Goal: Task Accomplishment & Management: Manage account settings

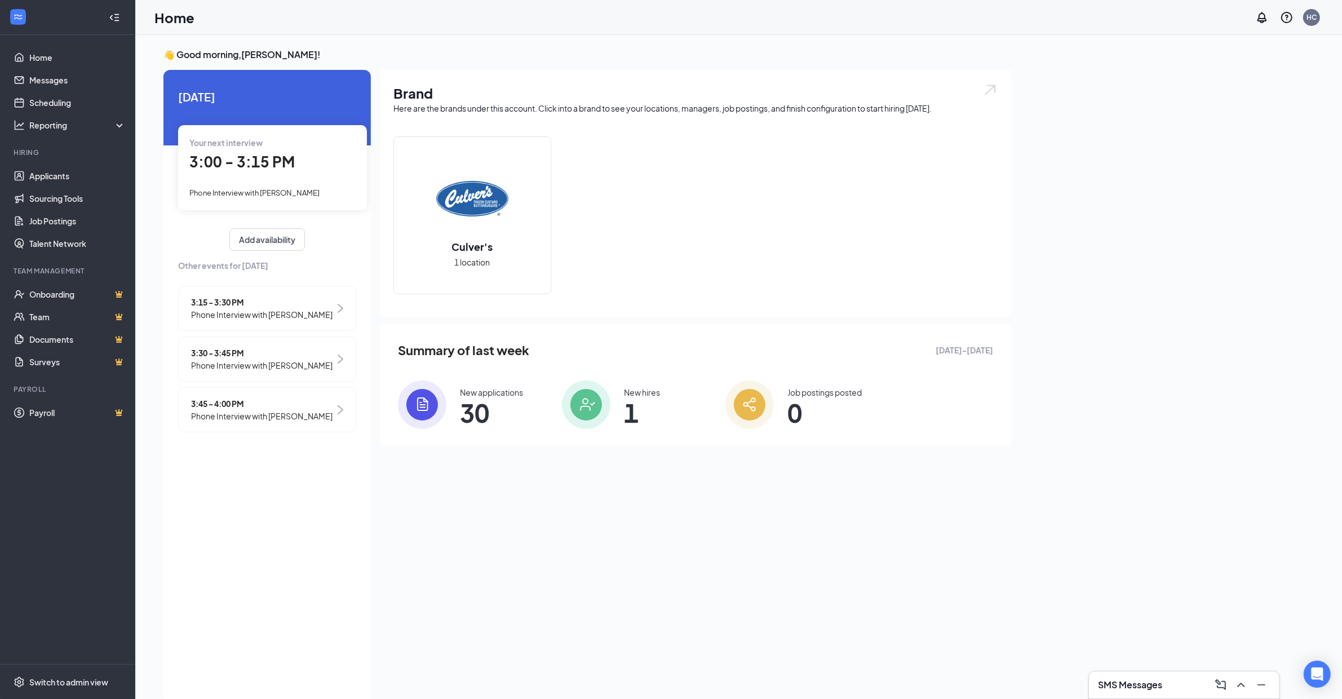
click at [230, 302] on span "3:15 - 3:30 PM" at bounding box center [261, 302] width 141 height 12
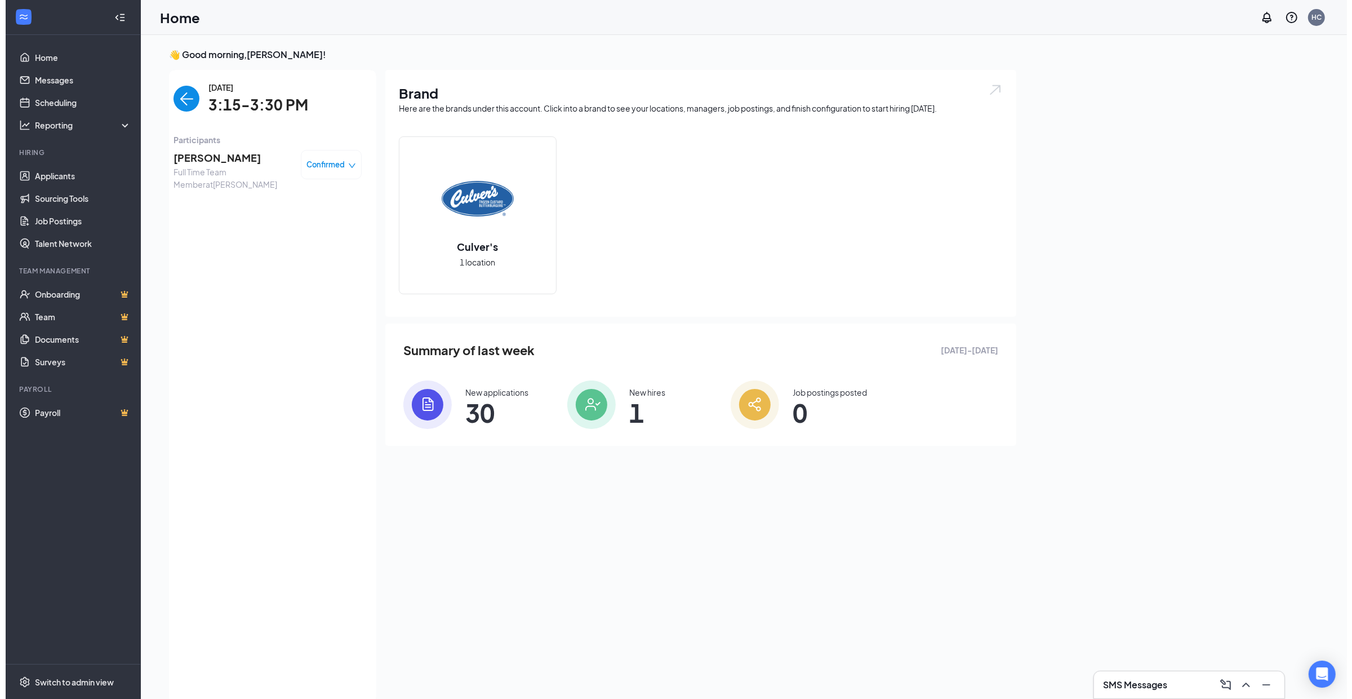
scroll to position [5, 0]
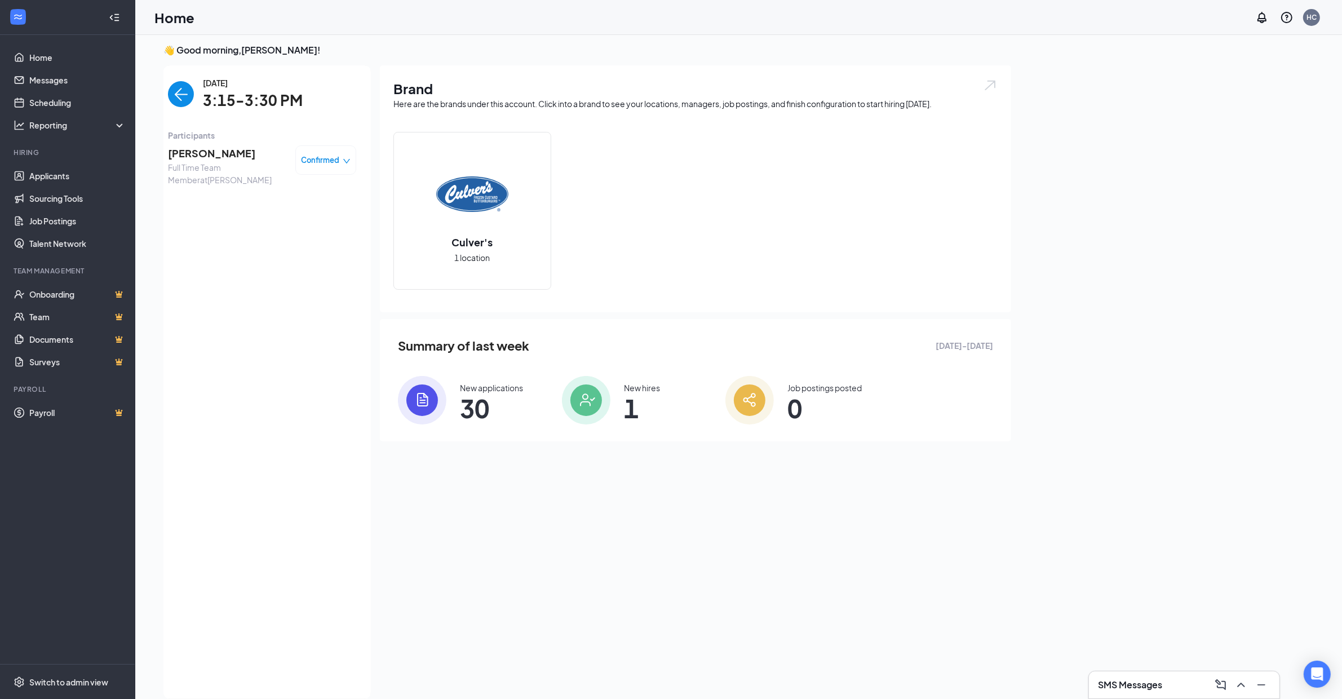
click at [221, 153] on span "[PERSON_NAME]" at bounding box center [227, 153] width 118 height 16
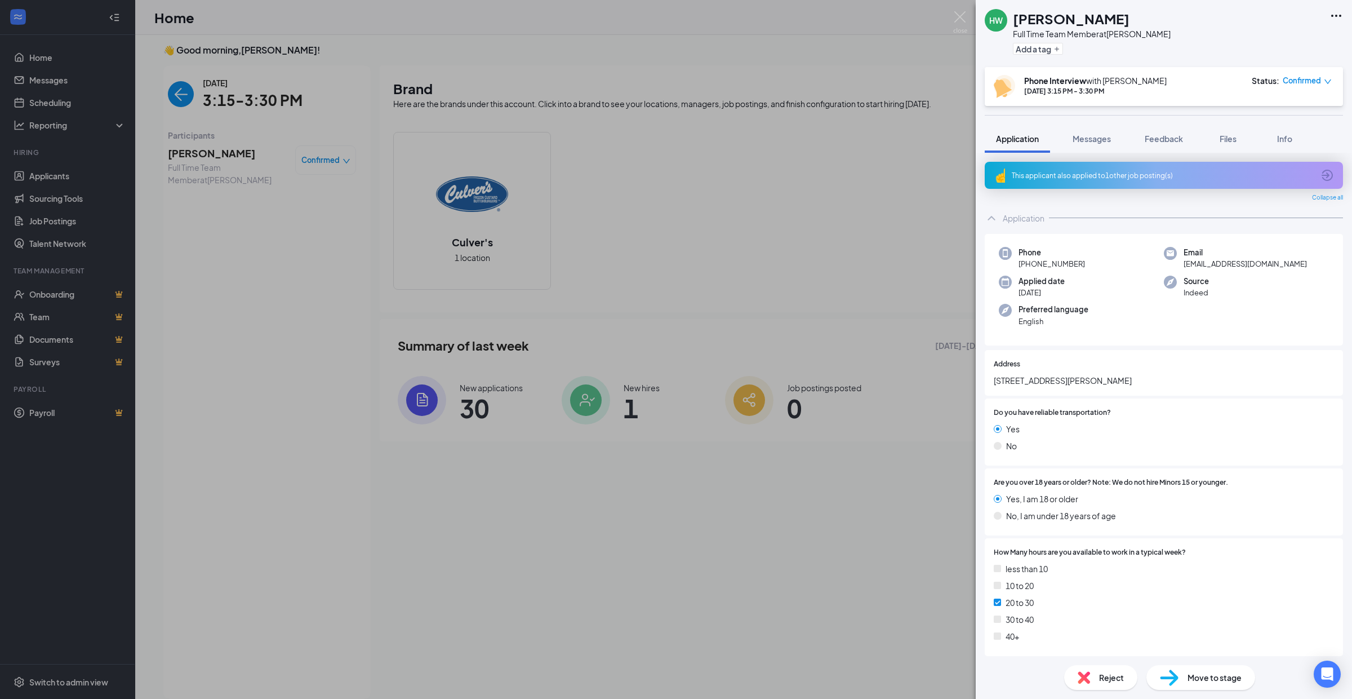
click at [1106, 674] on span "Reject" at bounding box center [1111, 677] width 25 height 12
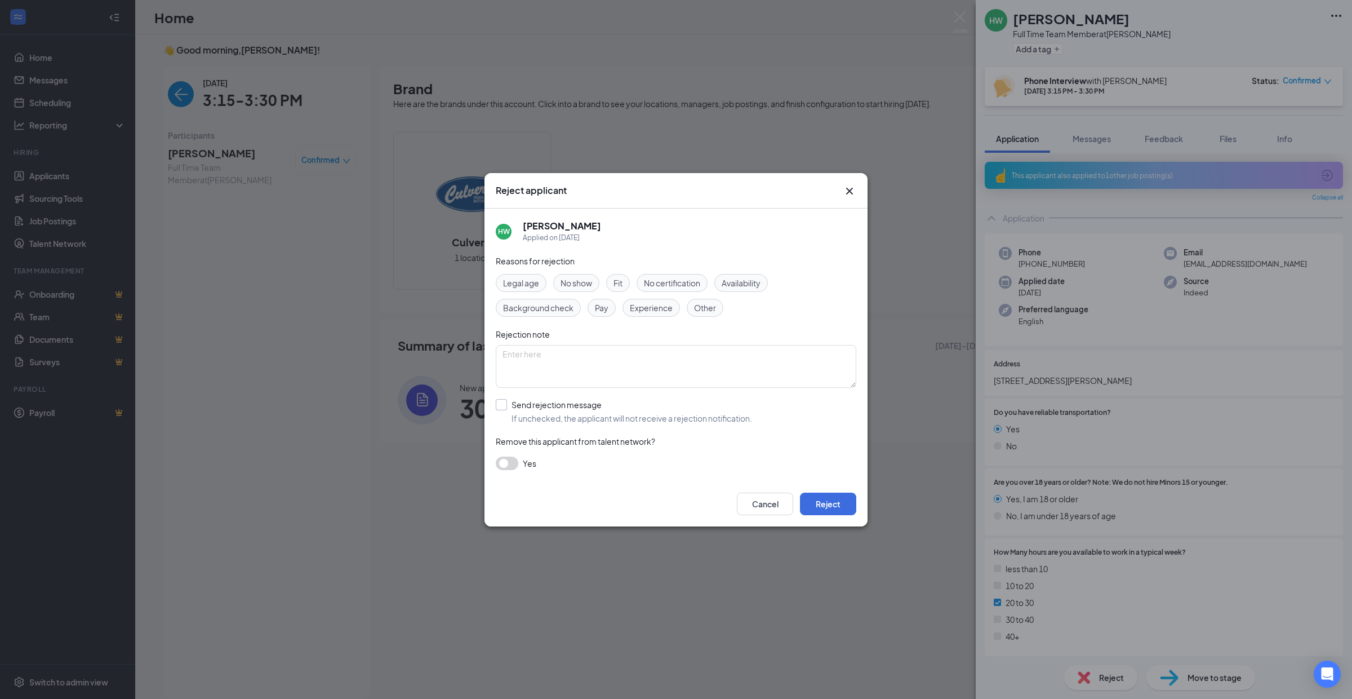
click at [503, 405] on input "Send rejection message If unchecked, the applicant will not receive a rejection…" at bounding box center [624, 411] width 256 height 25
checkbox input "true"
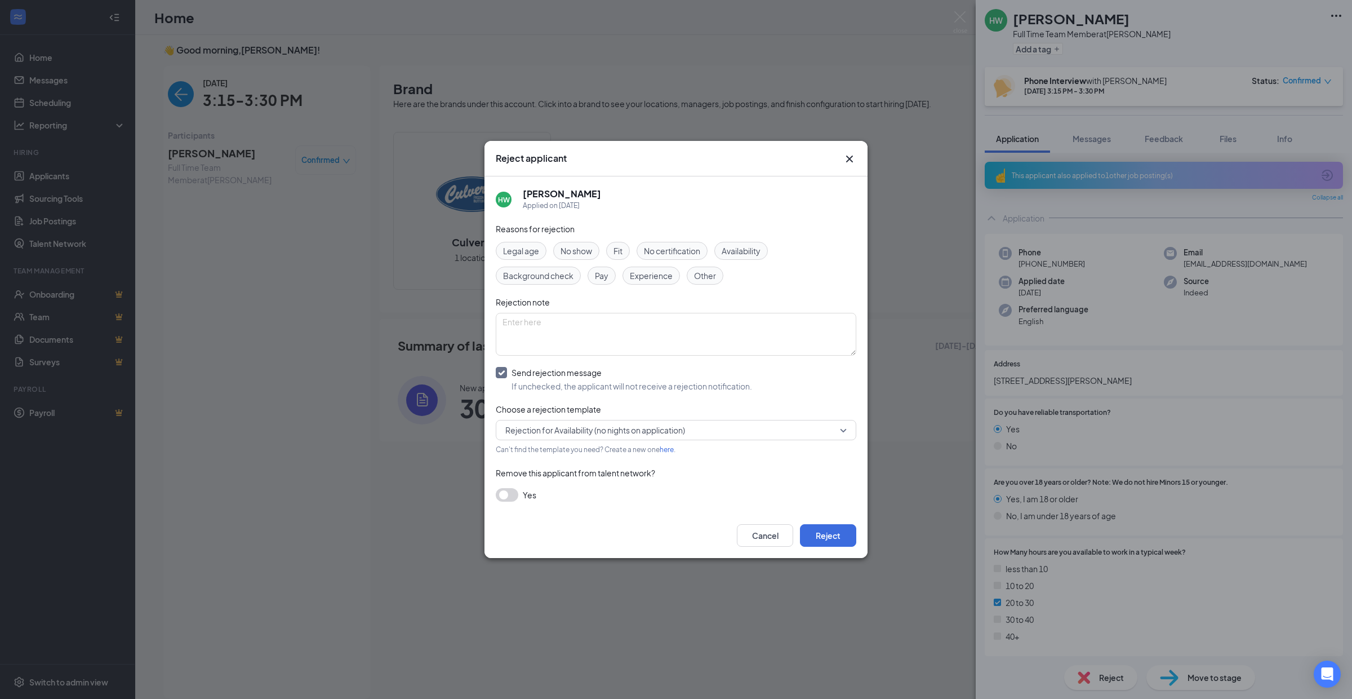
click at [846, 428] on span "Rejection for Availability (no nights on application)" at bounding box center [675, 429] width 341 height 17
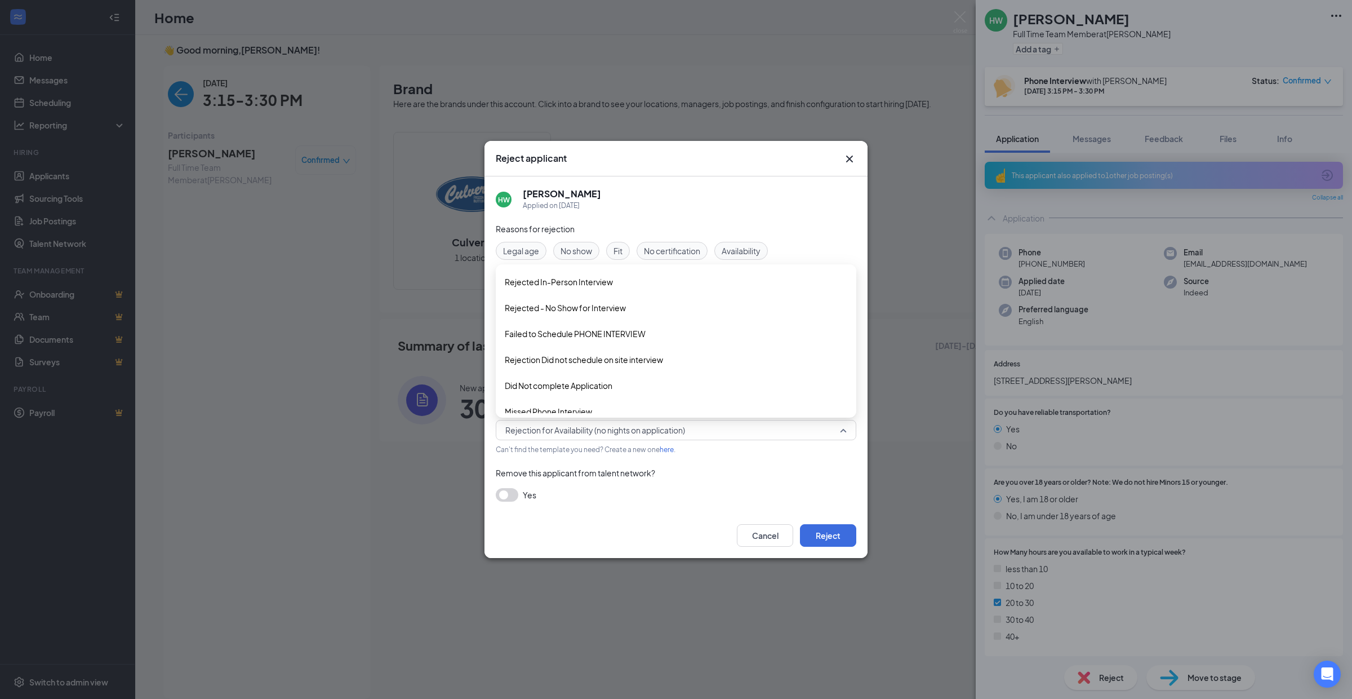
scroll to position [116, 0]
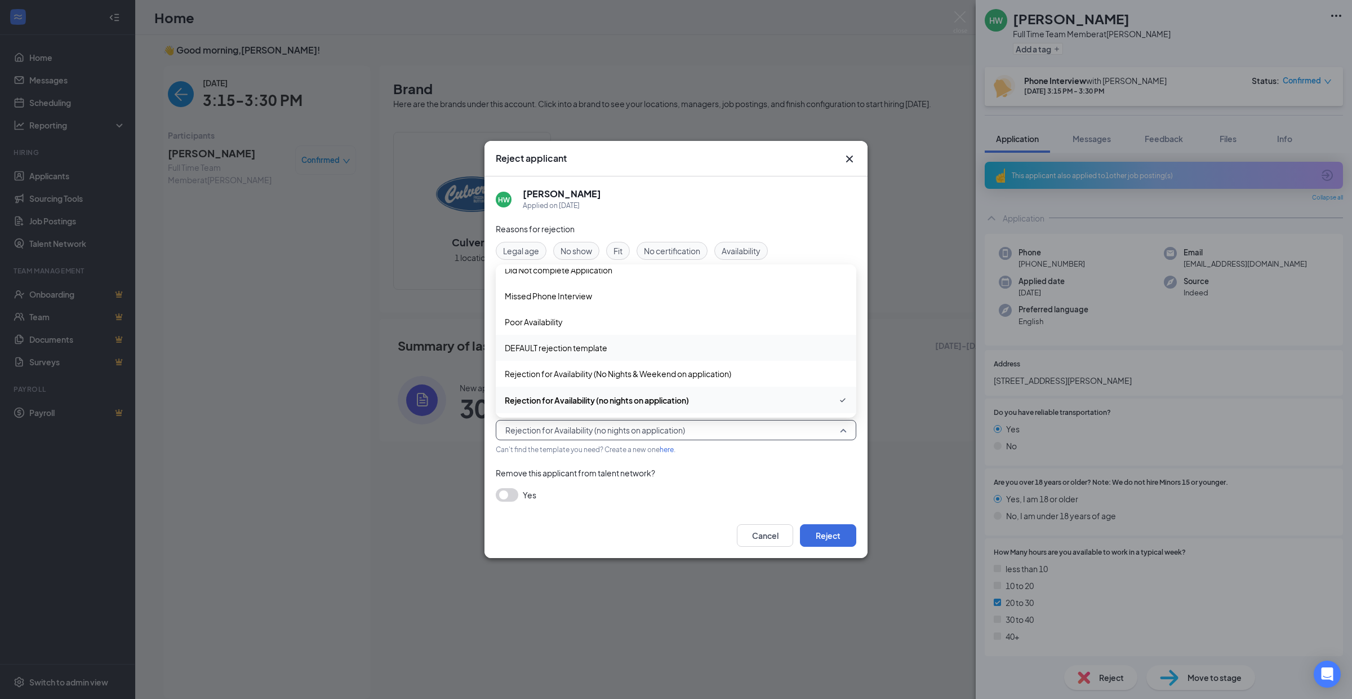
click at [561, 347] on span "DEFAULT rejection template" at bounding box center [556, 347] width 103 height 12
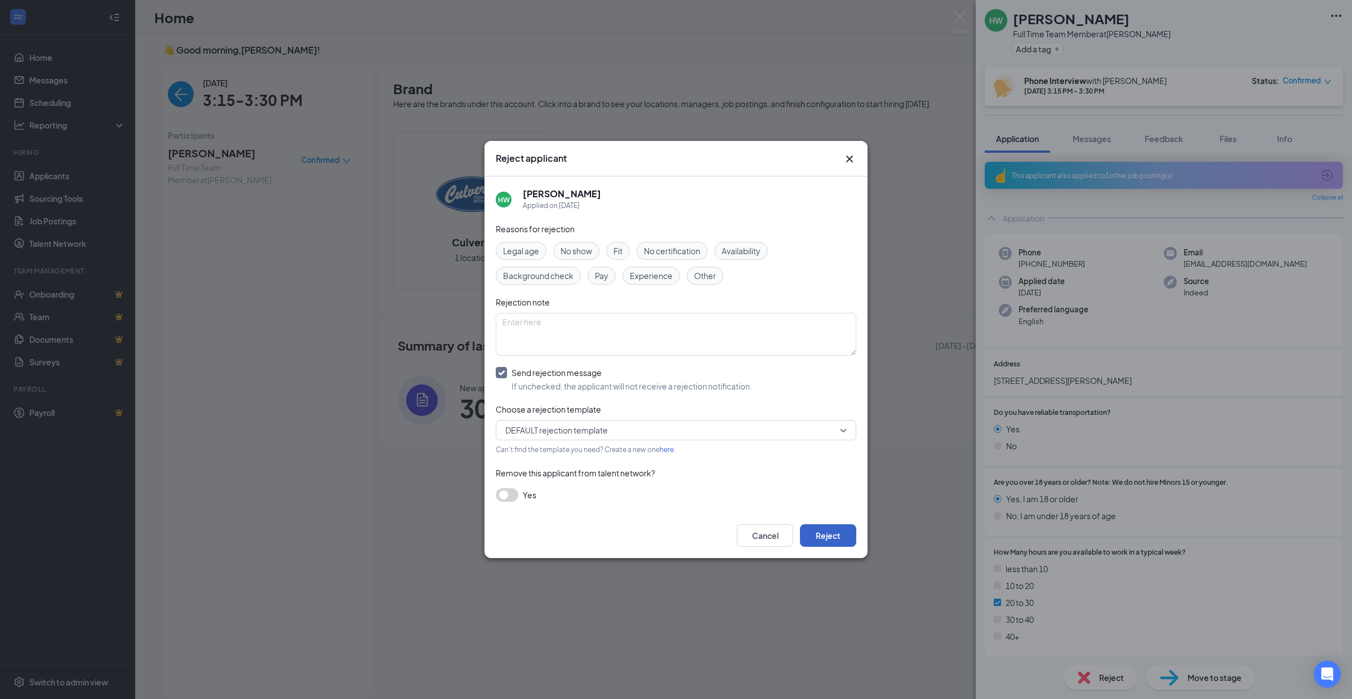
click at [827, 534] on button "Reject" at bounding box center [828, 535] width 56 height 23
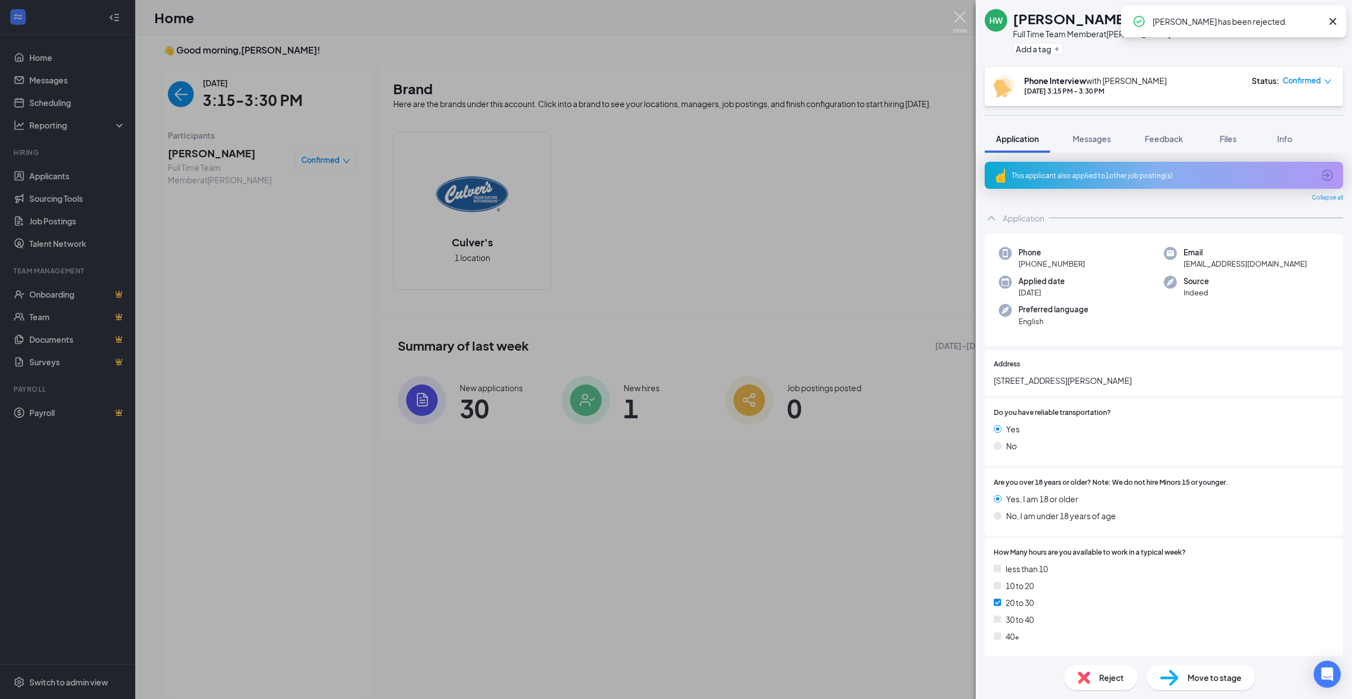
click at [960, 16] on img at bounding box center [960, 22] width 14 height 22
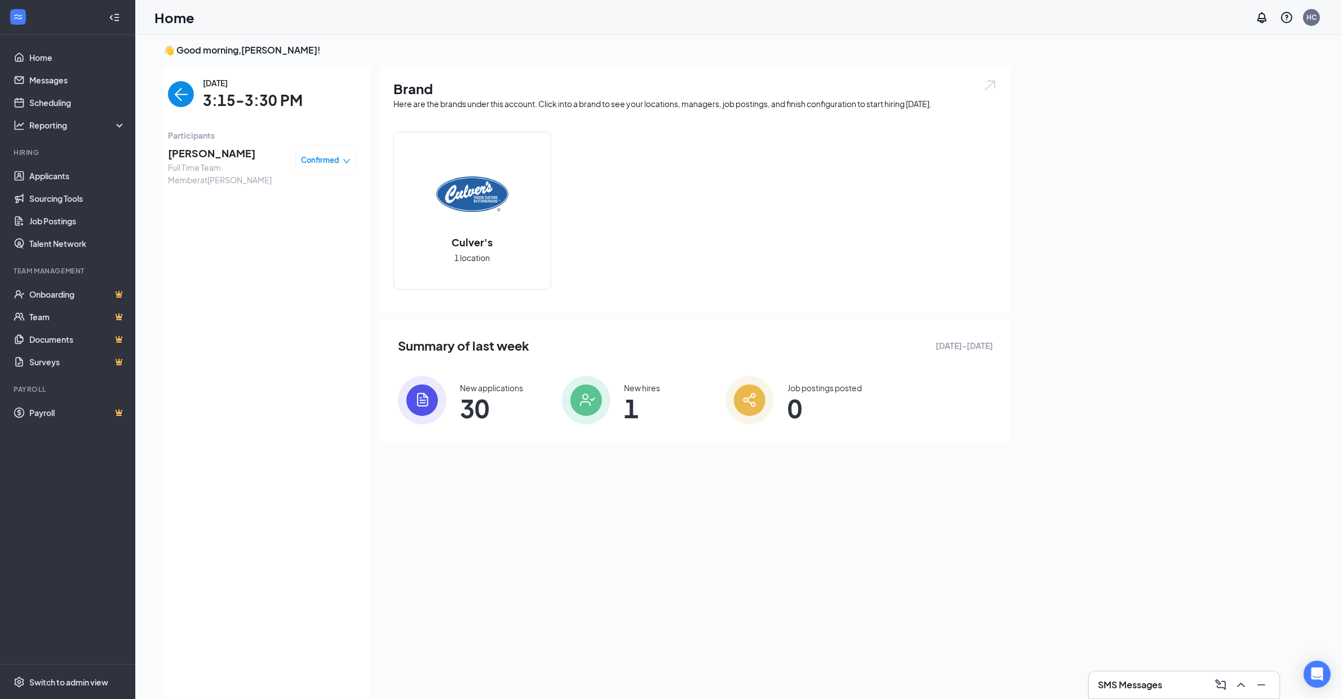
click at [177, 97] on img "back-button" at bounding box center [181, 94] width 26 height 26
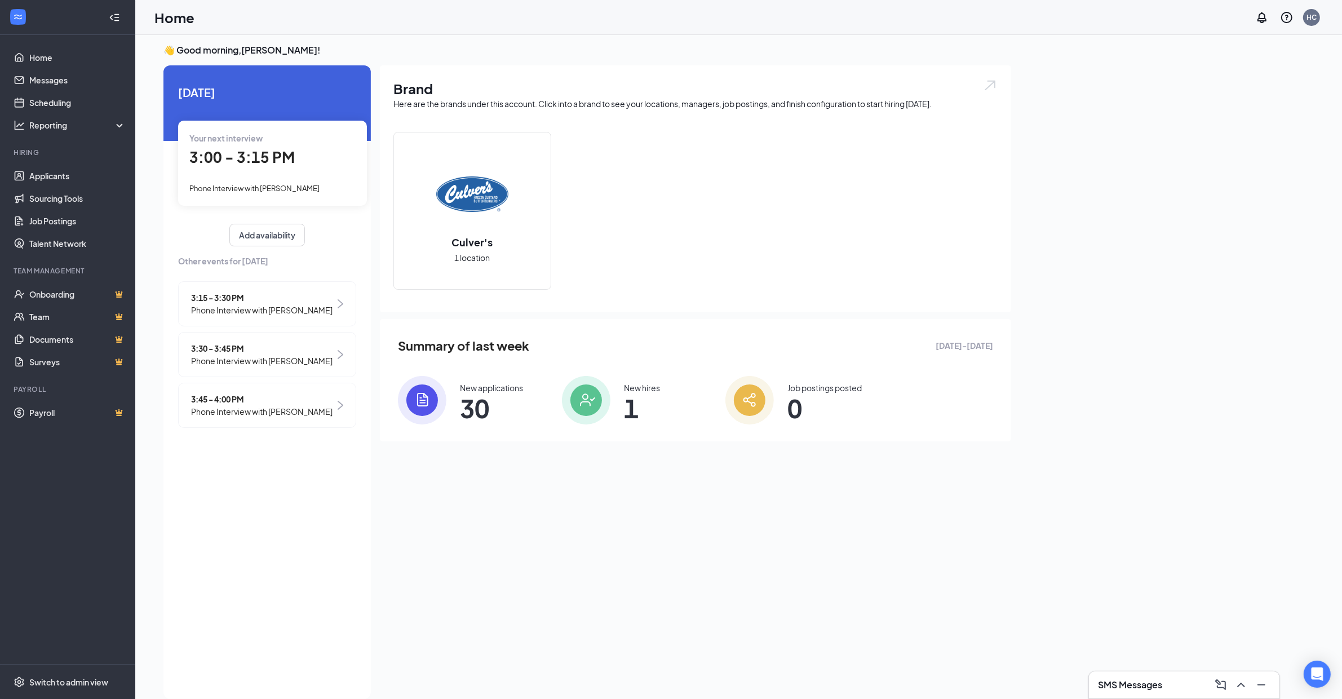
click at [227, 397] on span "3:45 - 4:00 PM" at bounding box center [261, 399] width 141 height 12
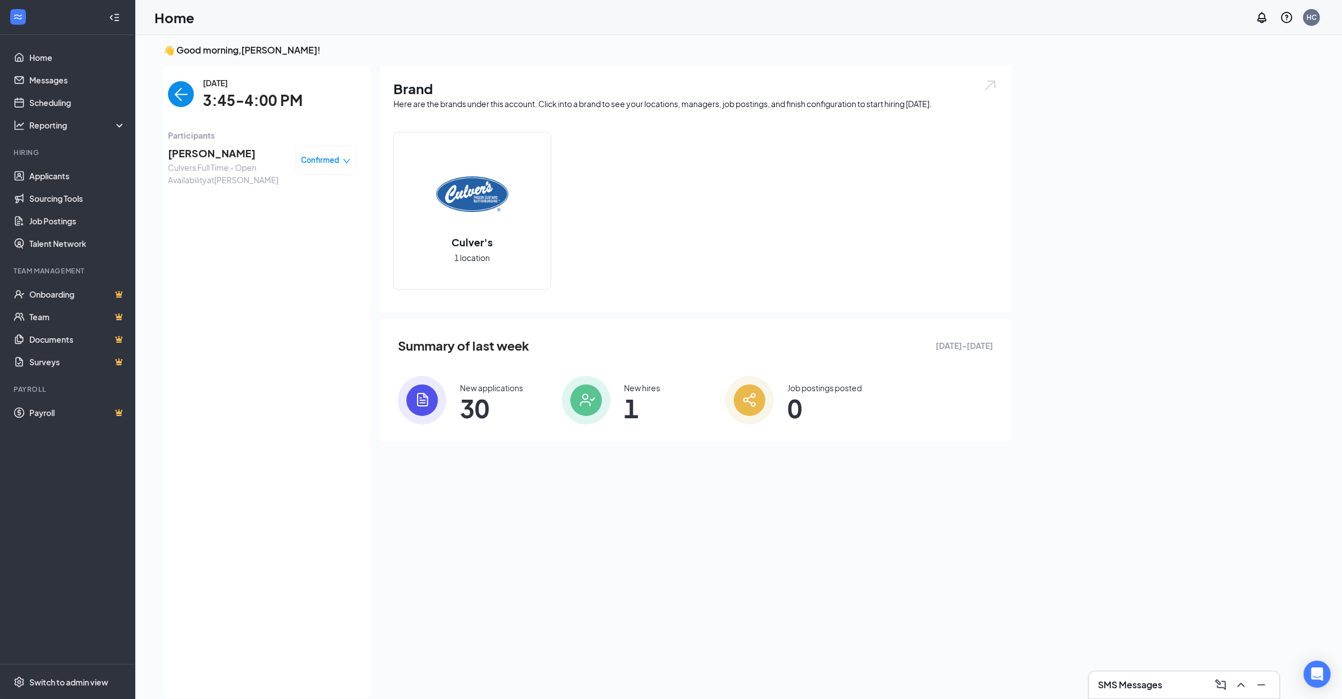
click at [212, 149] on span "[PERSON_NAME]" at bounding box center [227, 153] width 118 height 16
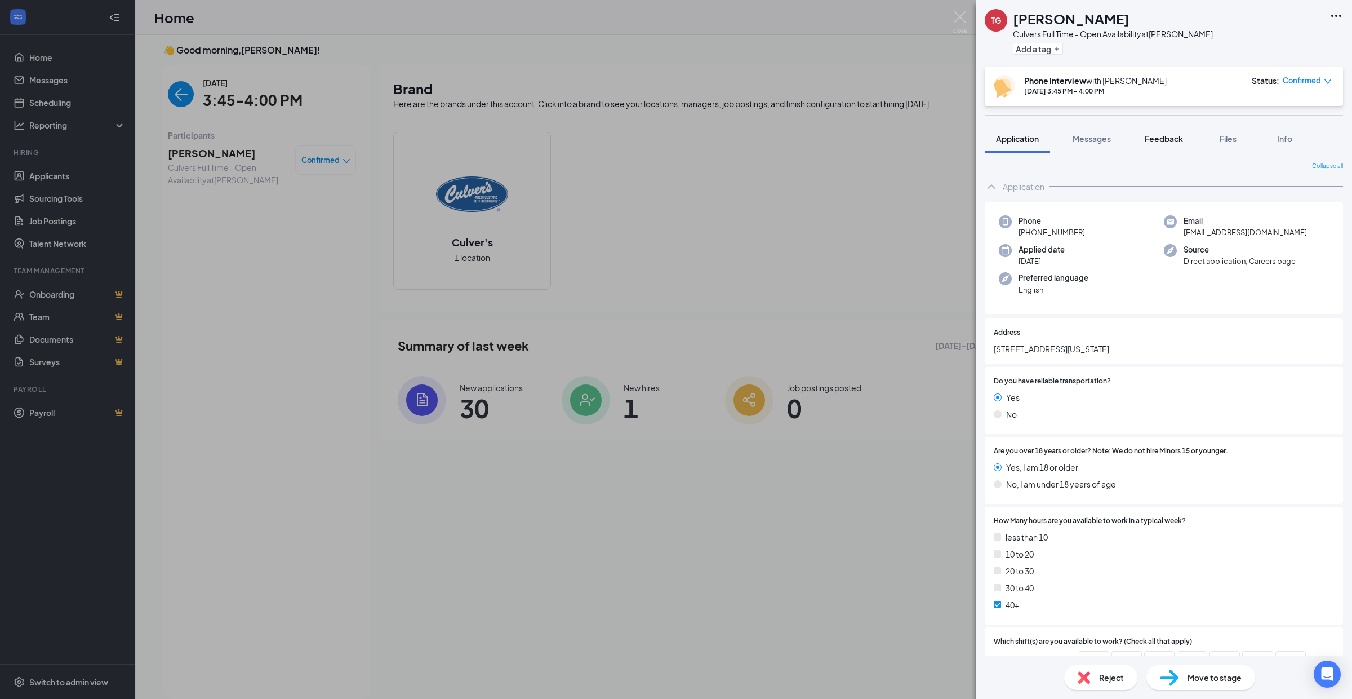
click at [1155, 139] on span "Feedback" at bounding box center [1164, 139] width 38 height 10
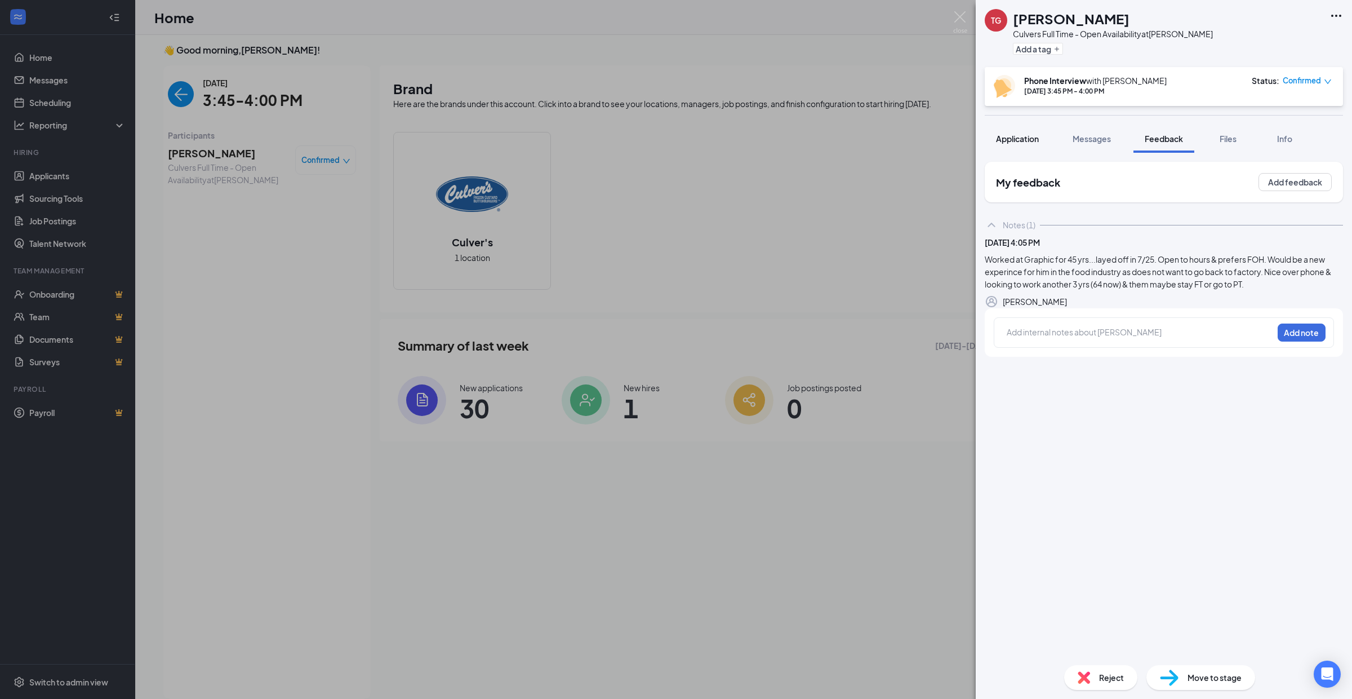
click at [1024, 140] on span "Application" at bounding box center [1017, 139] width 43 height 10
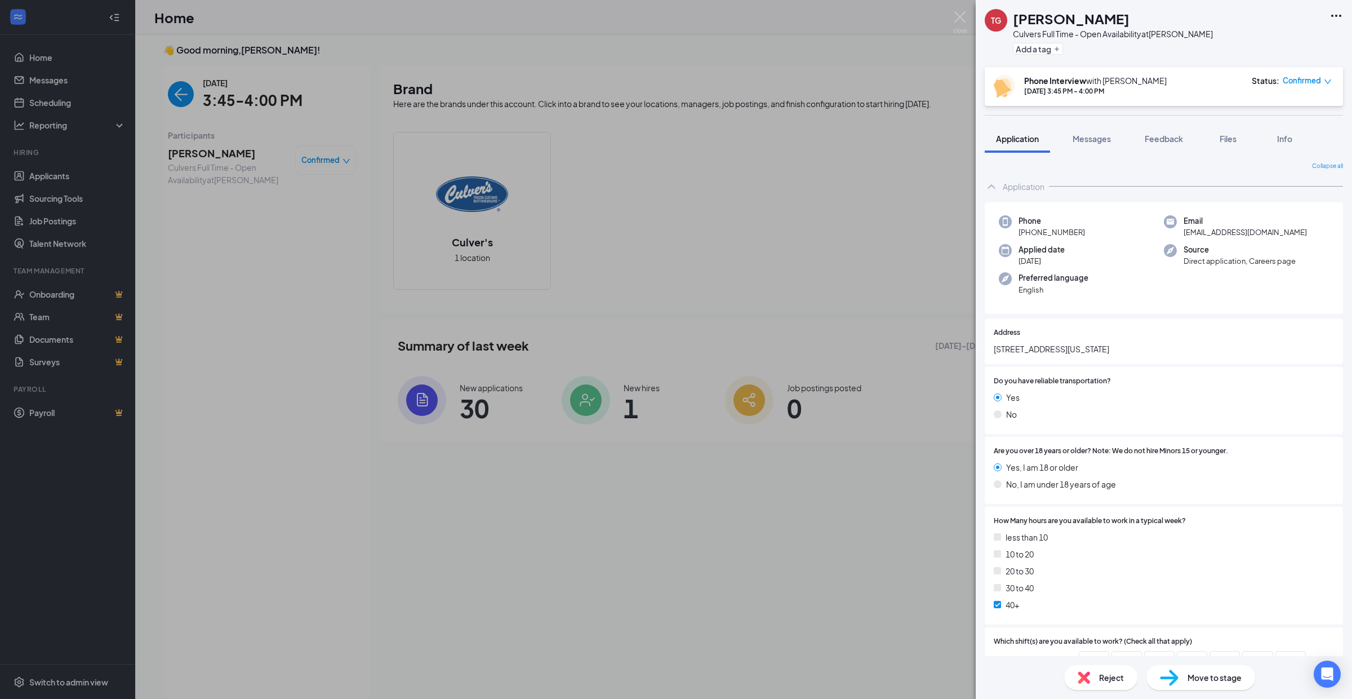
click at [1114, 673] on span "Reject" at bounding box center [1111, 677] width 25 height 12
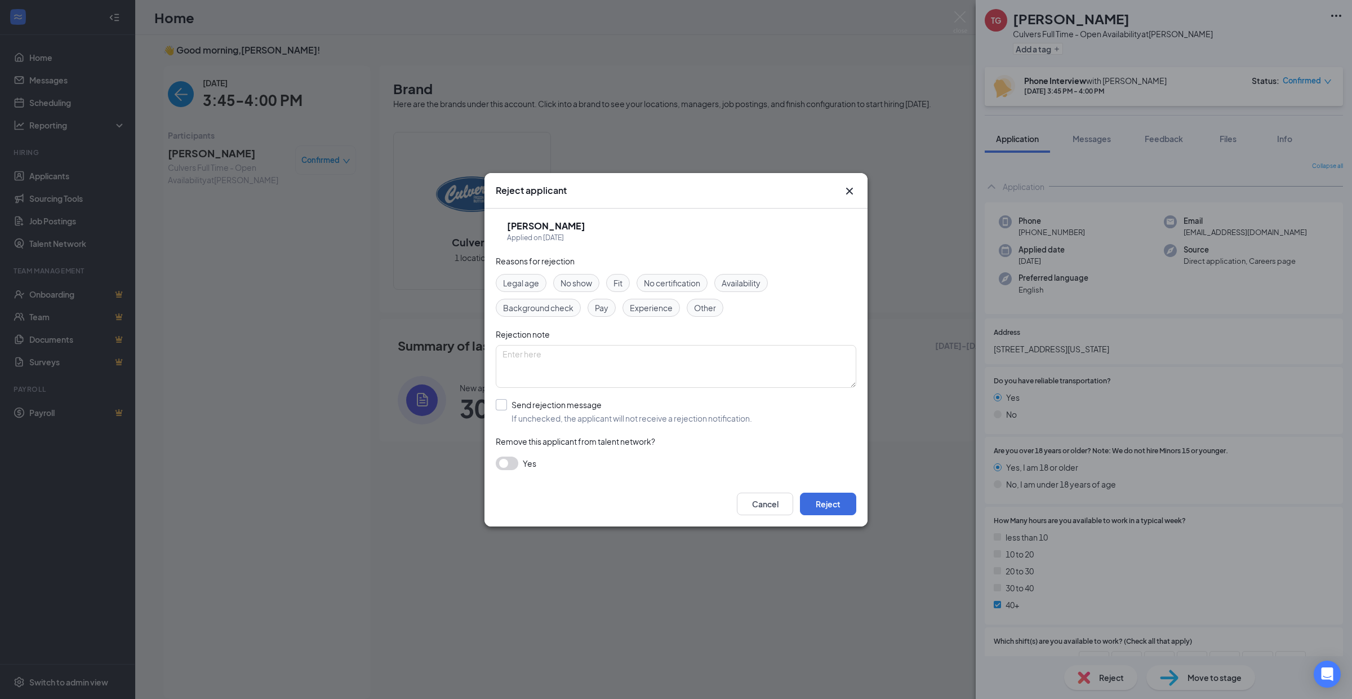
click at [501, 403] on input "Send rejection message If unchecked, the applicant will not receive a rejection…" at bounding box center [624, 411] width 256 height 25
checkbox input "true"
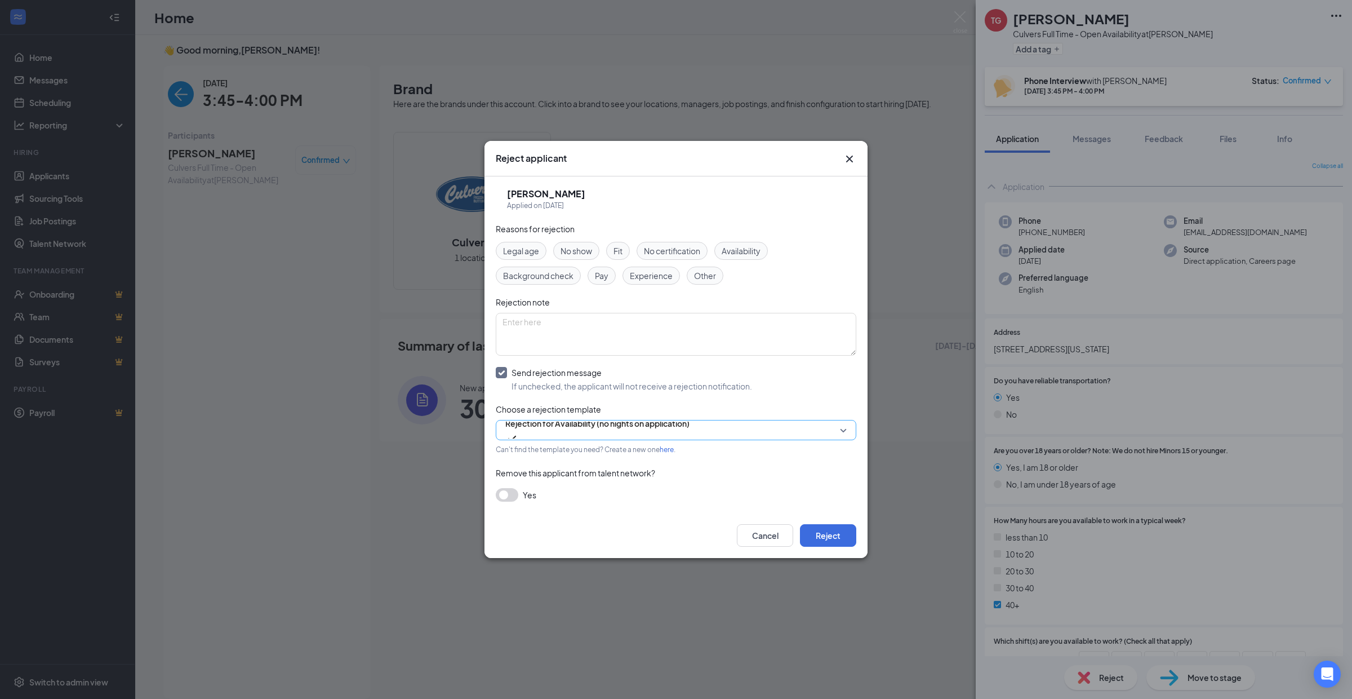
click at [846, 429] on span "Rejection for Availability (no nights on application)" at bounding box center [675, 429] width 341 height 17
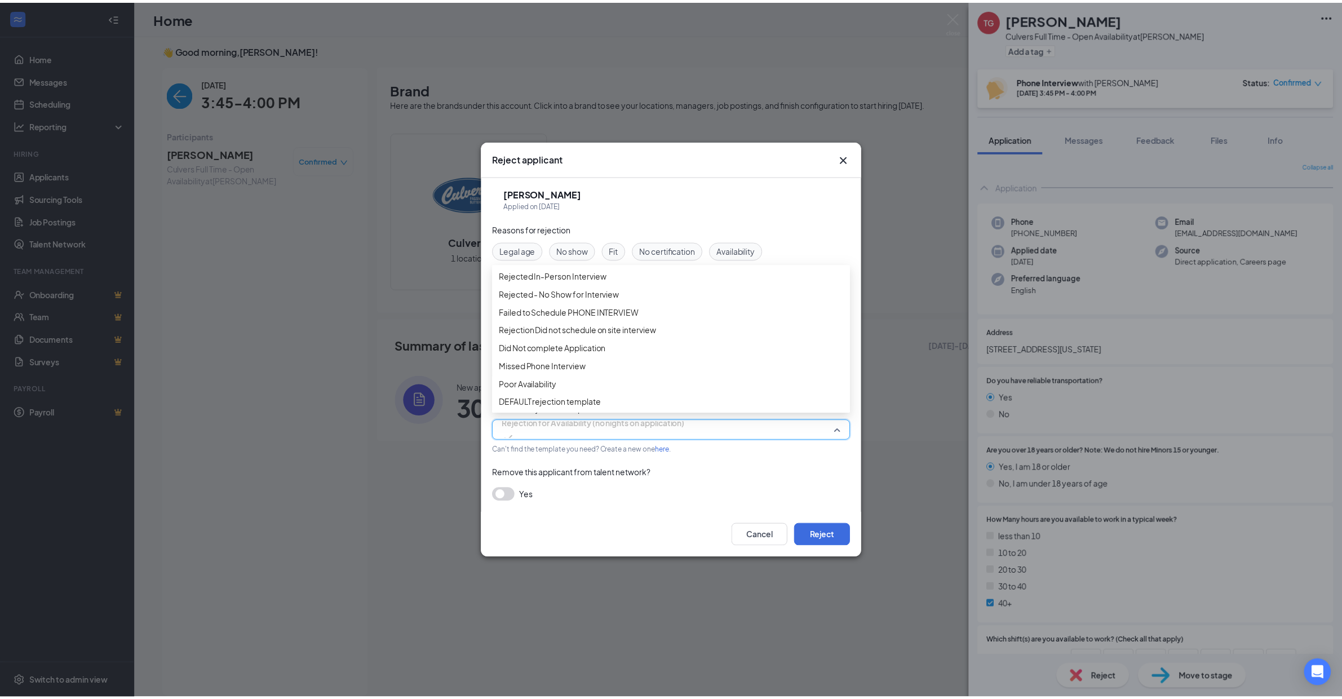
scroll to position [116, 0]
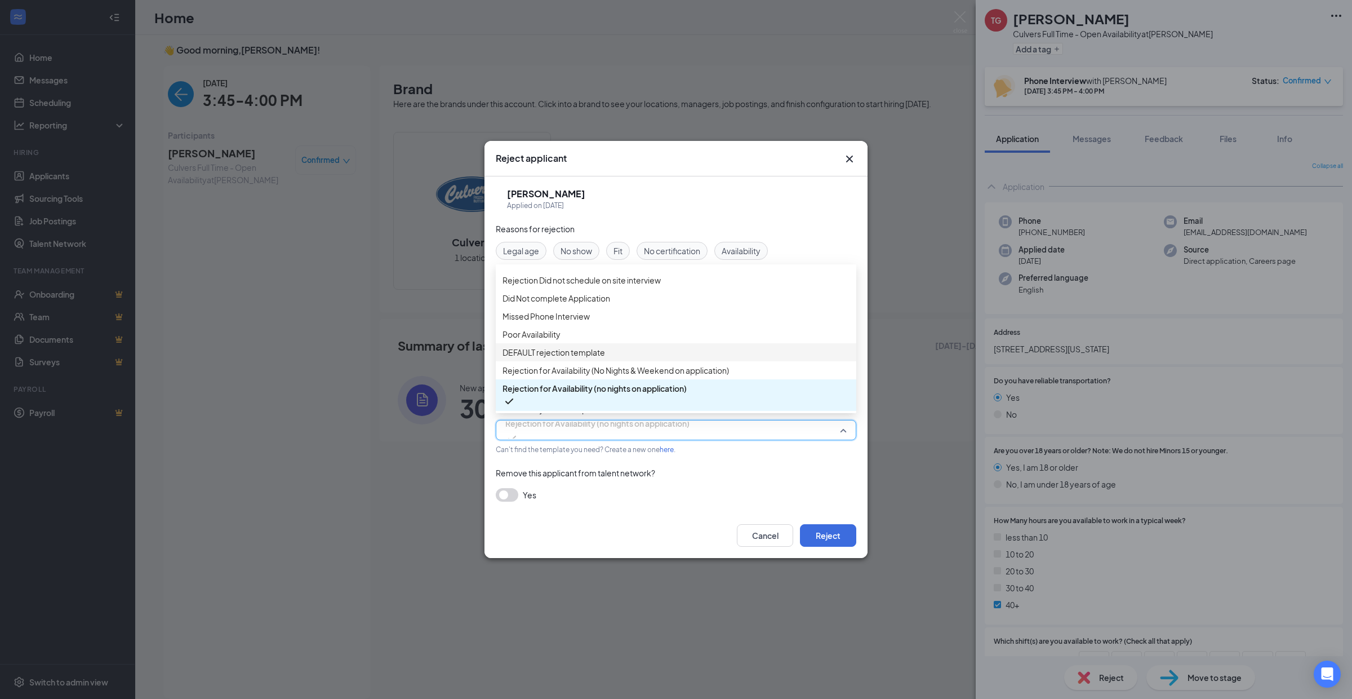
click at [540, 349] on span "DEFAULT rejection template" at bounding box center [554, 352] width 103 height 12
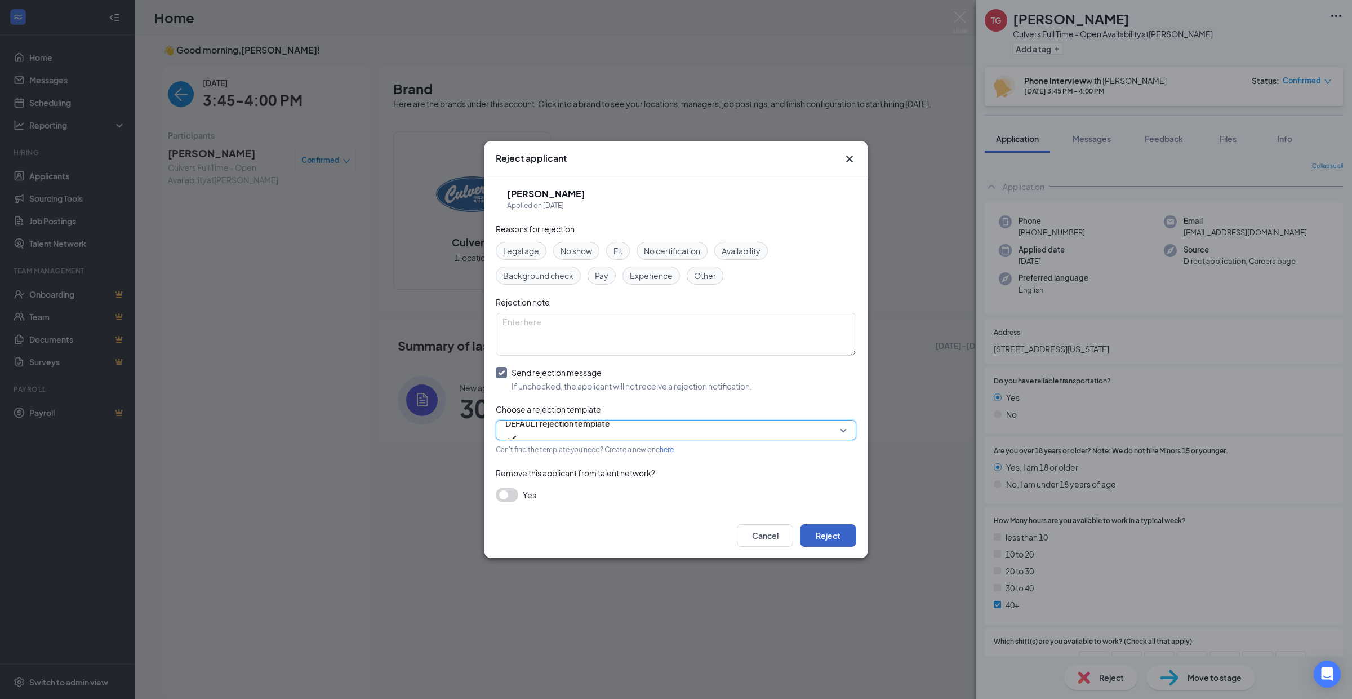
click at [820, 532] on button "Reject" at bounding box center [828, 535] width 56 height 23
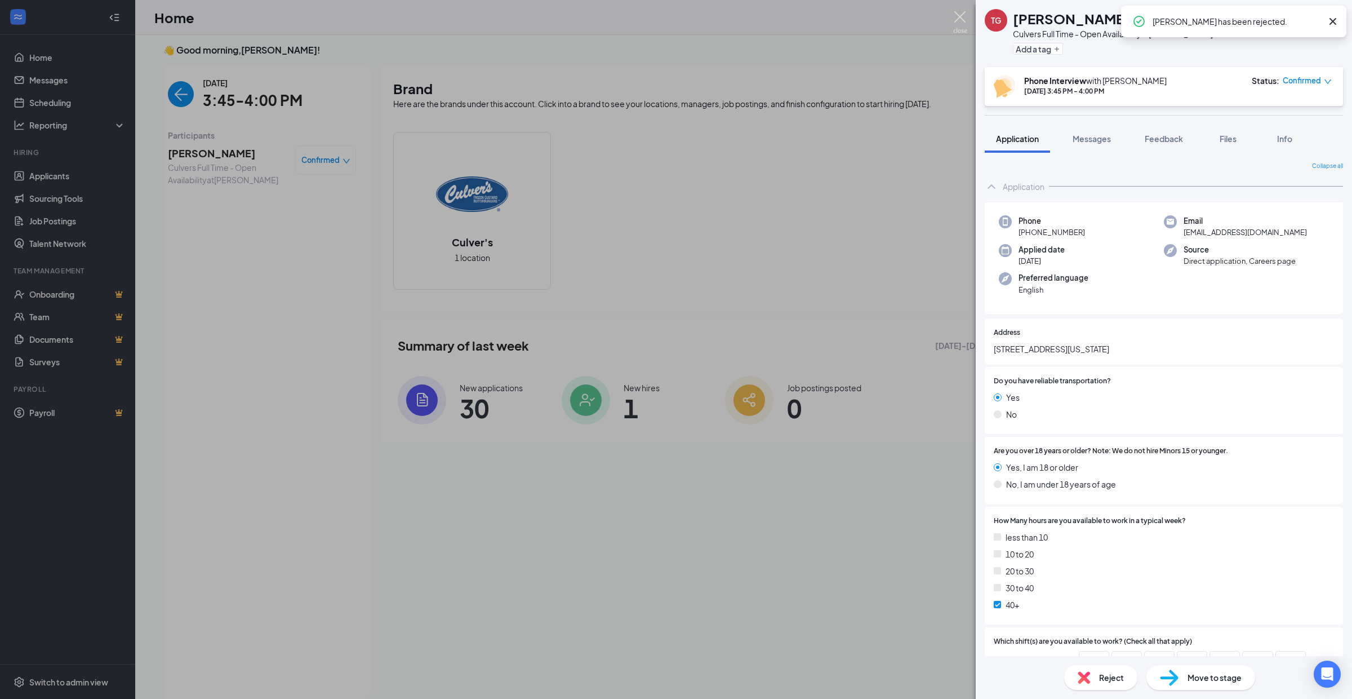
click at [961, 15] on img at bounding box center [960, 22] width 14 height 22
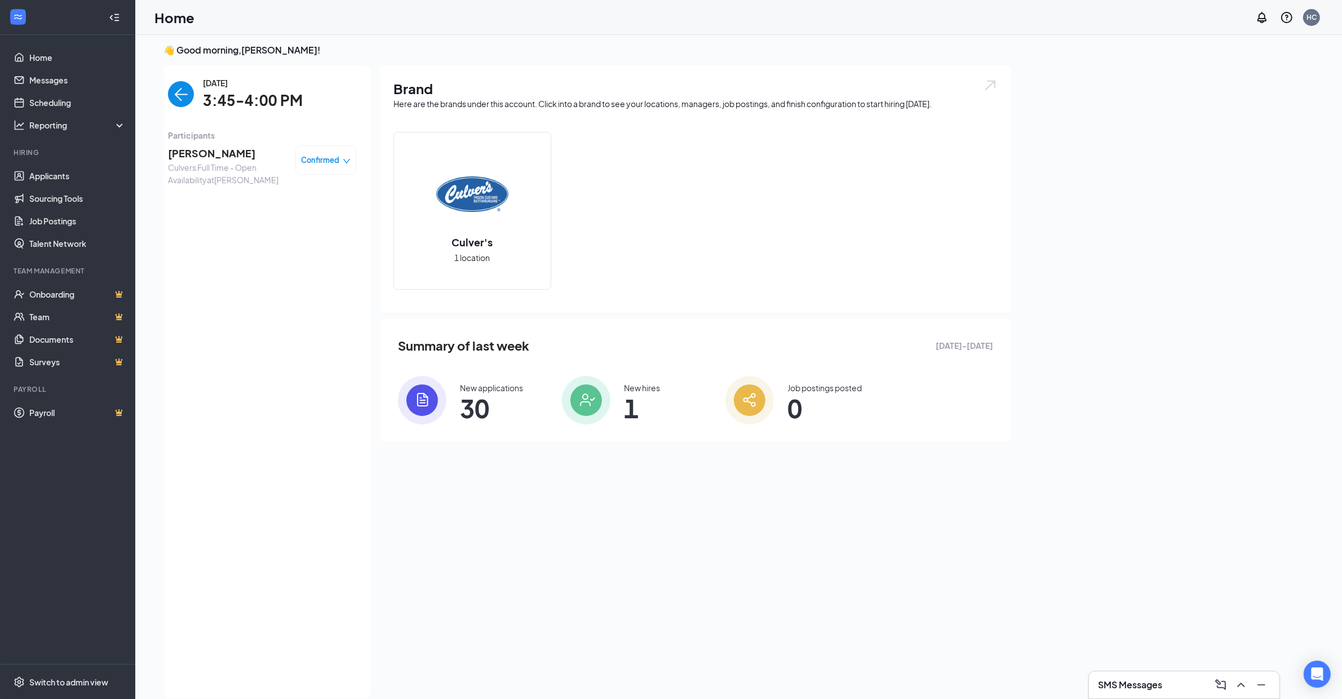
click at [190, 92] on img "back-button" at bounding box center [181, 94] width 26 height 26
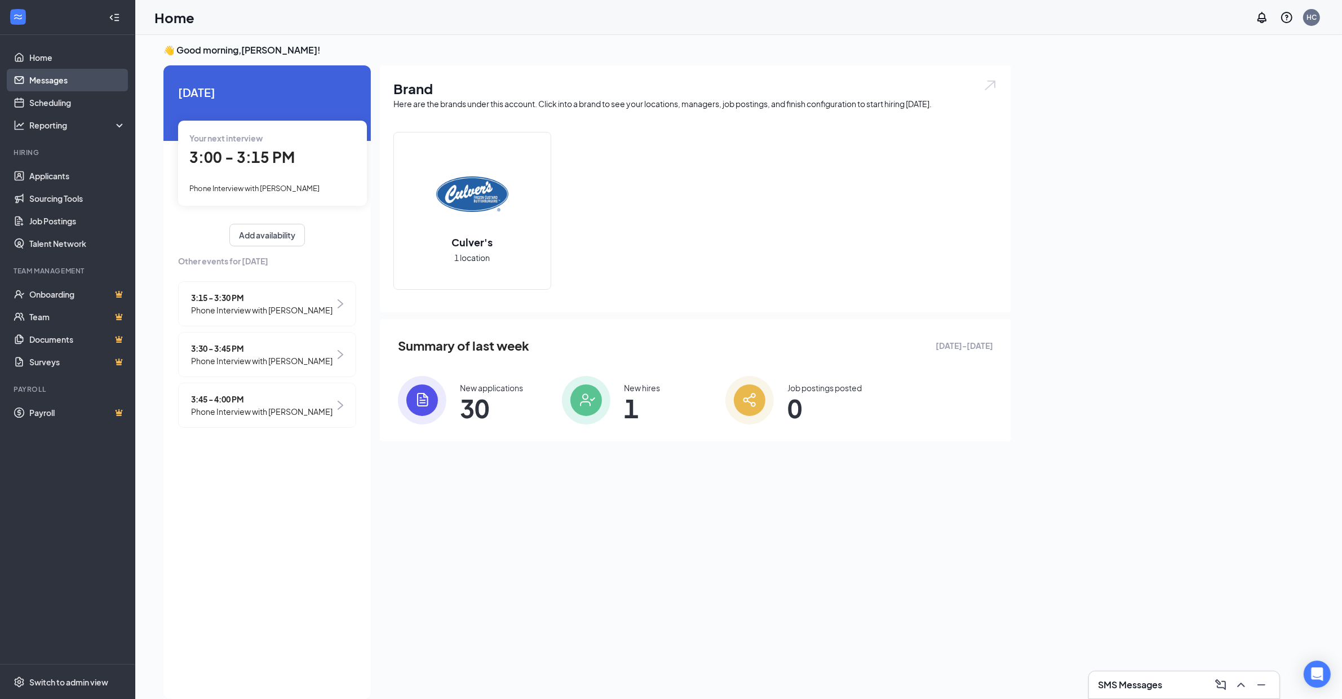
click at [44, 81] on link "Messages" at bounding box center [77, 80] width 96 height 23
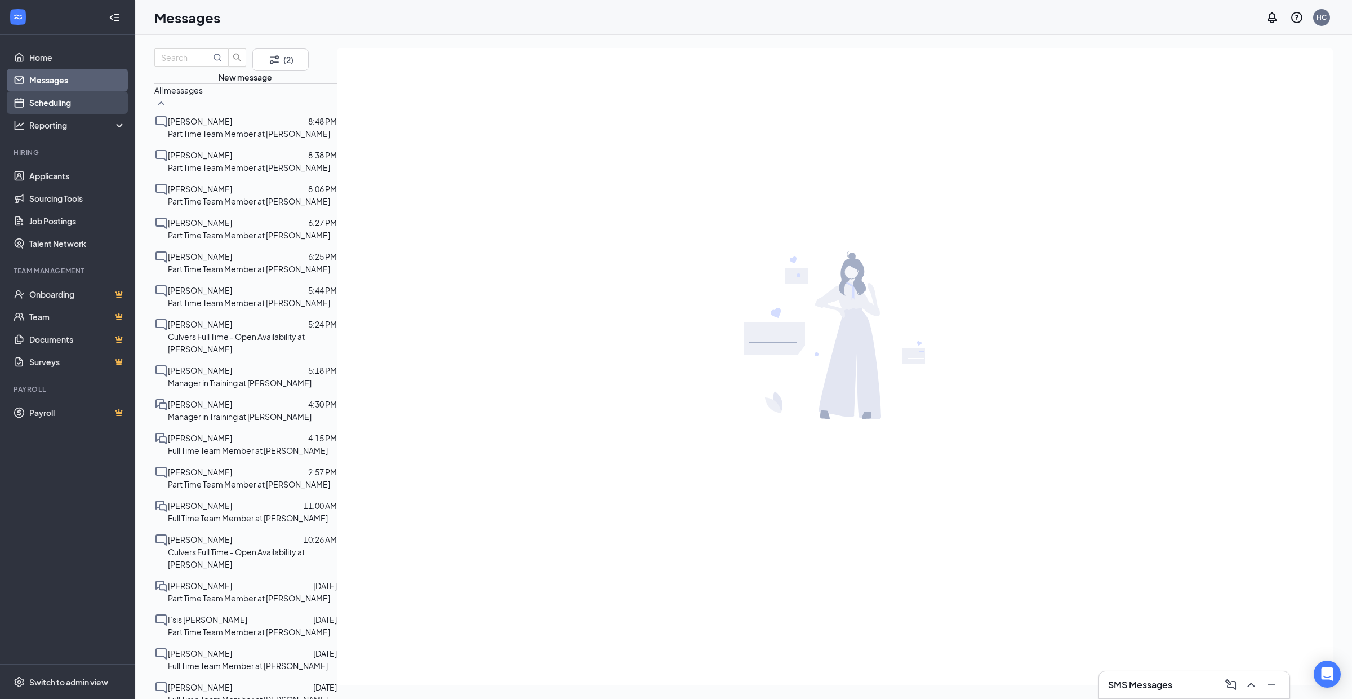
click at [47, 100] on link "Scheduling" at bounding box center [77, 102] width 96 height 23
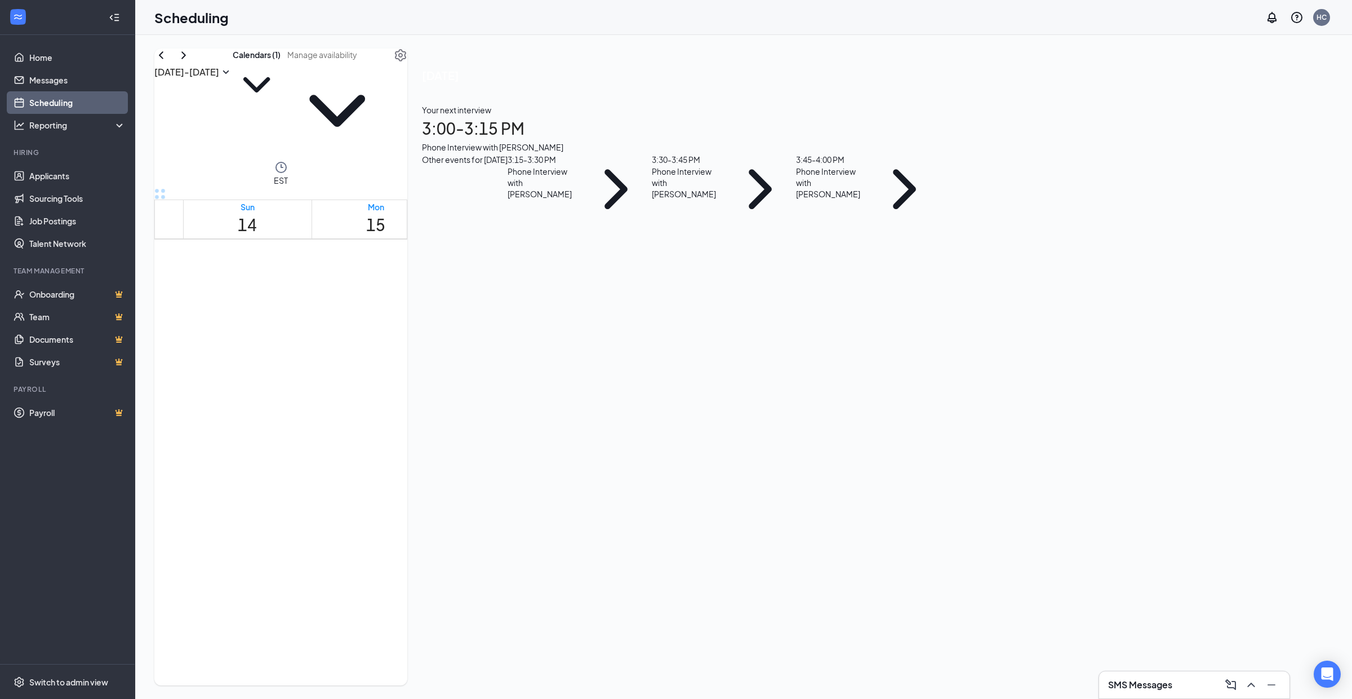
scroll to position [660, 0]
click at [487, 624] on span "2:45-3:00 PM" at bounding box center [498, 635] width 33 height 23
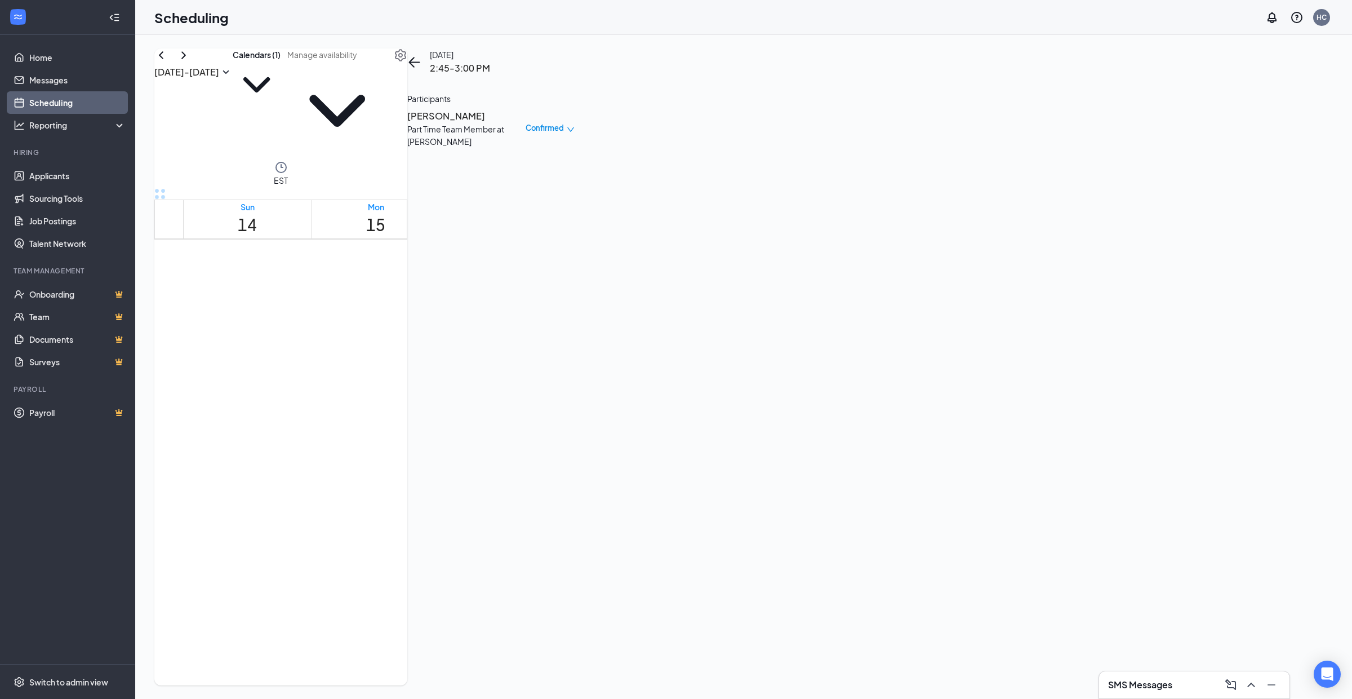
click at [526, 123] on h3 "[PERSON_NAME]" at bounding box center [466, 116] width 118 height 15
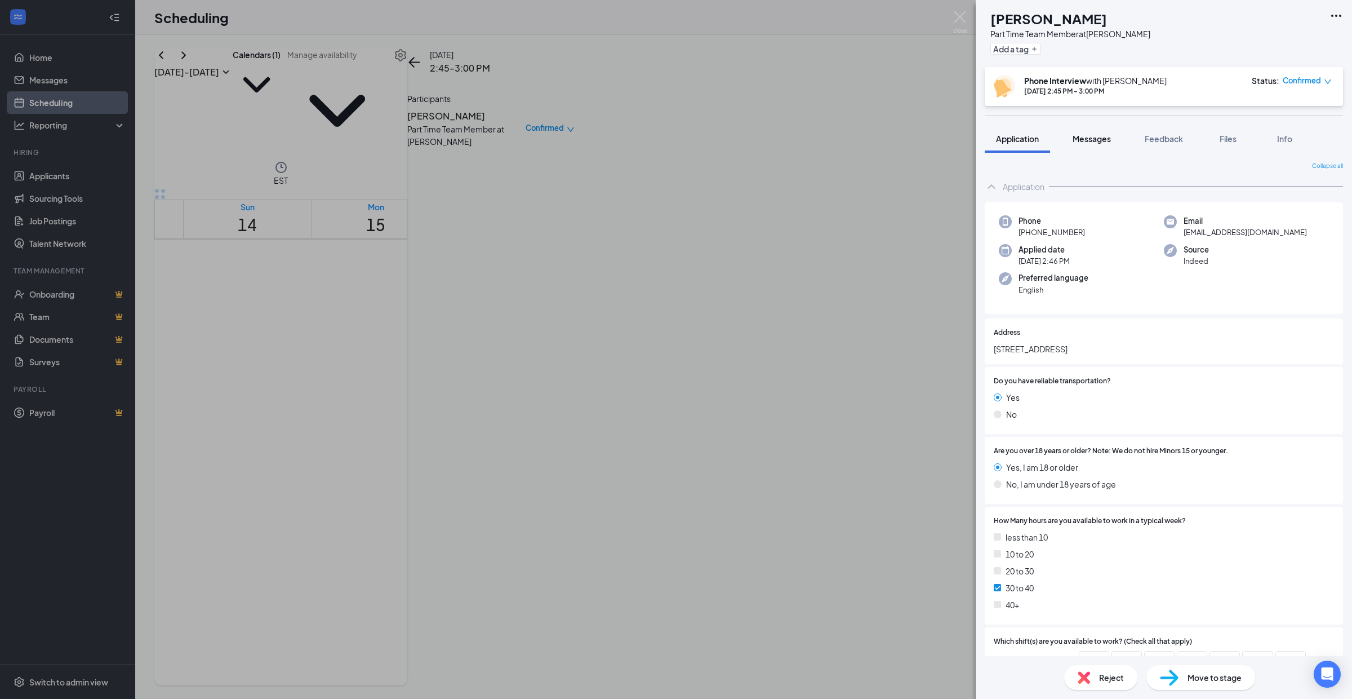
click at [1082, 140] on span "Messages" at bounding box center [1092, 139] width 38 height 10
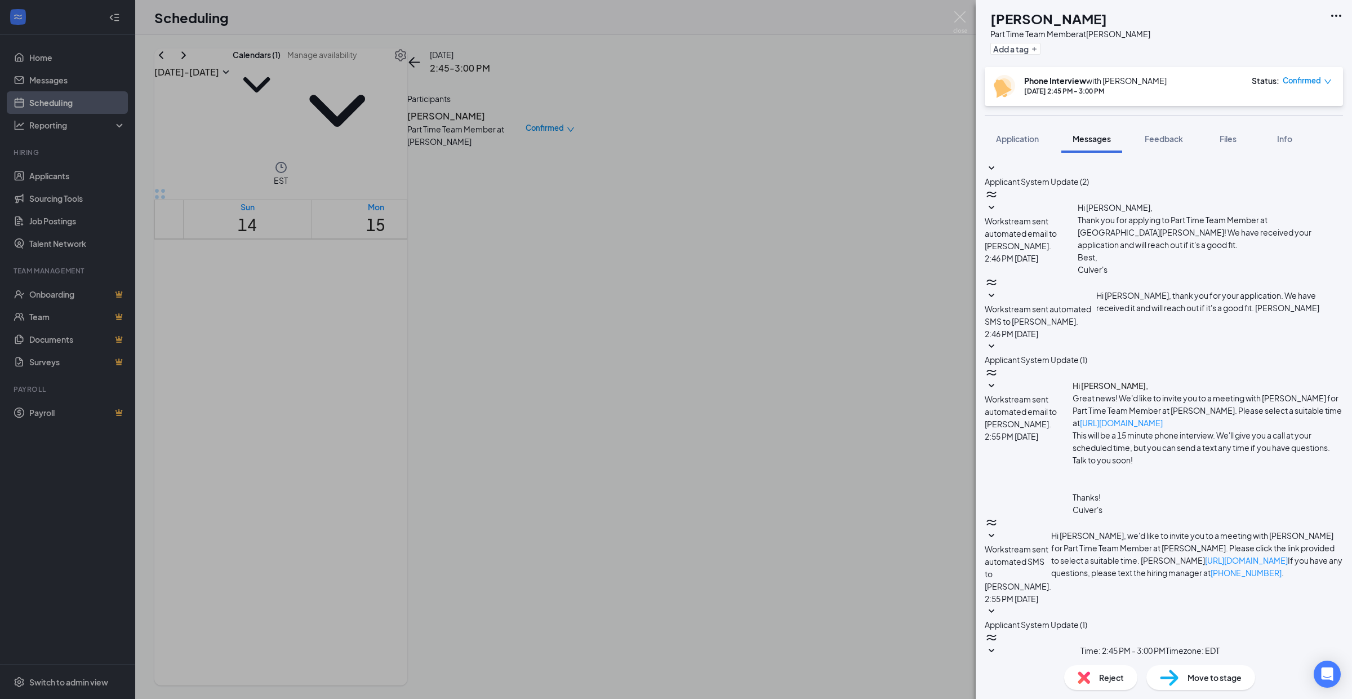
scroll to position [37, 0]
click at [998, 379] on icon "SmallChevronDown" at bounding box center [992, 386] width 14 height 14
click at [998, 289] on icon "SmallChevronDown" at bounding box center [992, 296] width 14 height 14
click at [998, 644] on icon "SmallChevronDown" at bounding box center [992, 651] width 14 height 14
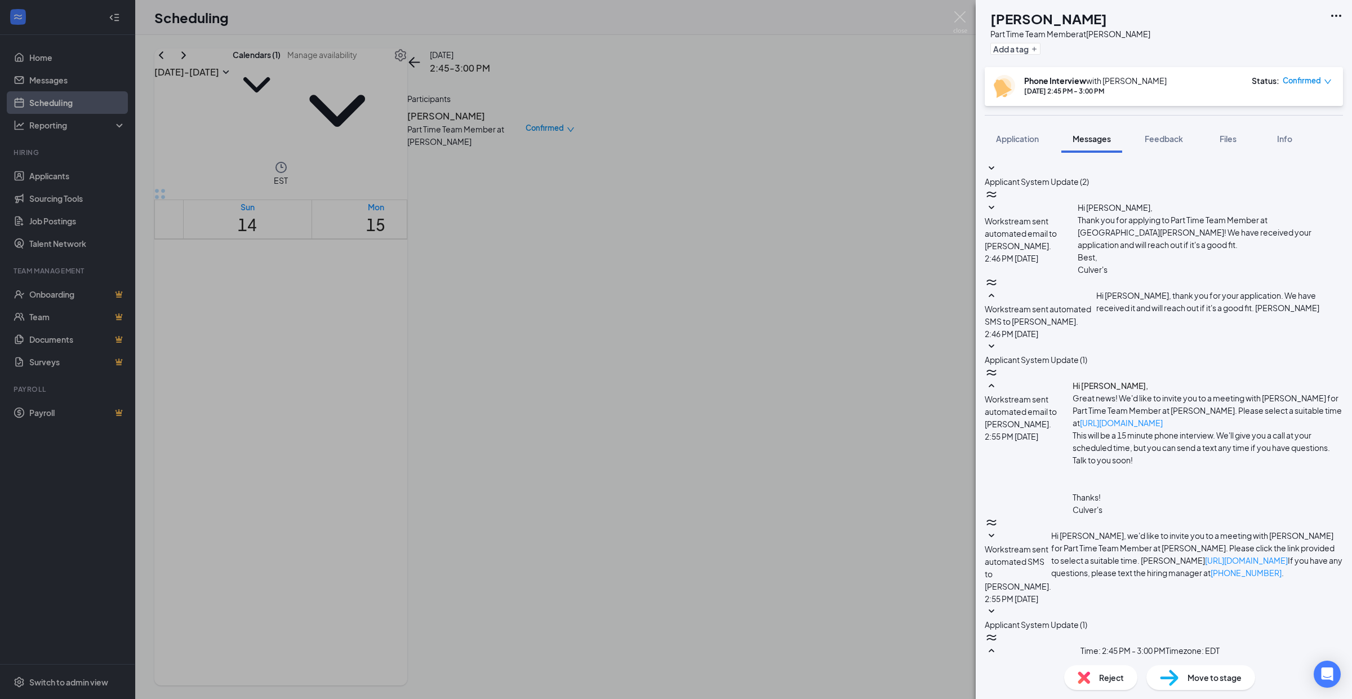
scroll to position [0, 0]
click at [962, 13] on img at bounding box center [960, 22] width 14 height 22
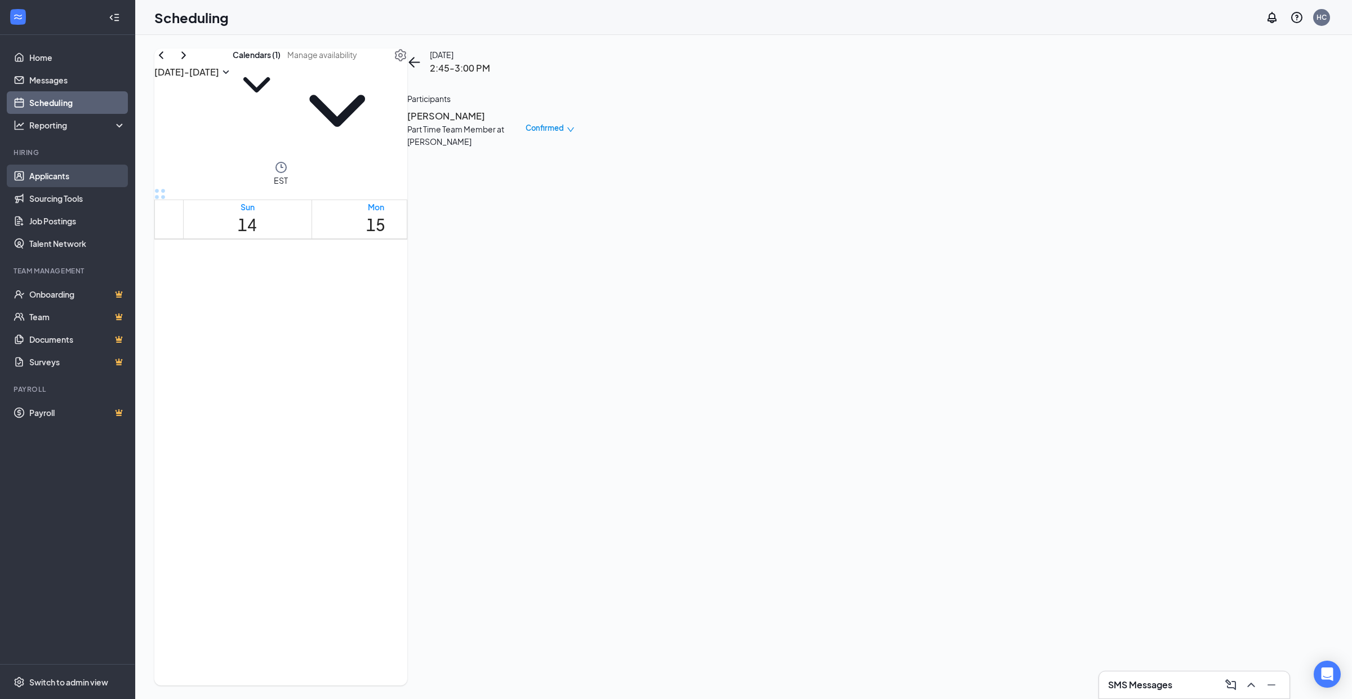
click at [50, 177] on link "Applicants" at bounding box center [77, 176] width 96 height 23
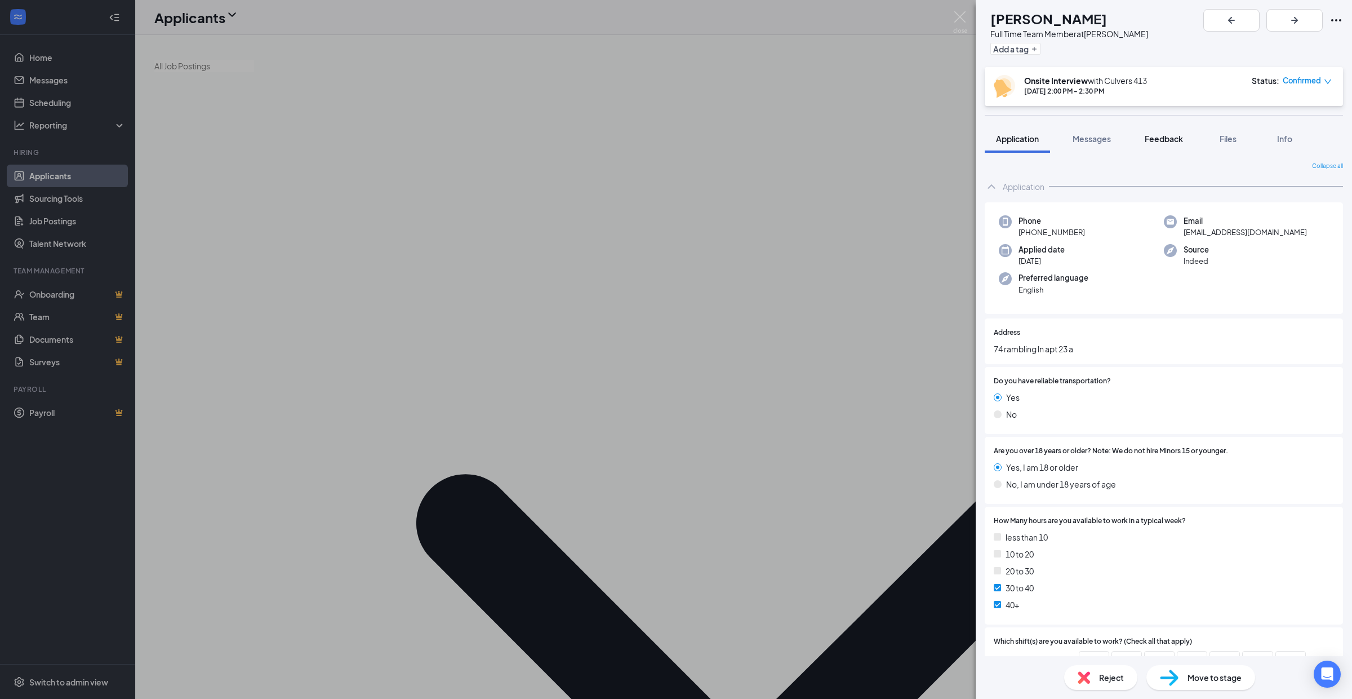
click at [1157, 140] on span "Feedback" at bounding box center [1164, 139] width 38 height 10
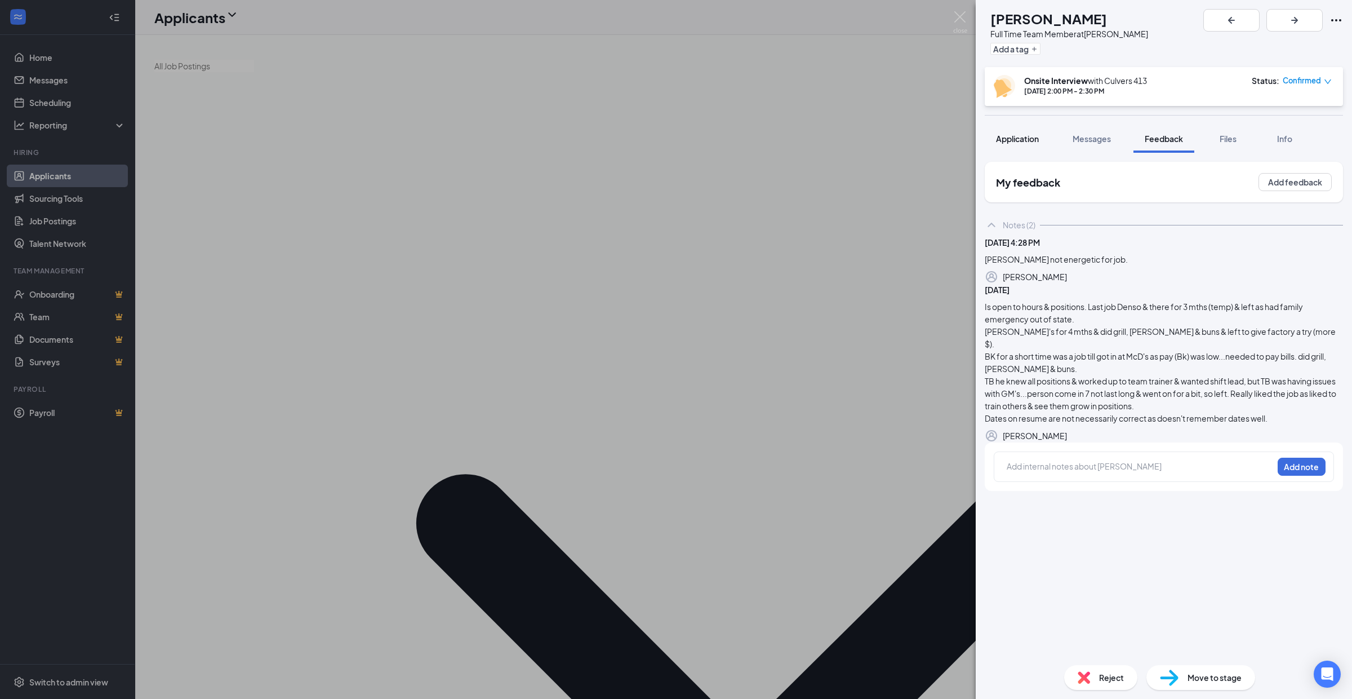
click at [1002, 135] on span "Application" at bounding box center [1017, 139] width 43 height 10
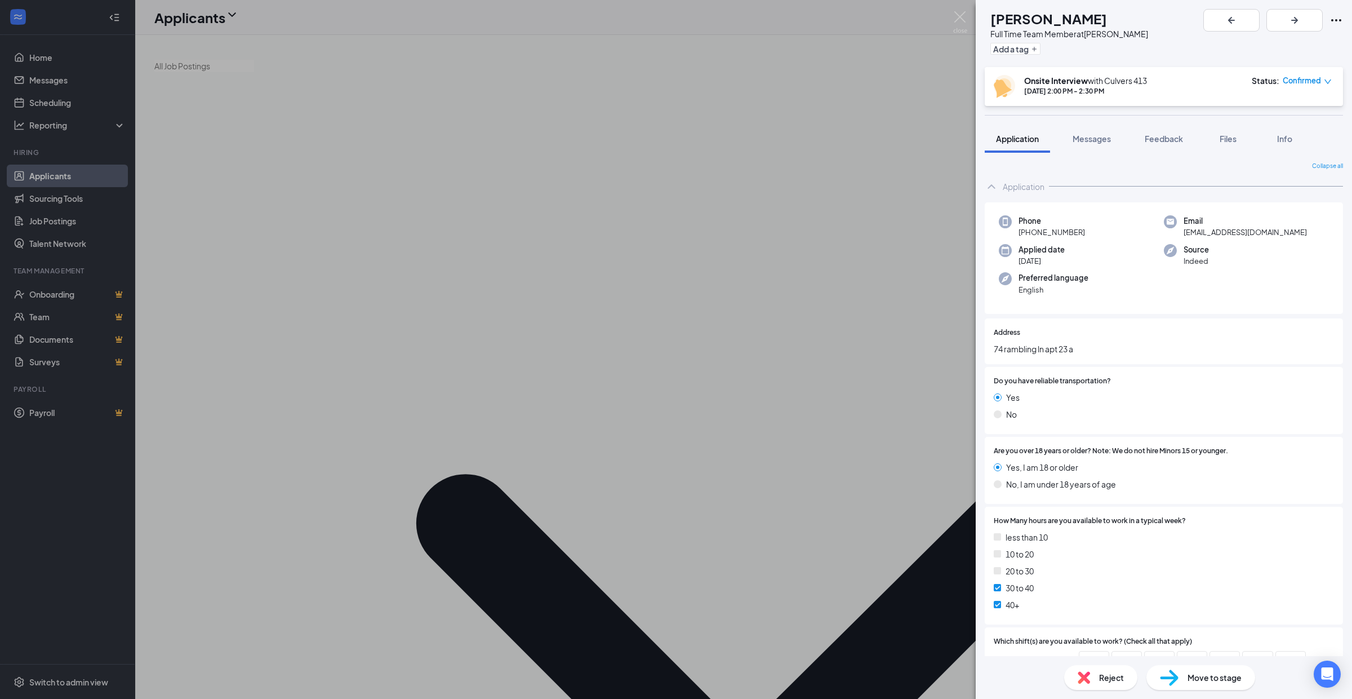
click at [1108, 677] on span "Reject" at bounding box center [1111, 677] width 25 height 12
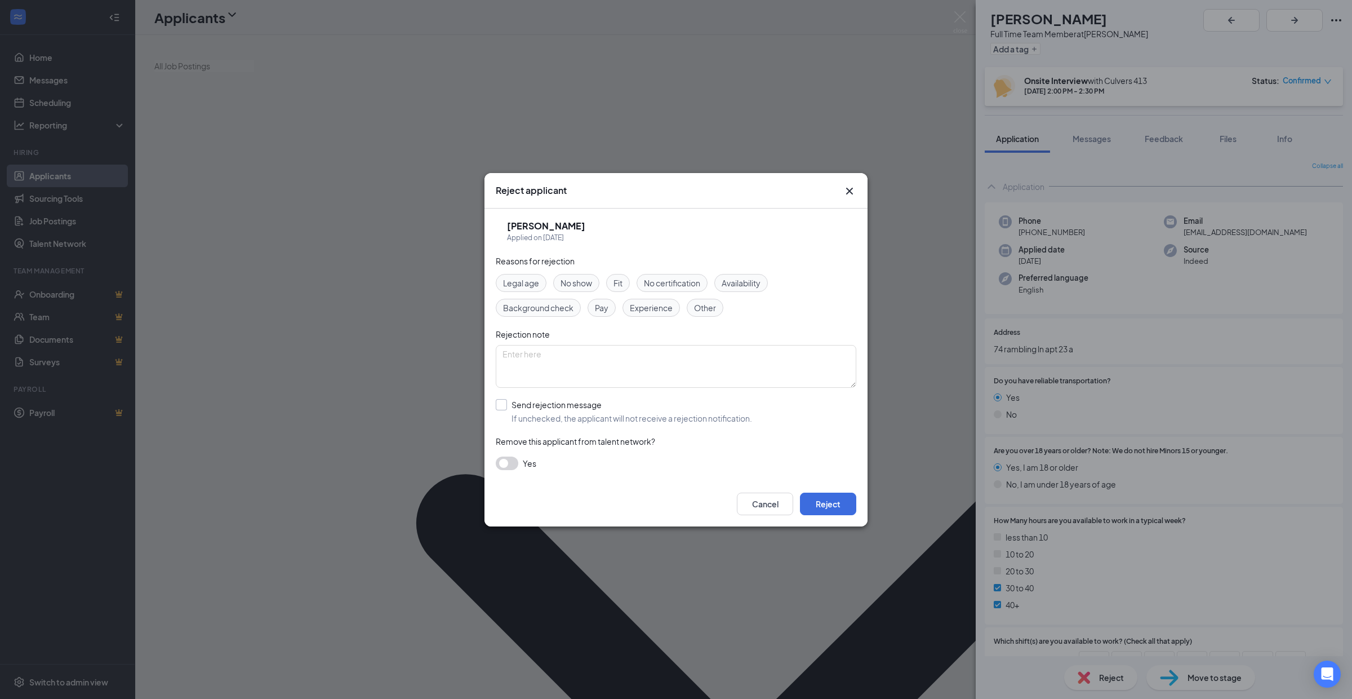
click at [505, 405] on input "Send rejection message If unchecked, the applicant will not receive a rejection…" at bounding box center [624, 411] width 256 height 25
checkbox input "true"
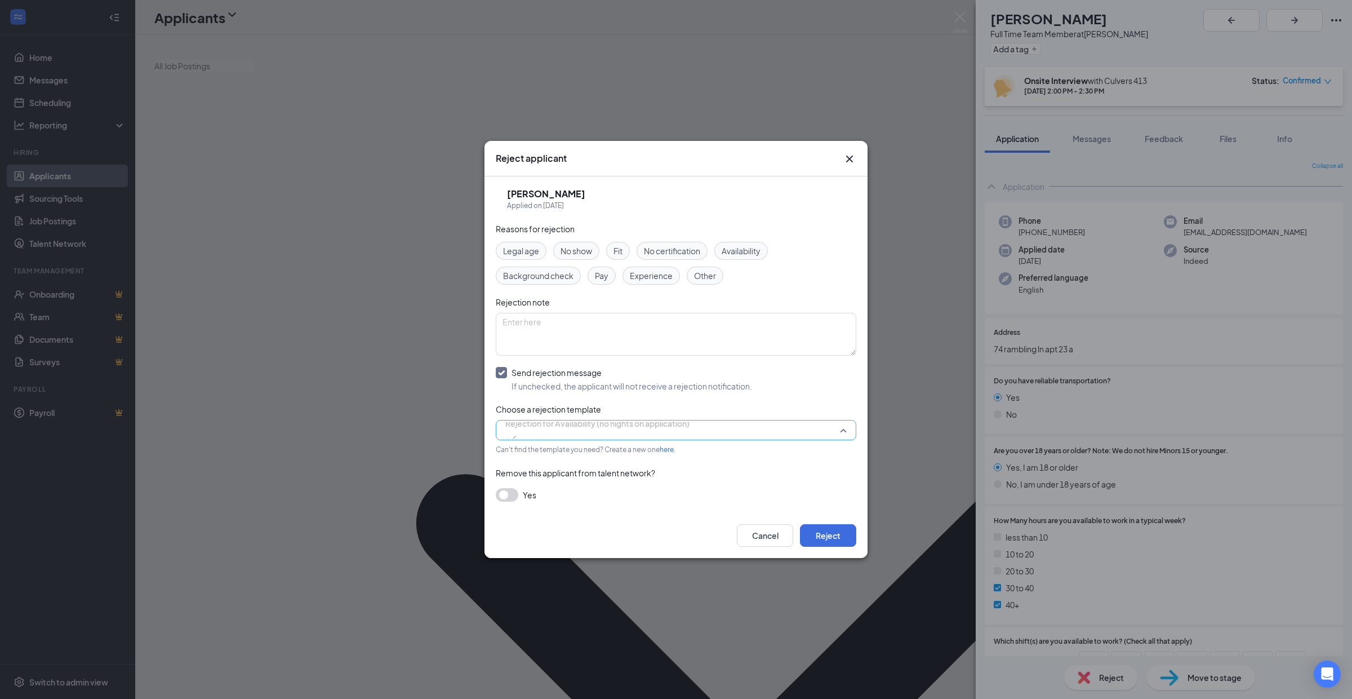
click at [843, 428] on span "Rejection for Availability (no nights on application)" at bounding box center [675, 429] width 341 height 17
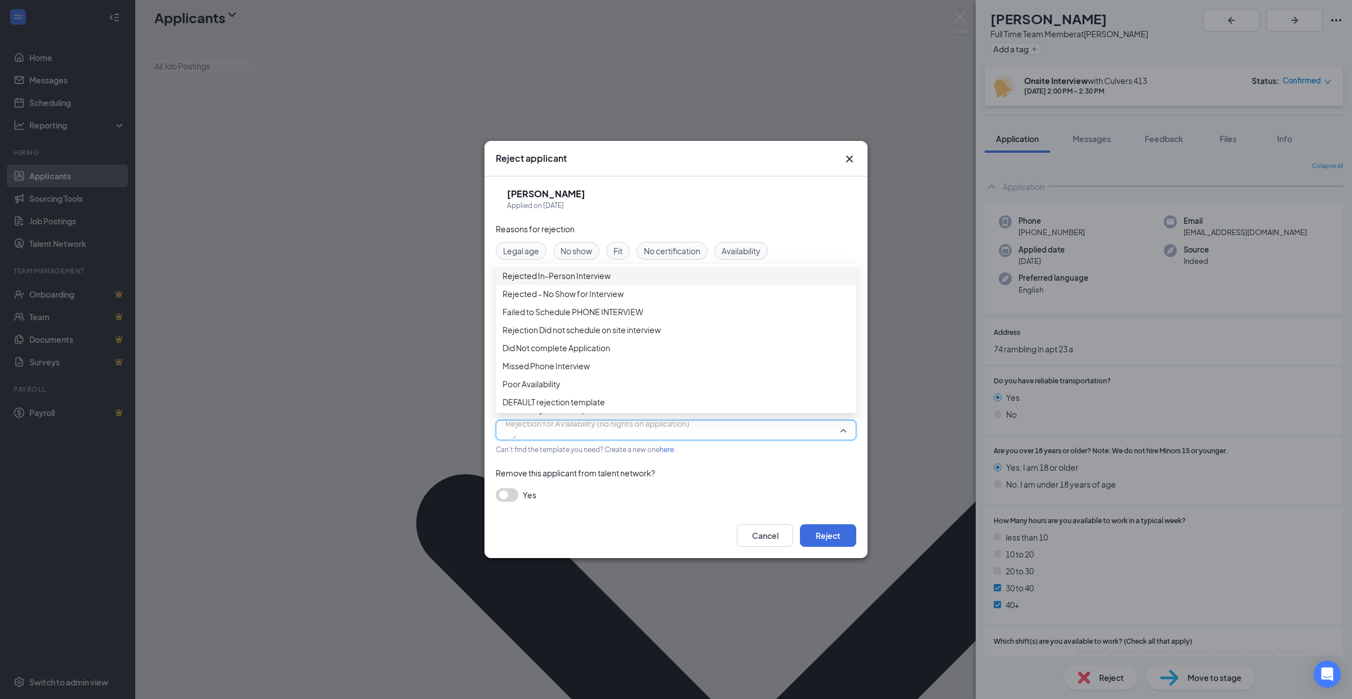
click at [603, 282] on span "Rejected In-Person Interview" at bounding box center [557, 275] width 108 height 12
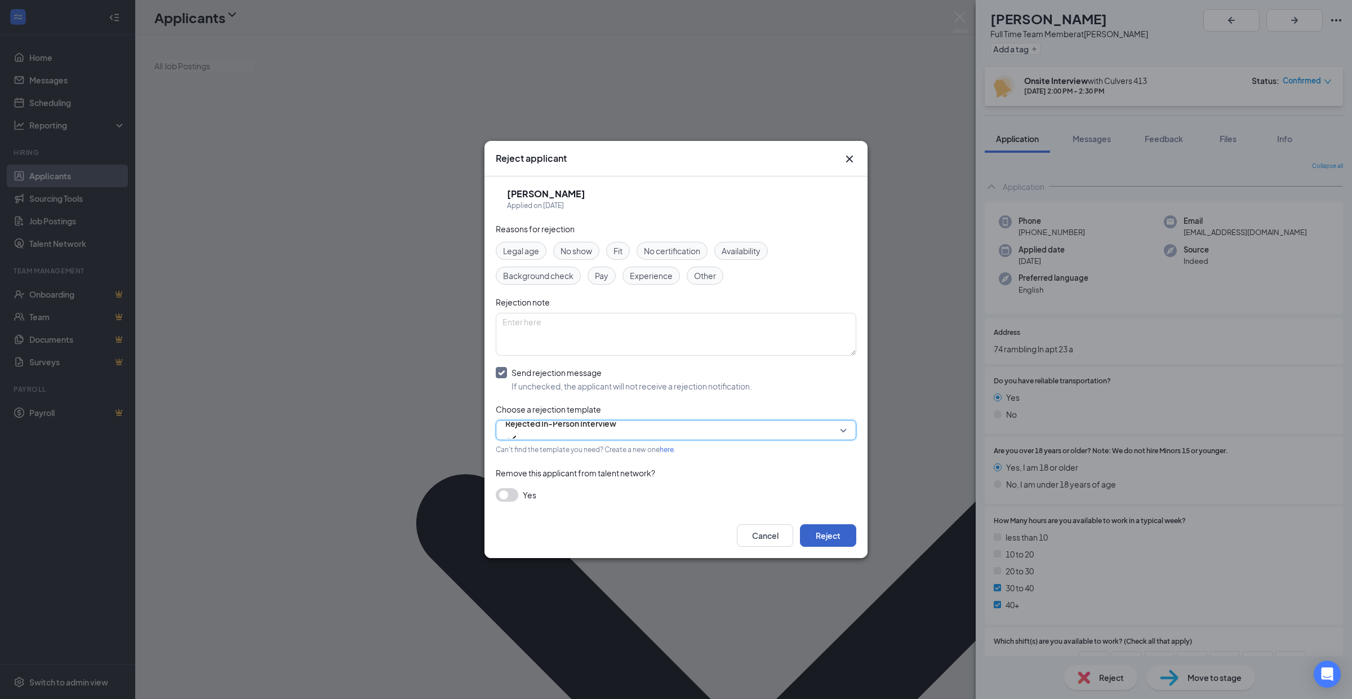
click at [825, 535] on button "Reject" at bounding box center [828, 535] width 56 height 23
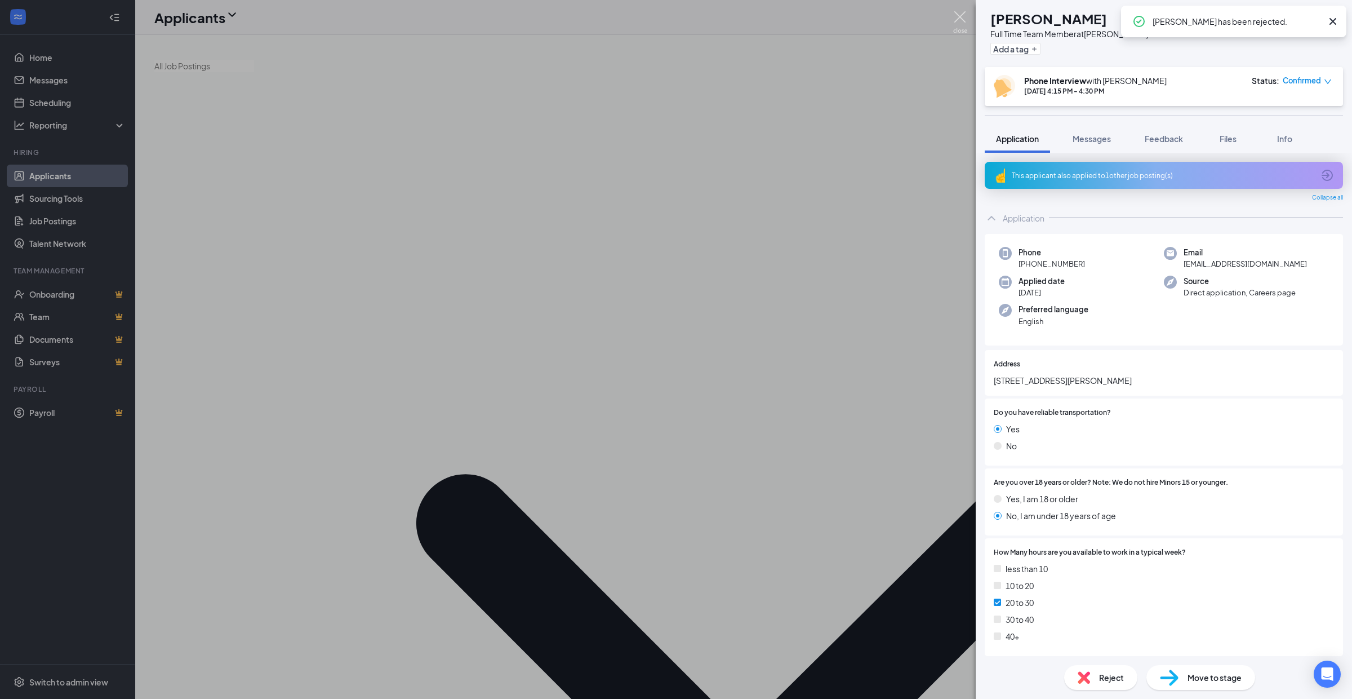
click at [958, 16] on img at bounding box center [960, 22] width 14 height 22
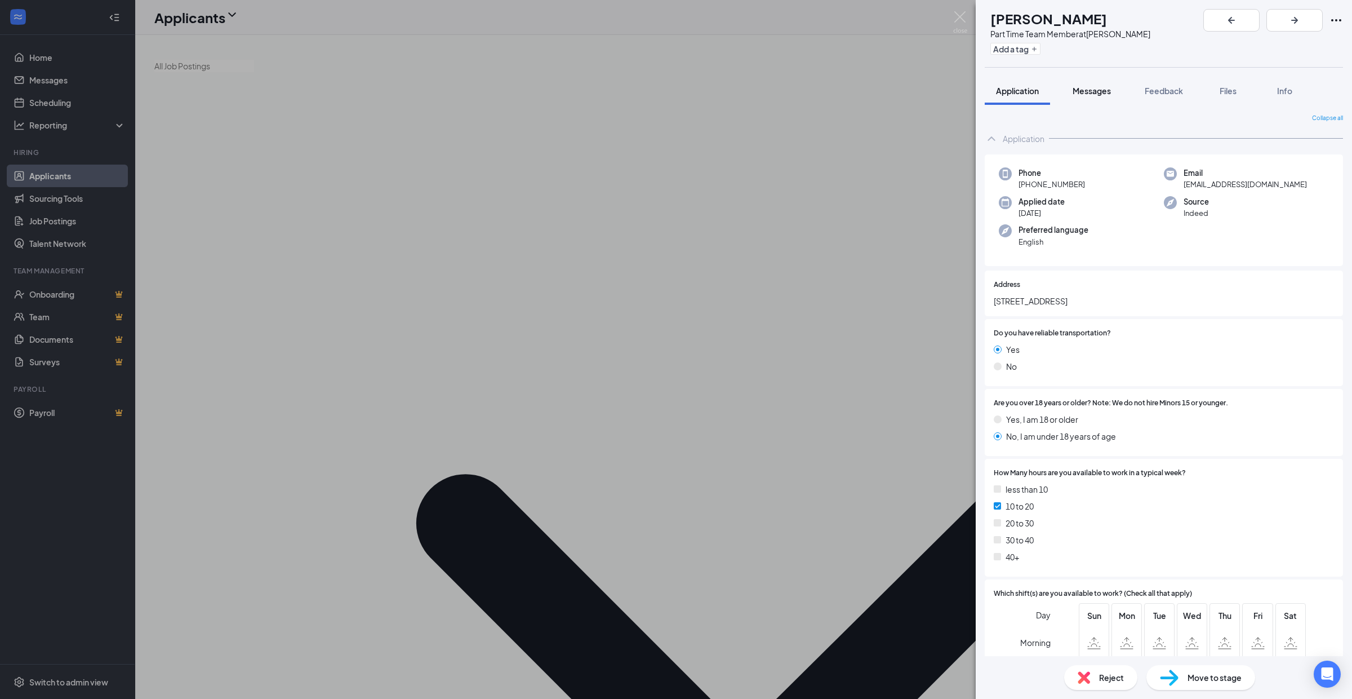
click at [1098, 86] on span "Messages" at bounding box center [1092, 91] width 38 height 10
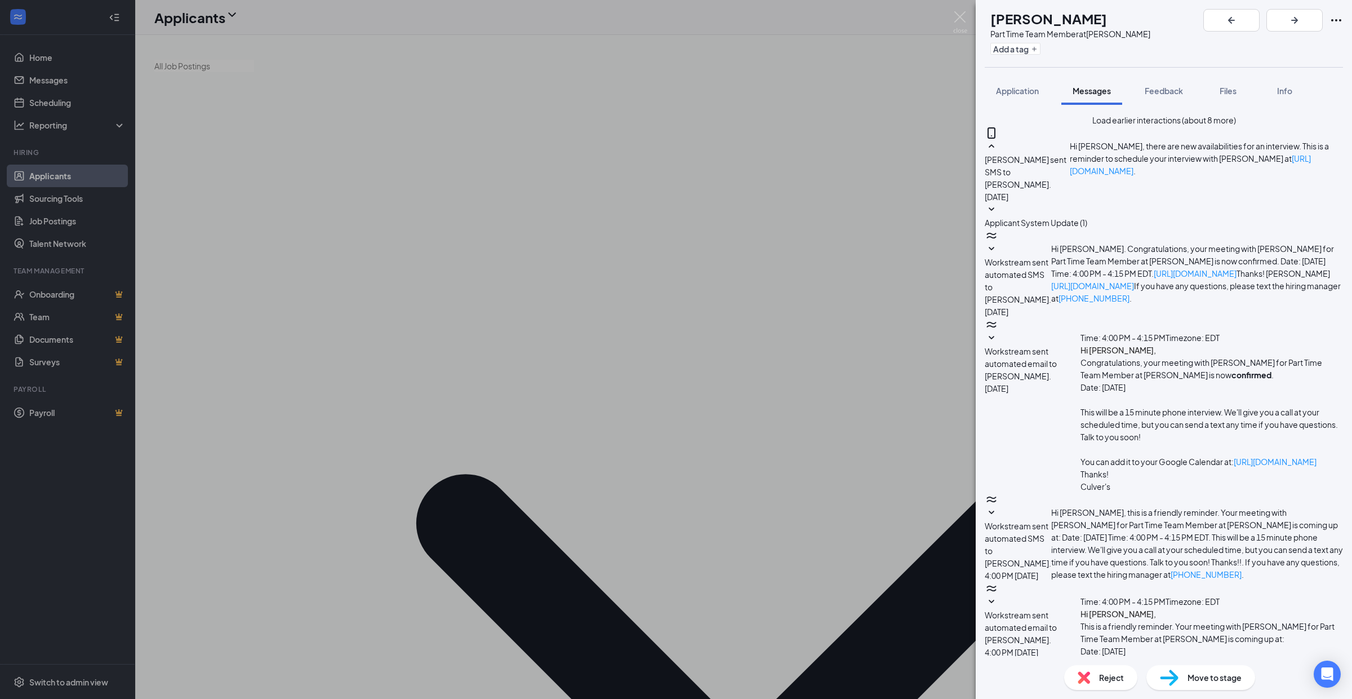
click at [1087, 228] on span "Applicant System Update (1)" at bounding box center [1036, 222] width 103 height 10
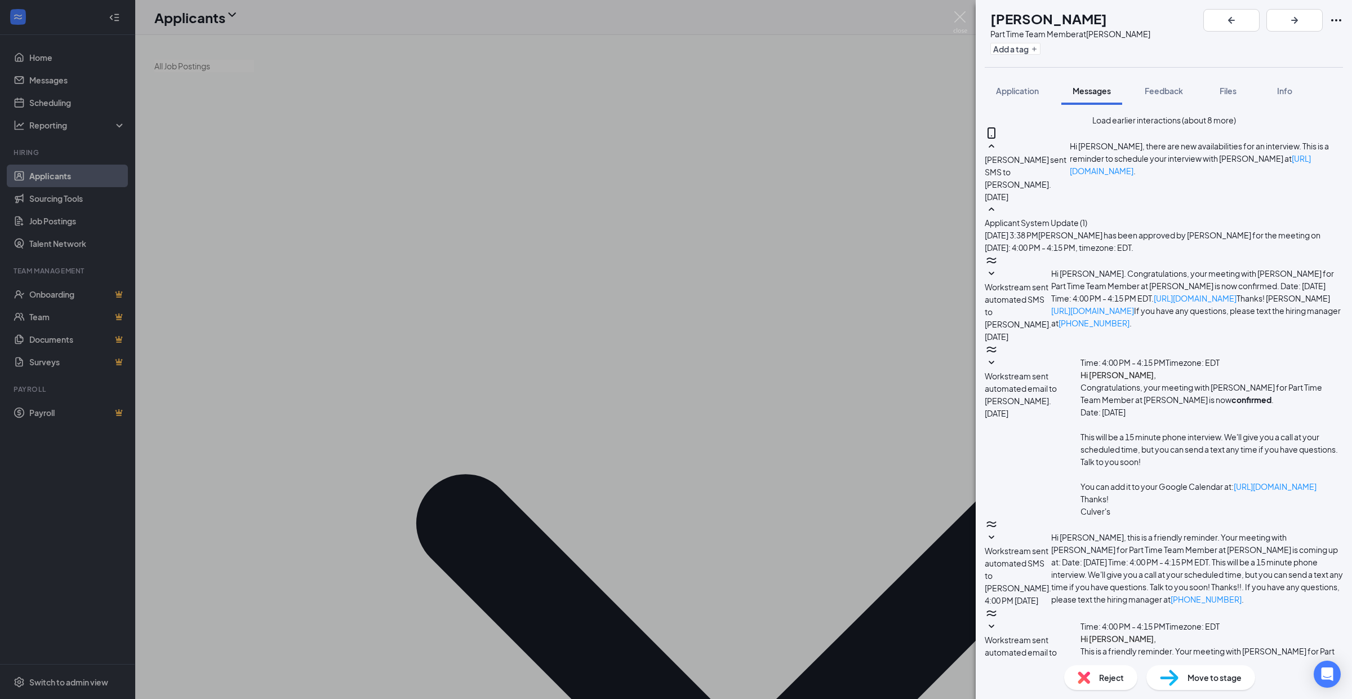
click at [1122, 126] on button "Load earlier interactions (about 8 more)" at bounding box center [1165, 120] width 144 height 12
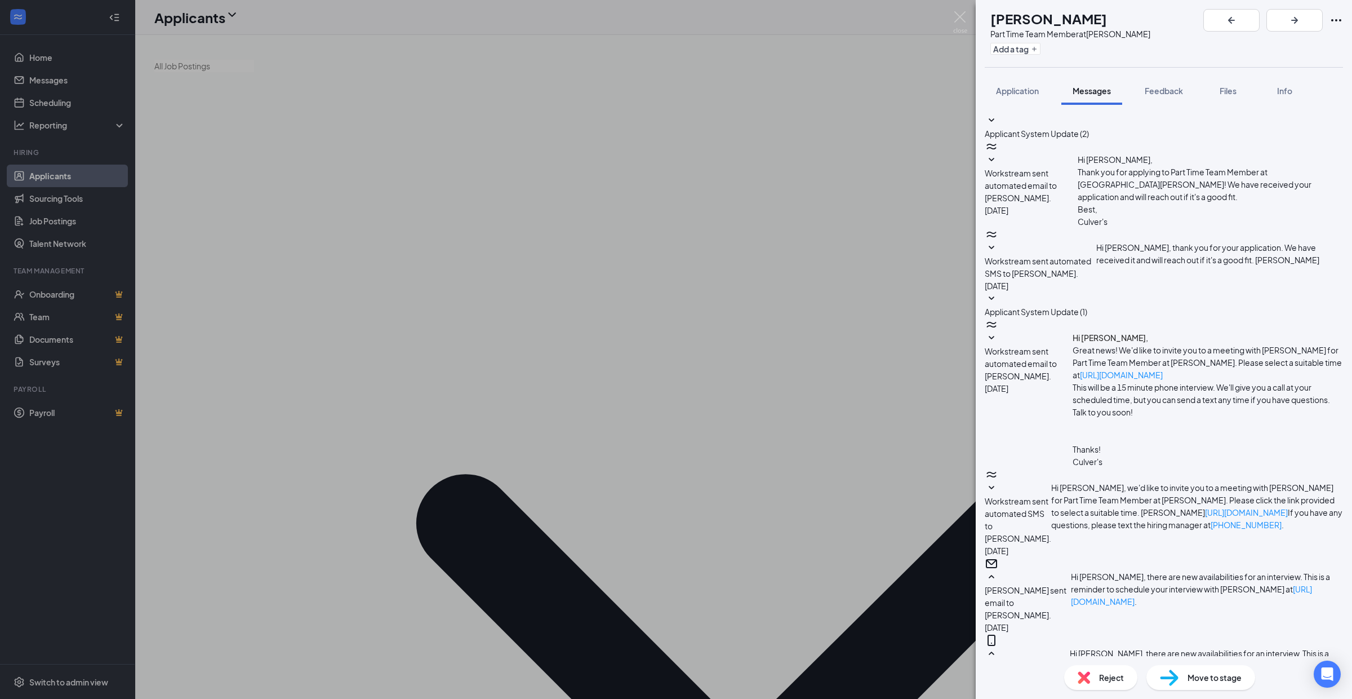
click at [998, 241] on icon "SmallChevronDown" at bounding box center [992, 248] width 14 height 14
click at [998, 481] on icon "SmallChevronDown" at bounding box center [992, 488] width 14 height 14
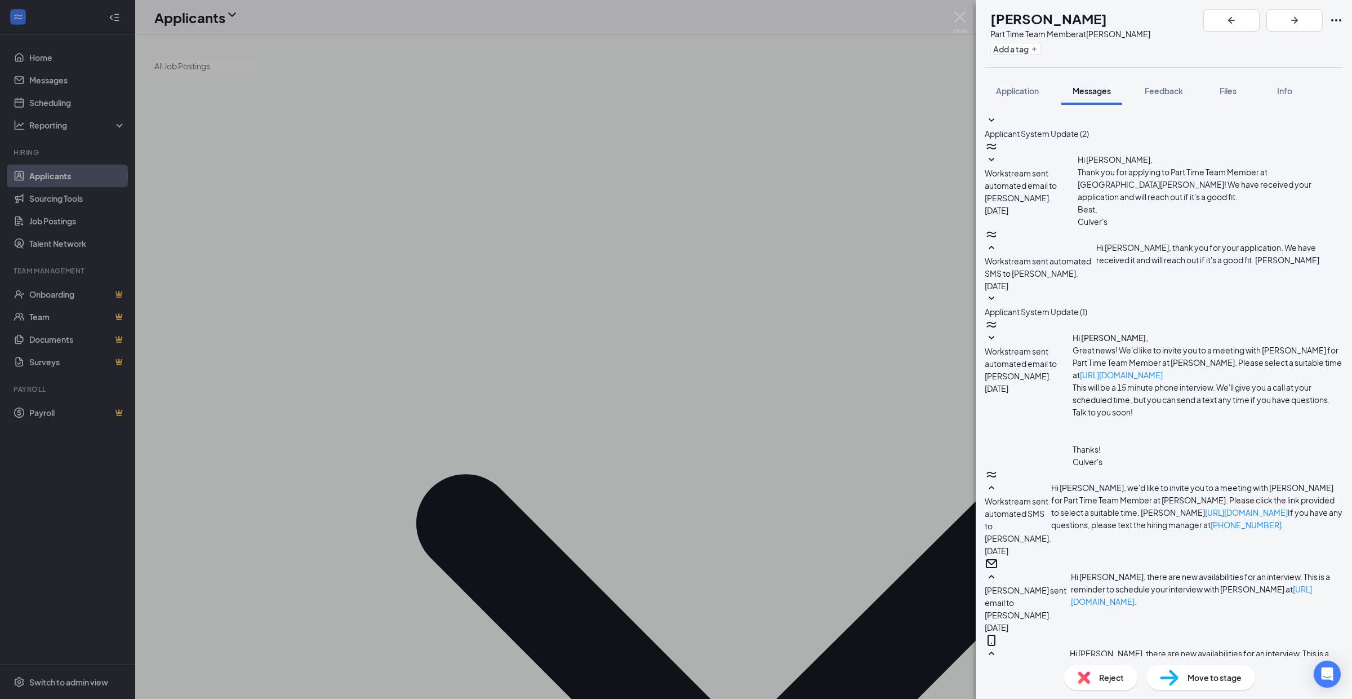
click at [1113, 678] on span "Reject" at bounding box center [1111, 677] width 25 height 12
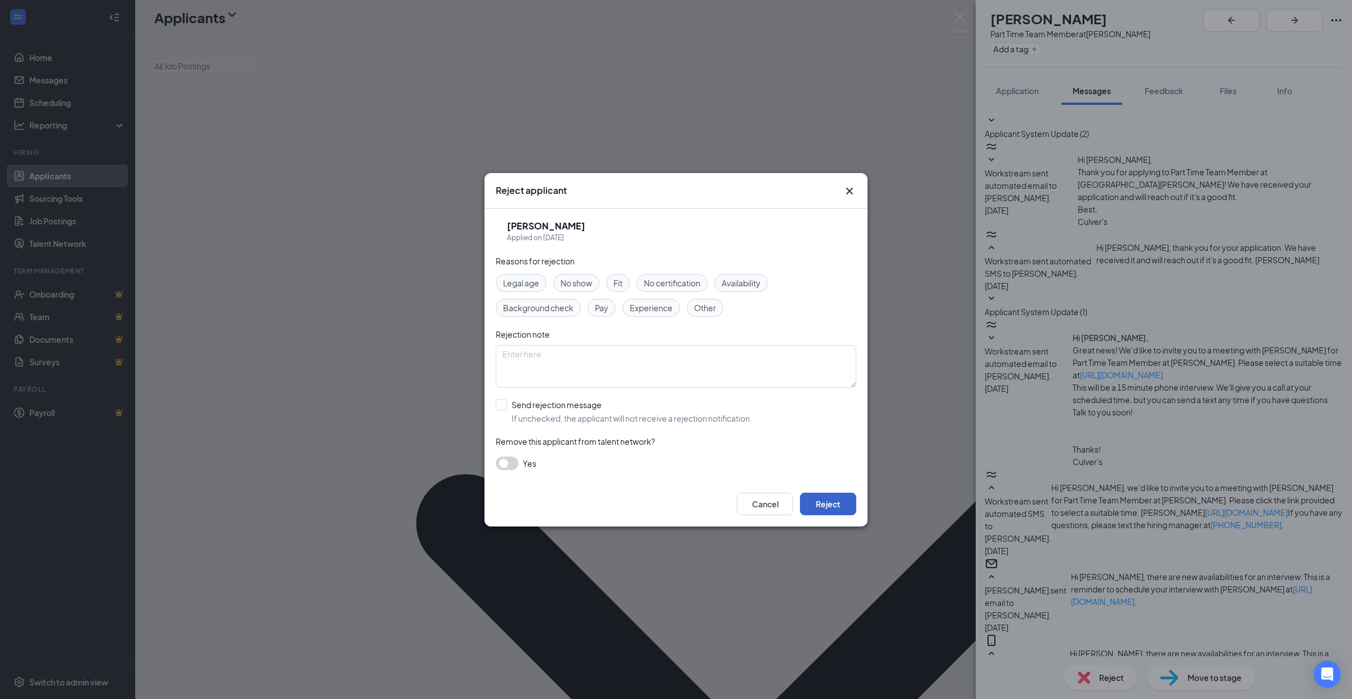
click at [824, 501] on button "Reject" at bounding box center [828, 503] width 56 height 23
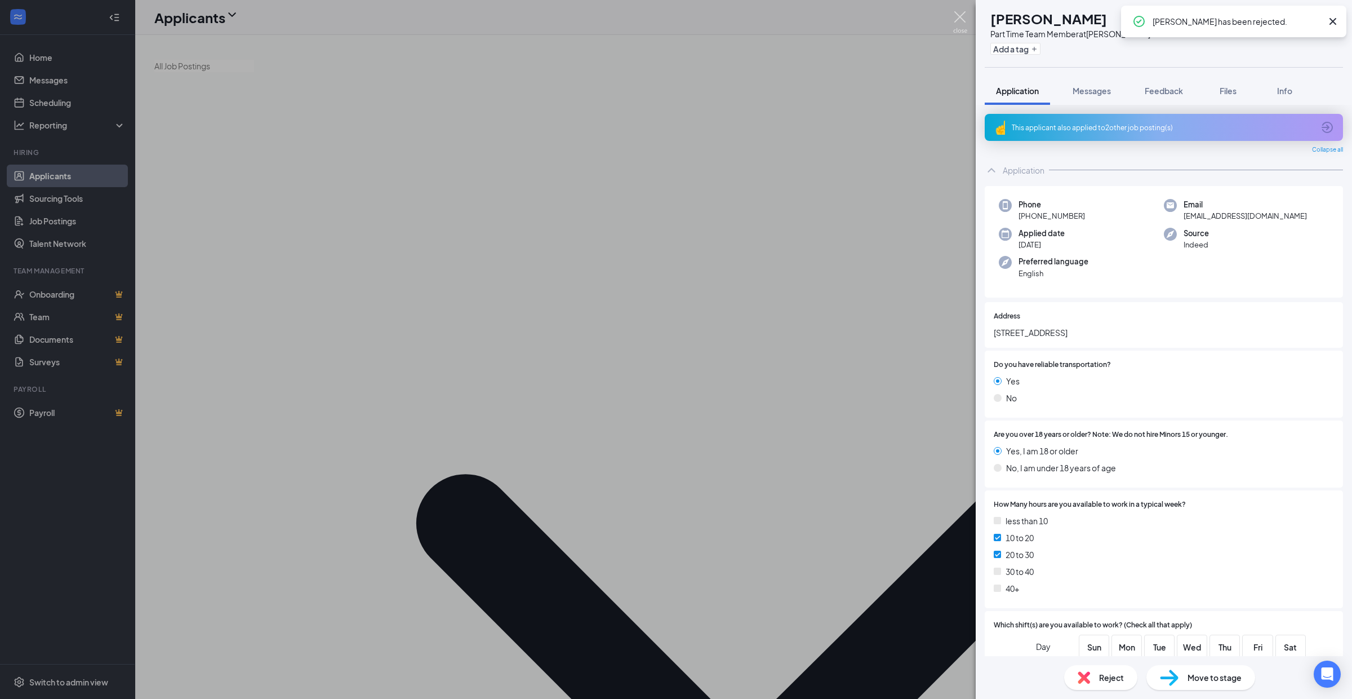
click at [960, 14] on img at bounding box center [960, 22] width 14 height 22
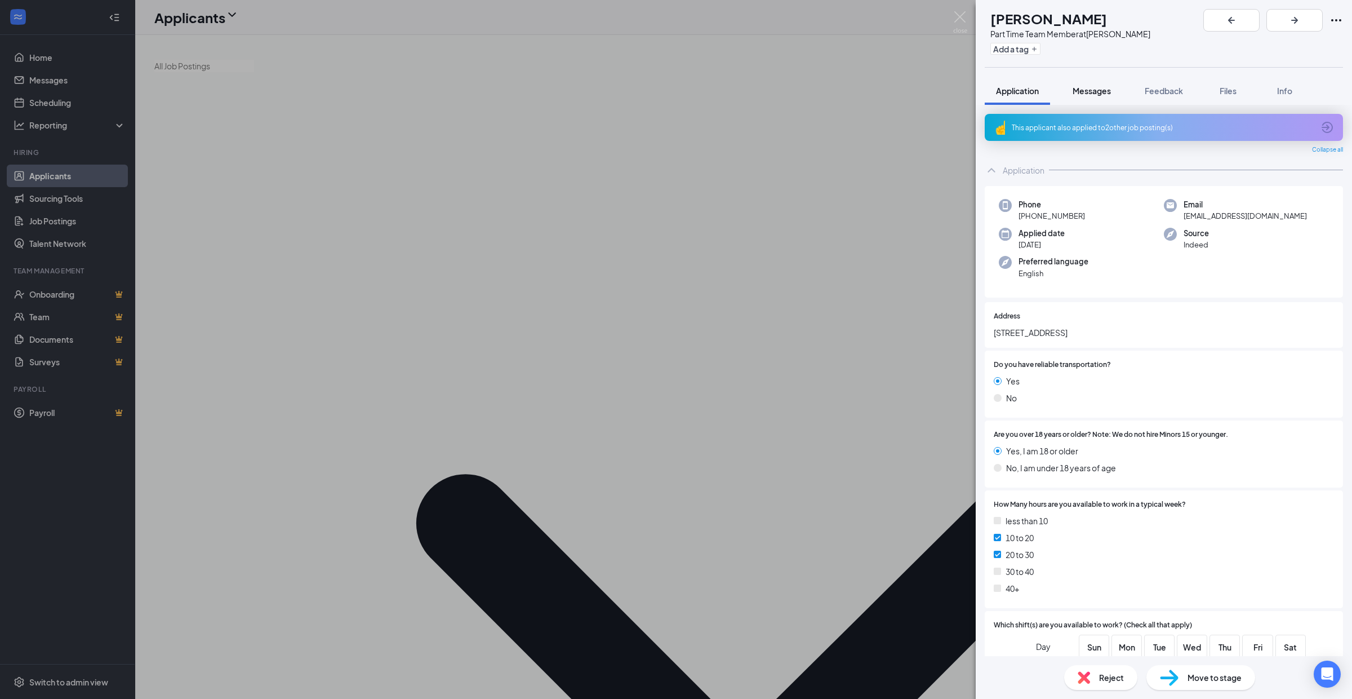
click at [1091, 87] on span "Messages" at bounding box center [1092, 91] width 38 height 10
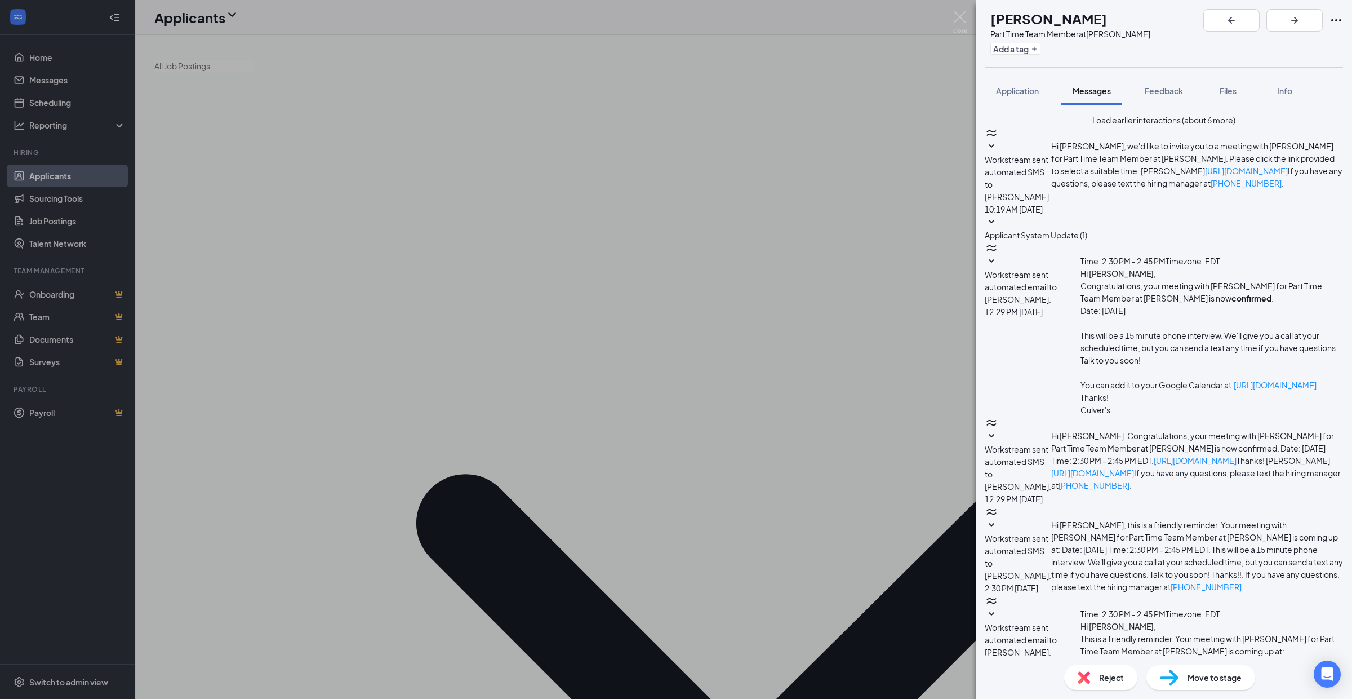
click at [1087, 230] on span "Applicant System Update (1)" at bounding box center [1036, 235] width 103 height 10
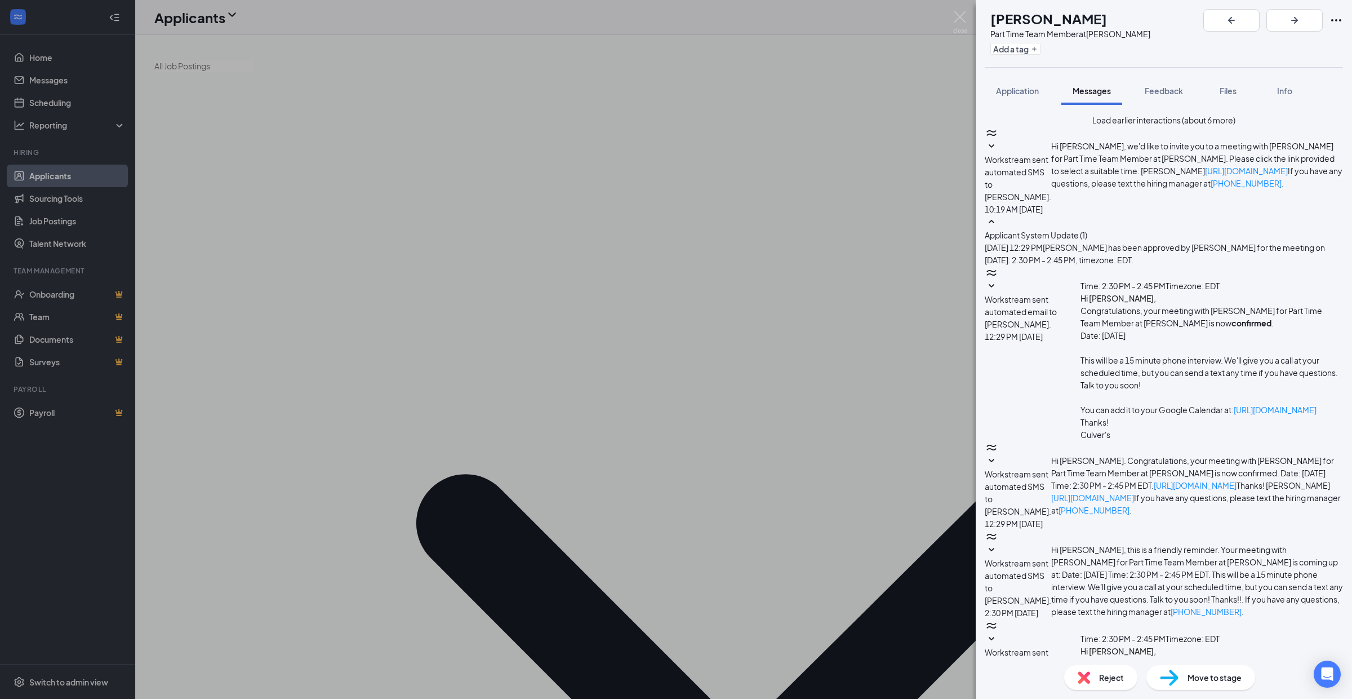
scroll to position [118, 0]
click at [958, 15] on img at bounding box center [960, 22] width 14 height 22
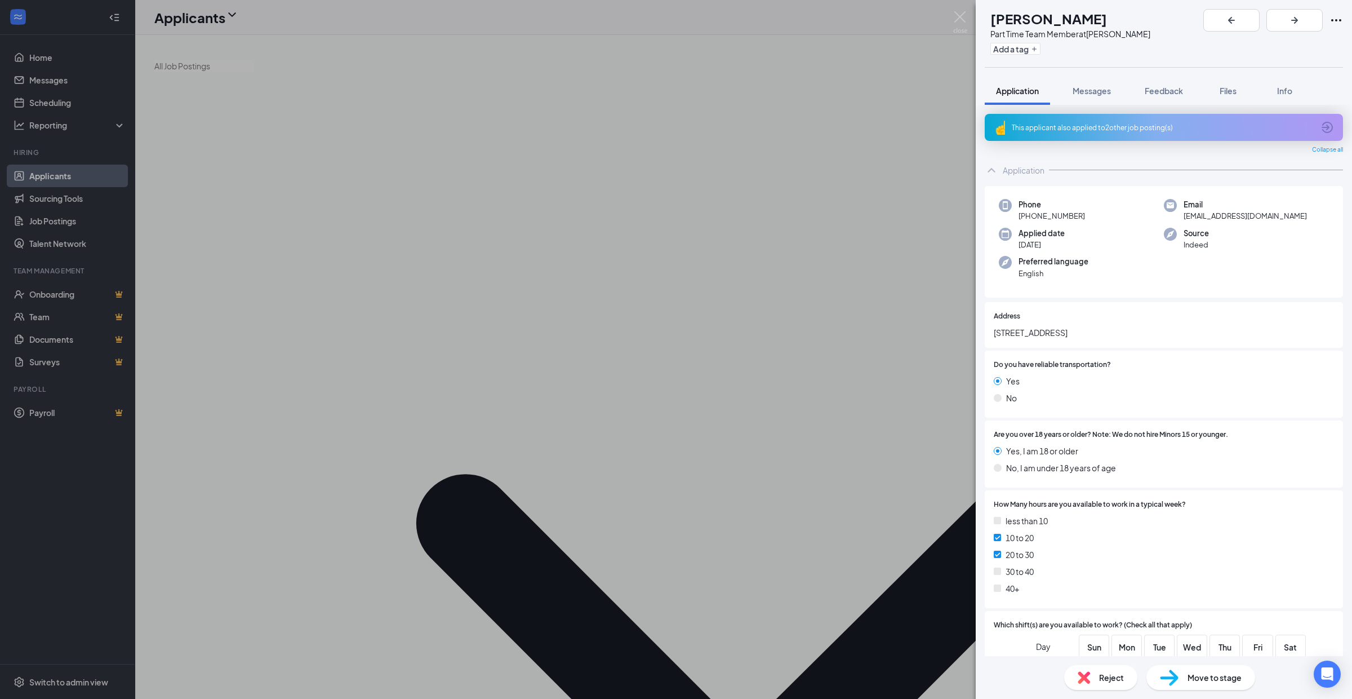
click at [1117, 675] on span "Reject" at bounding box center [1111, 677] width 25 height 12
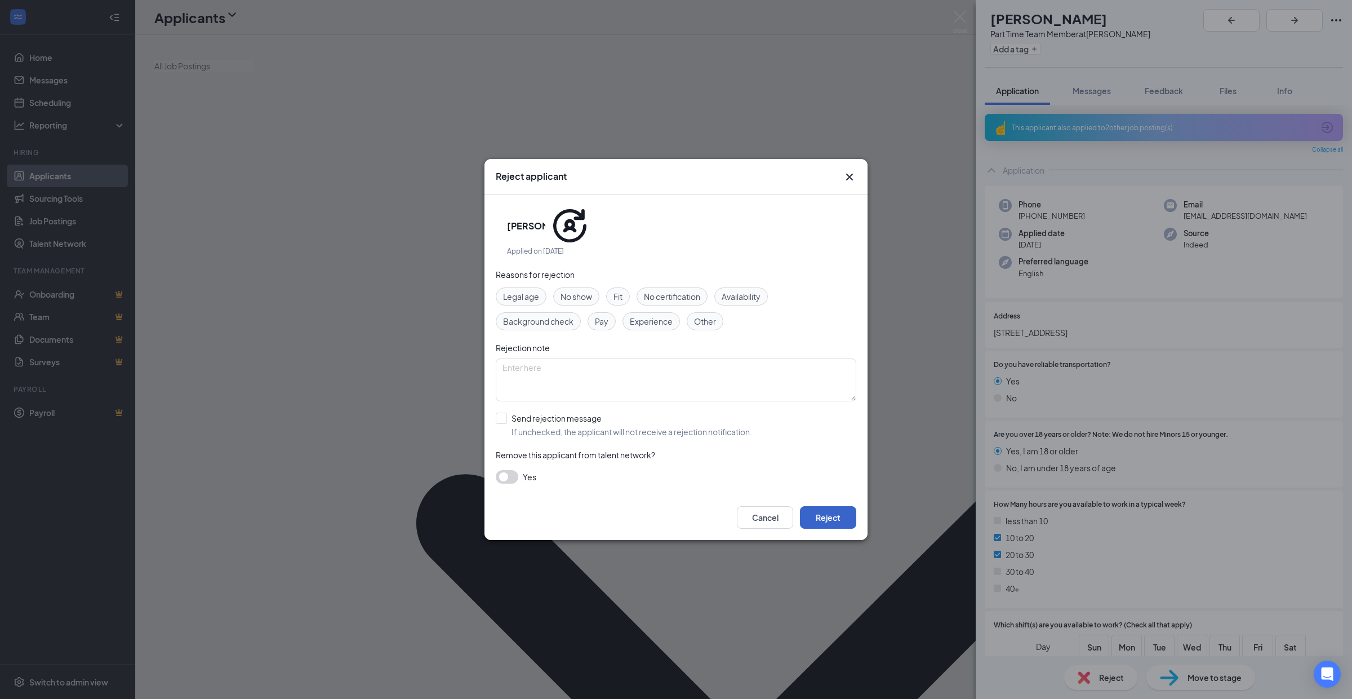
click at [829, 506] on button "Reject" at bounding box center [828, 517] width 56 height 23
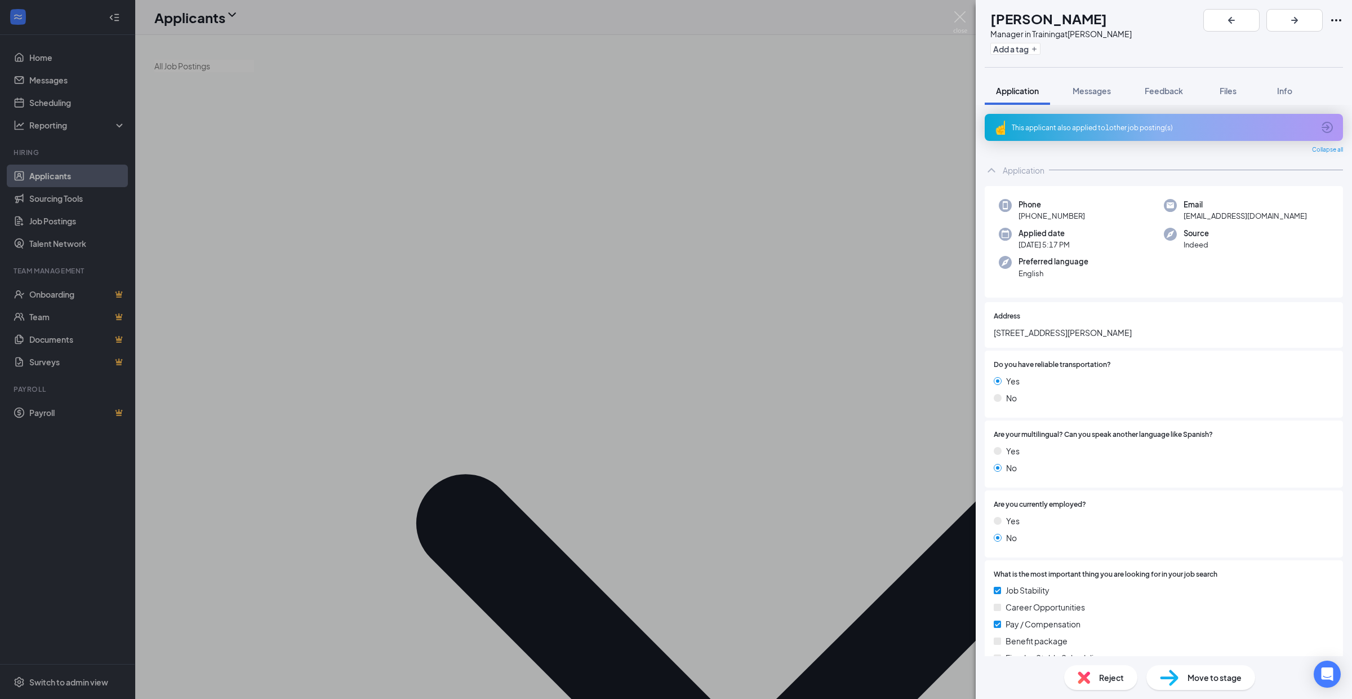
click at [1322, 126] on icon "ArrowCircle" at bounding box center [1327, 127] width 11 height 11
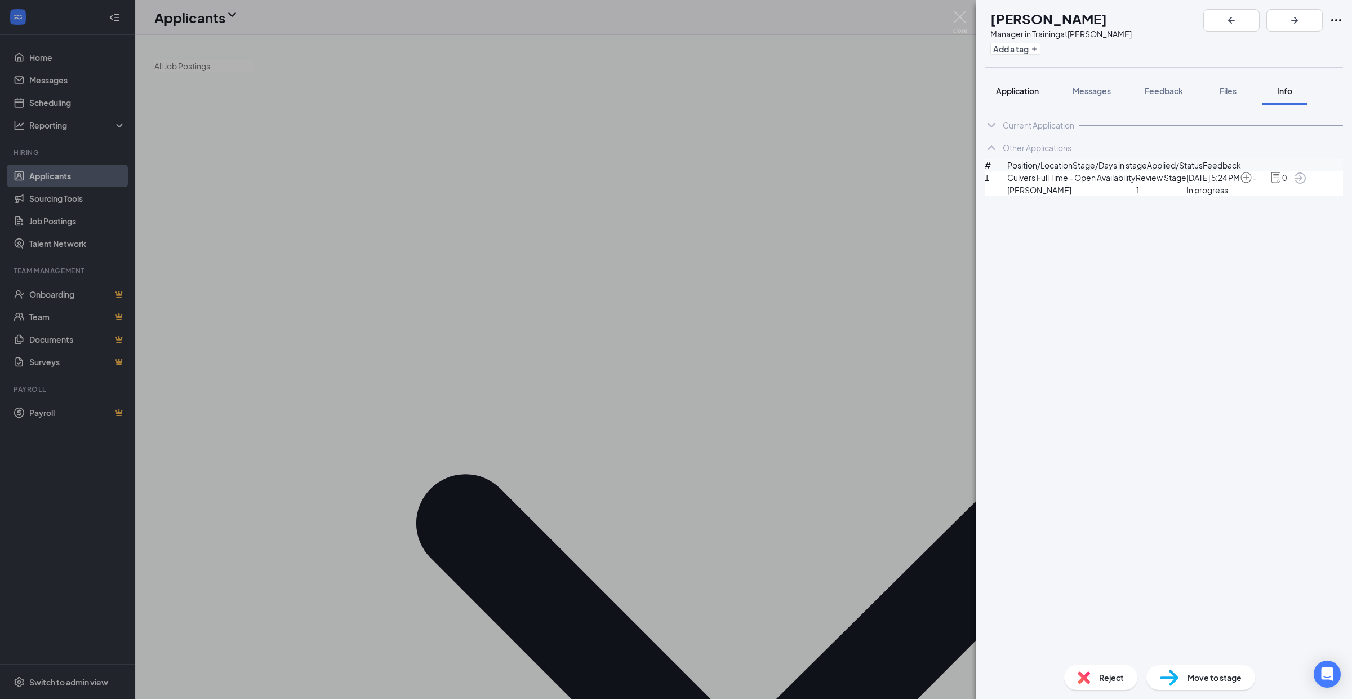
click at [1000, 91] on span "Application" at bounding box center [1017, 91] width 43 height 10
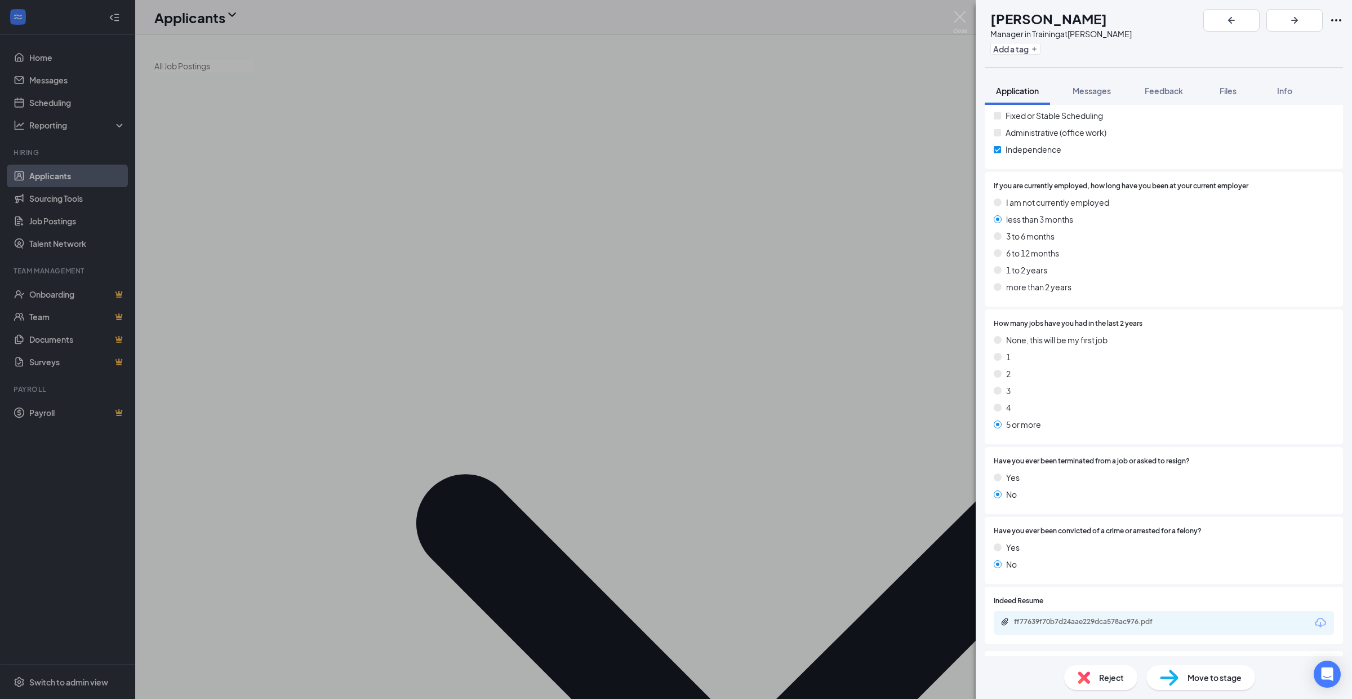
scroll to position [757, 0]
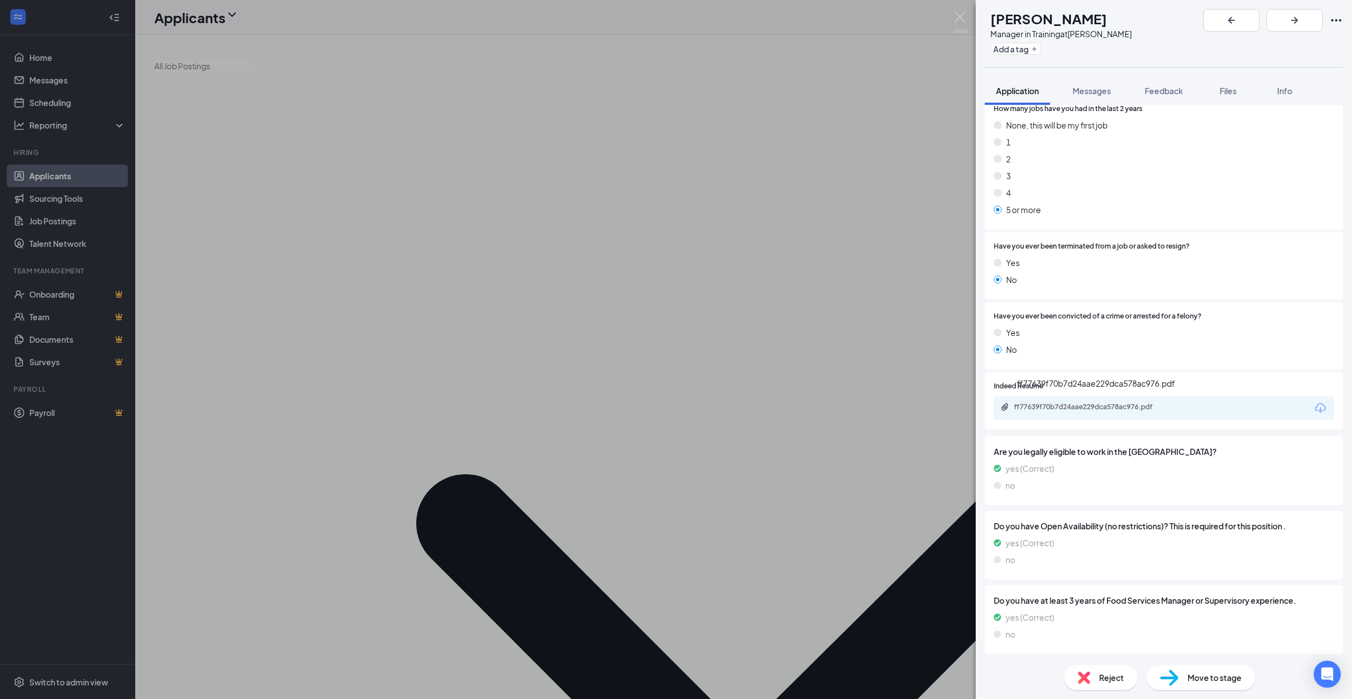
click at [1063, 405] on div "ff77639f70b7d24aae229dca578ac976.pdf" at bounding box center [1093, 406] width 158 height 9
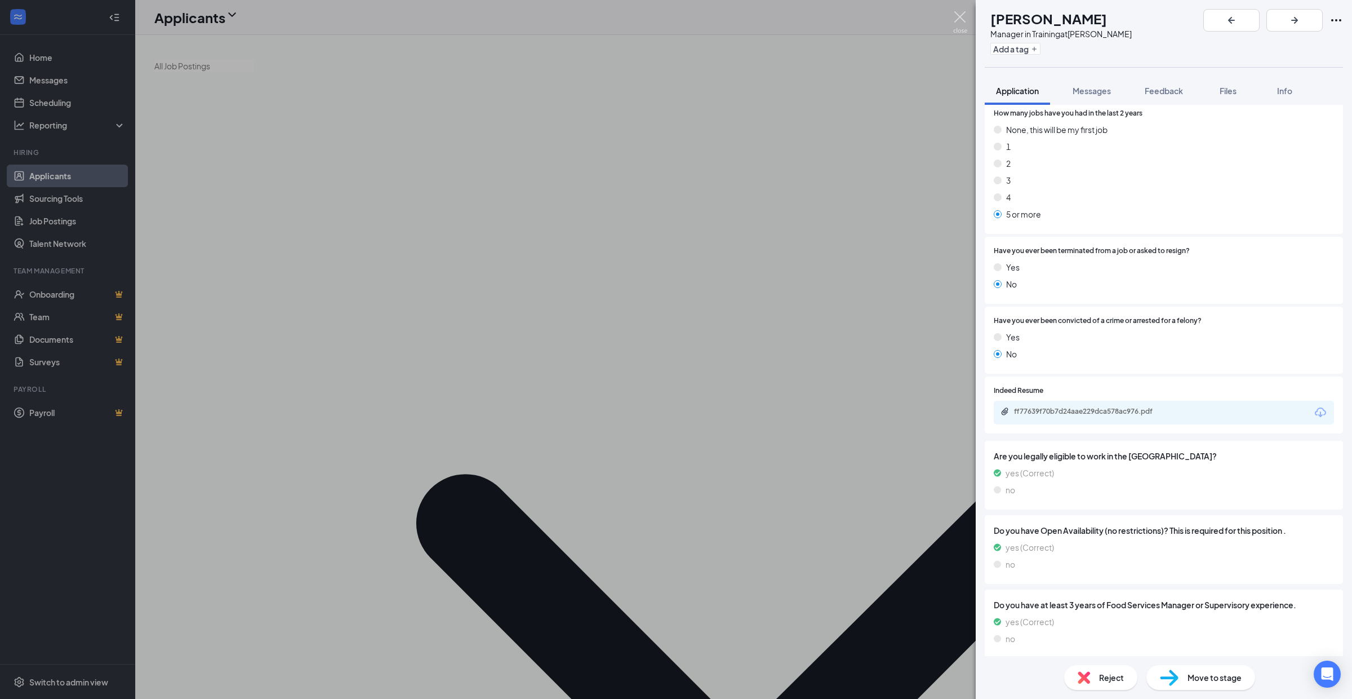
click at [958, 14] on img at bounding box center [960, 22] width 14 height 22
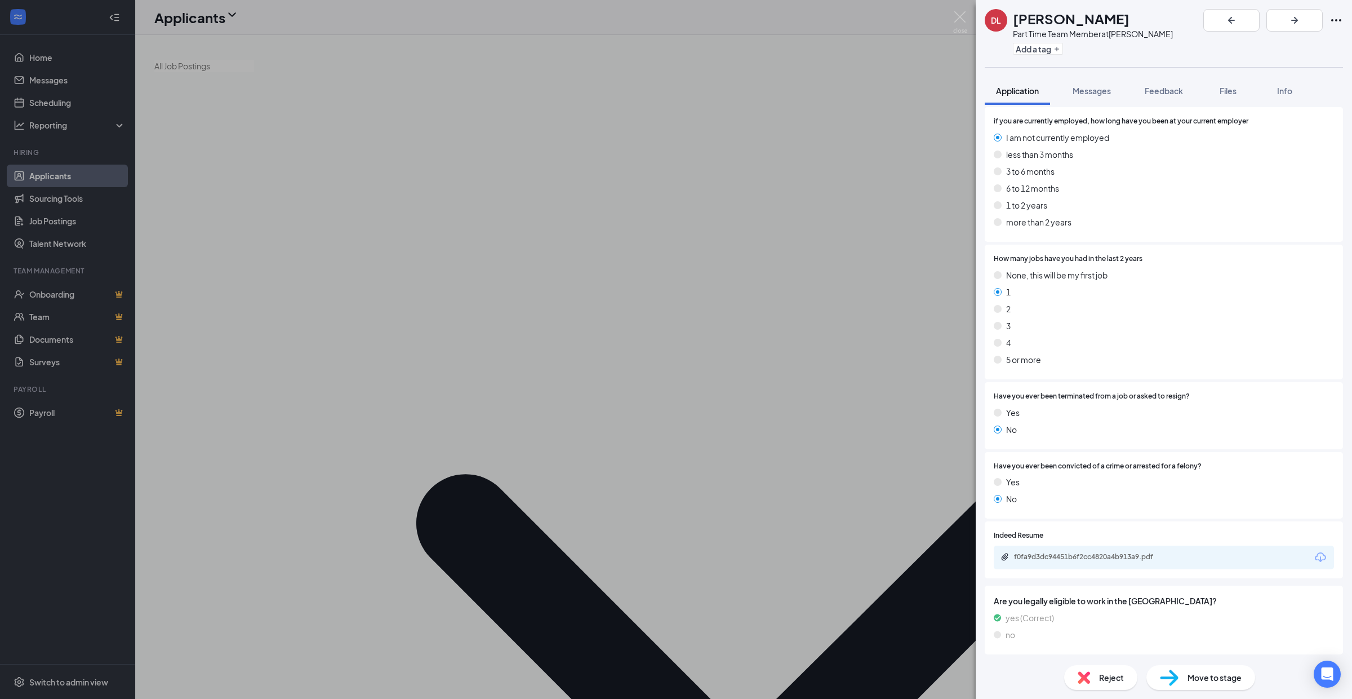
scroll to position [846, 0]
click at [1058, 557] on div "f0fa9d3dc94451b6f2cc4820a4b913a9.pdf" at bounding box center [1093, 556] width 158 height 9
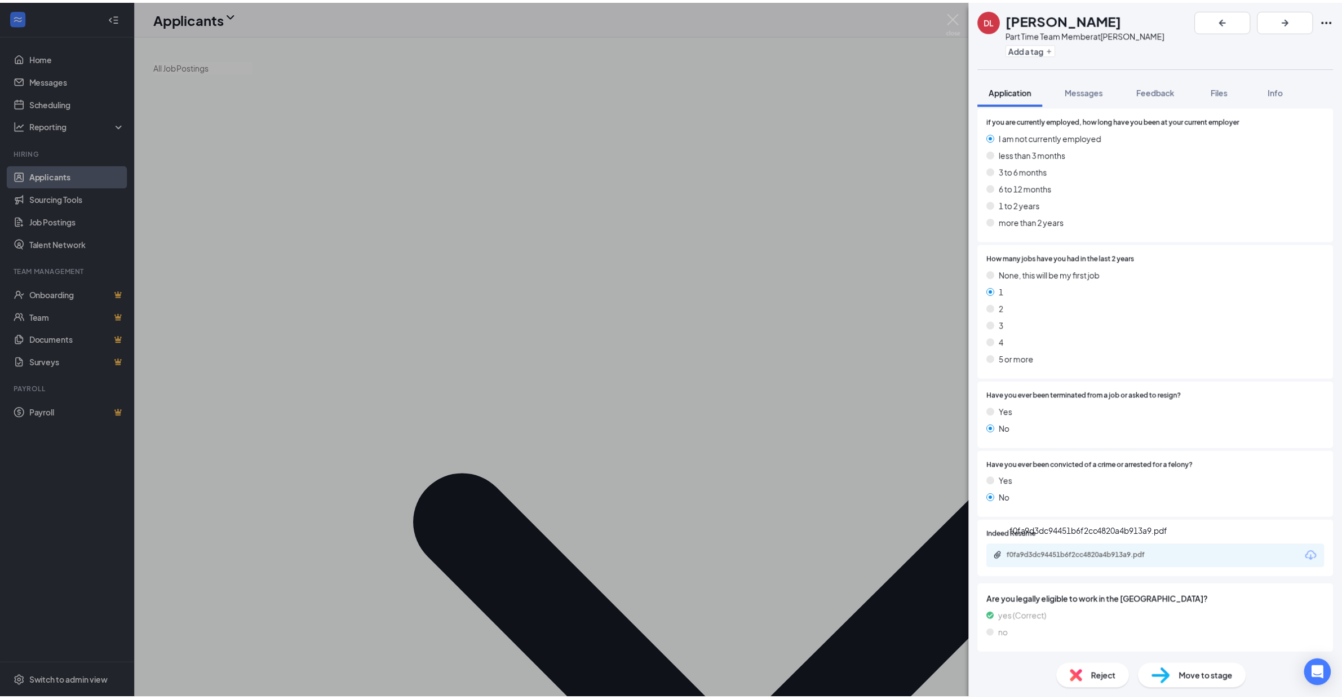
scroll to position [841, 0]
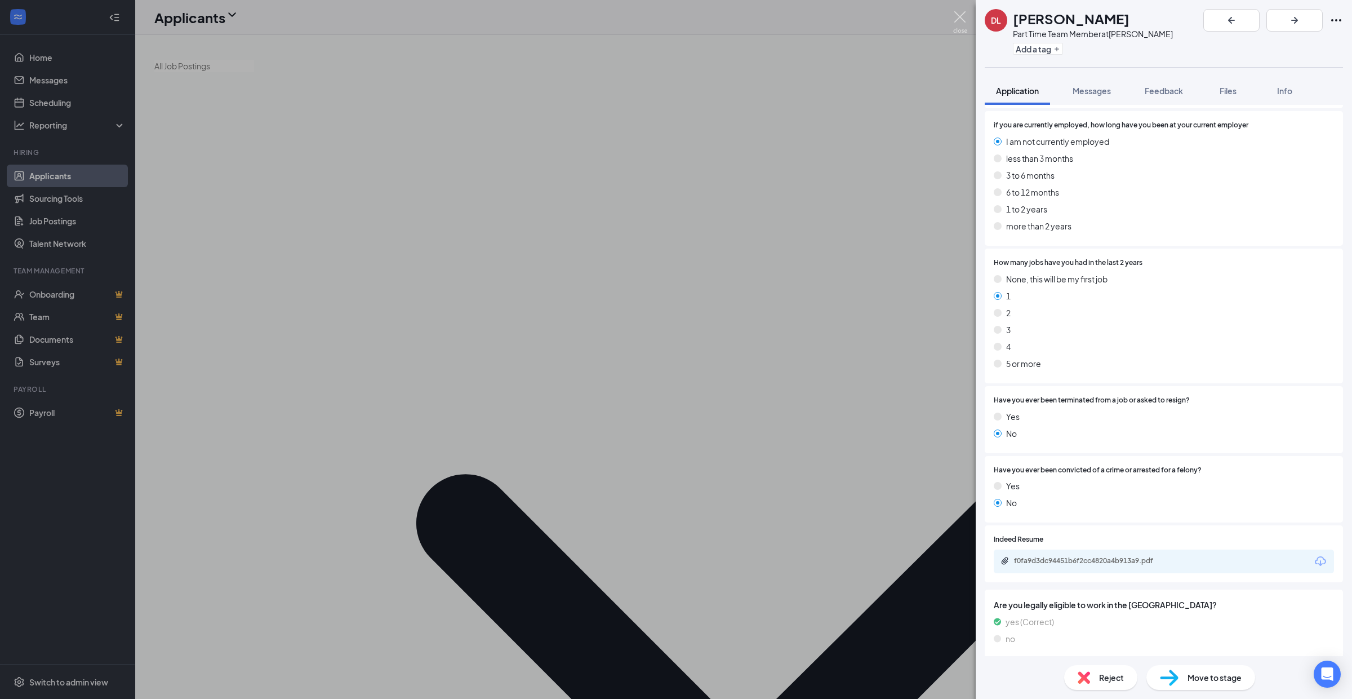
click at [959, 20] on img at bounding box center [960, 22] width 14 height 22
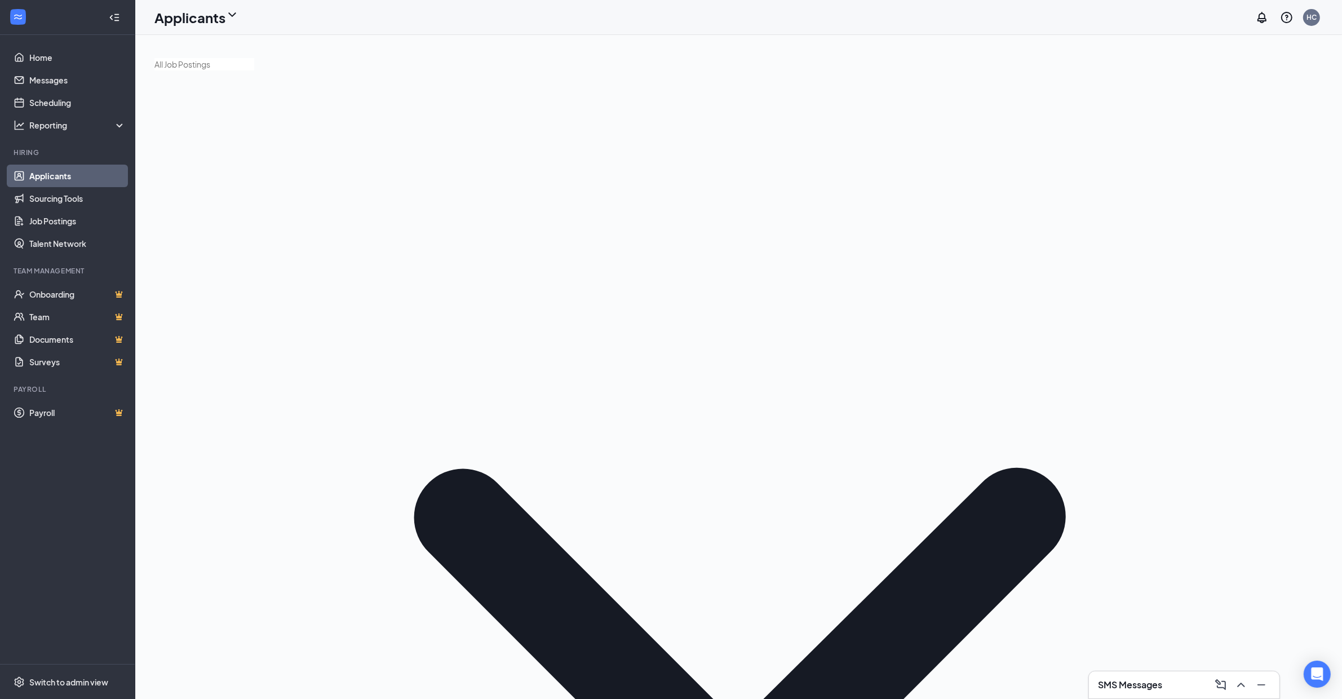
scroll to position [3, 0]
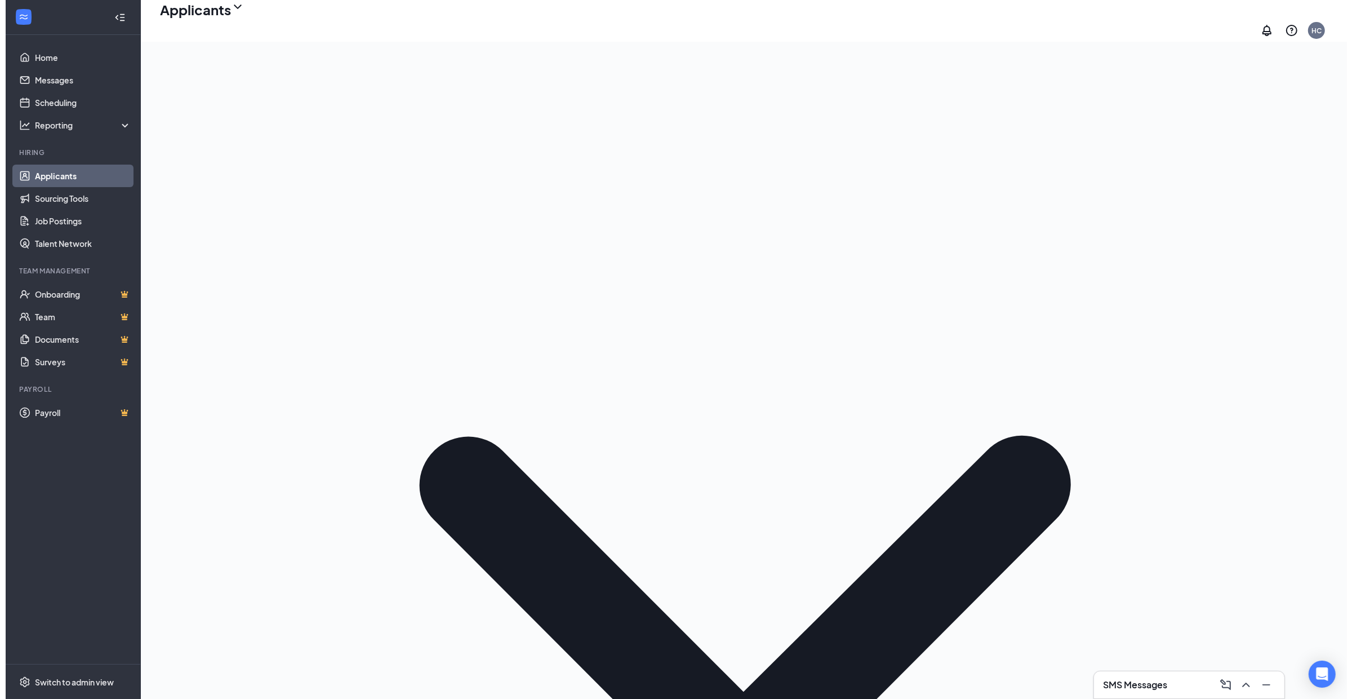
scroll to position [42, 0]
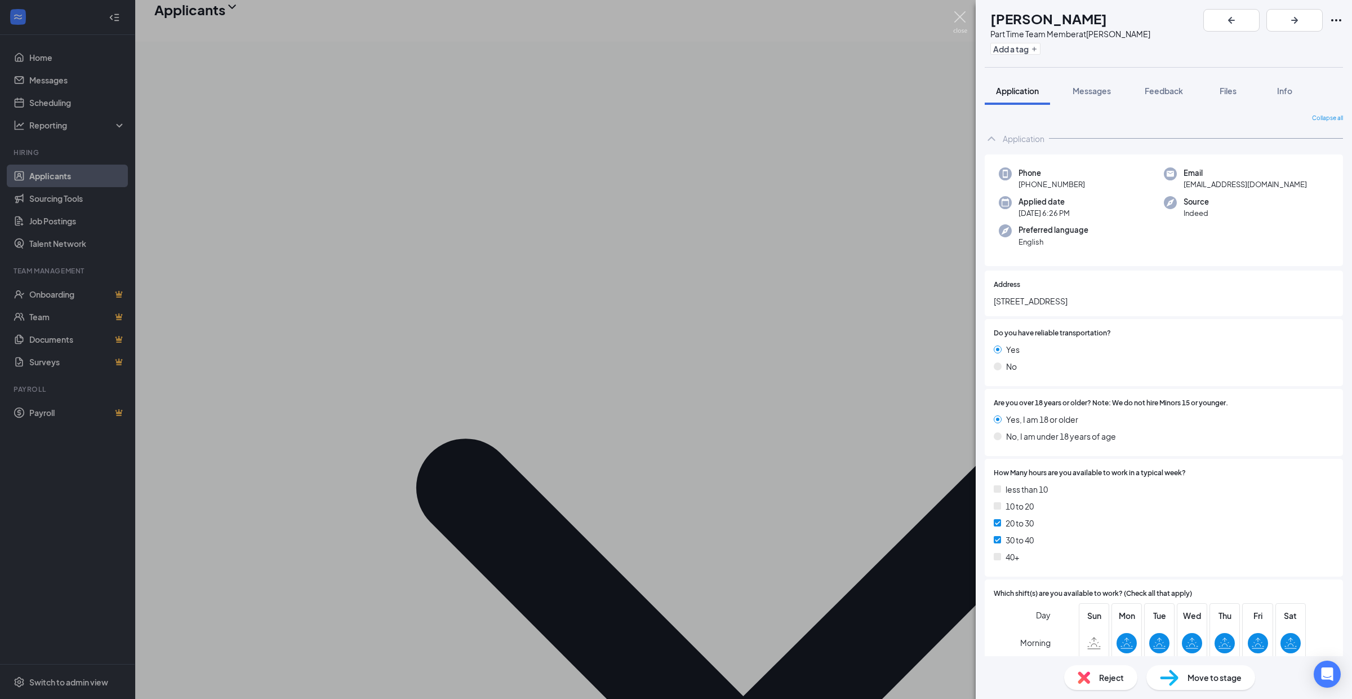
click at [961, 14] on img at bounding box center [960, 22] width 14 height 22
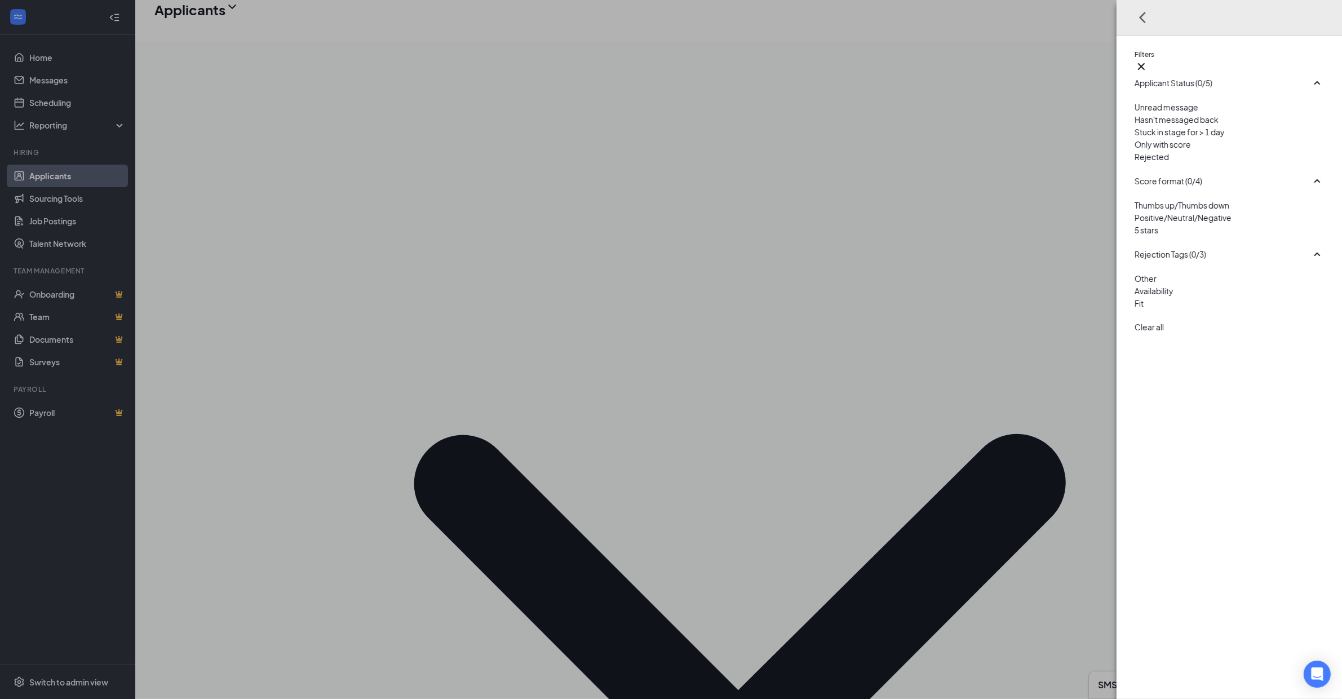
click at [1135, 150] on div at bounding box center [1228, 150] width 189 height 0
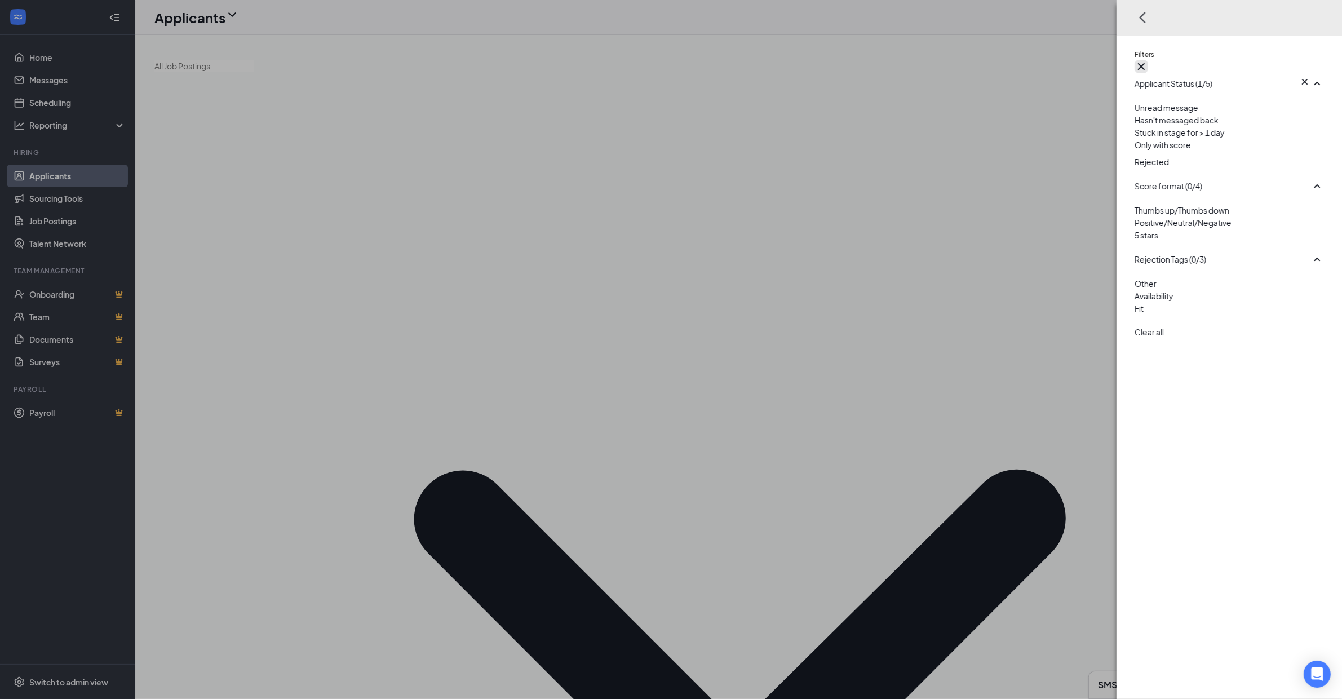
click at [1148, 60] on icon "Cross" at bounding box center [1141, 67] width 14 height 14
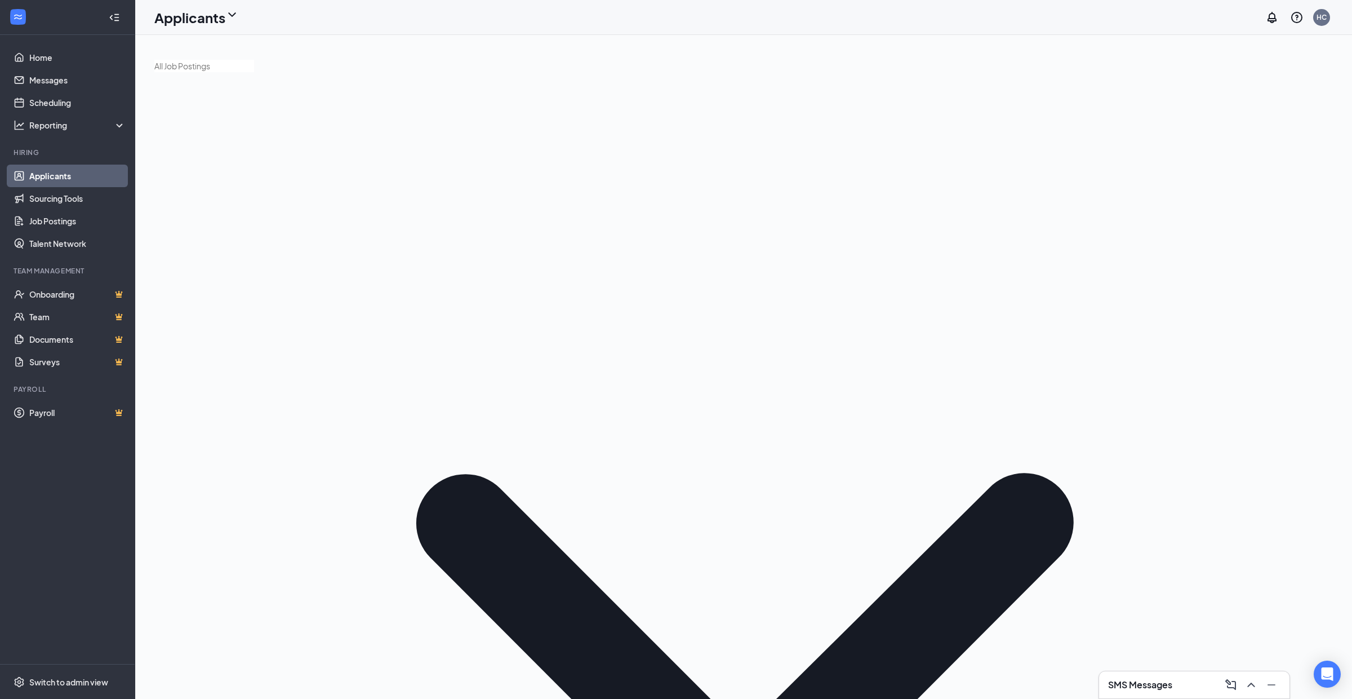
type input "o"
type input "[PERSON_NAME]"
type input "h"
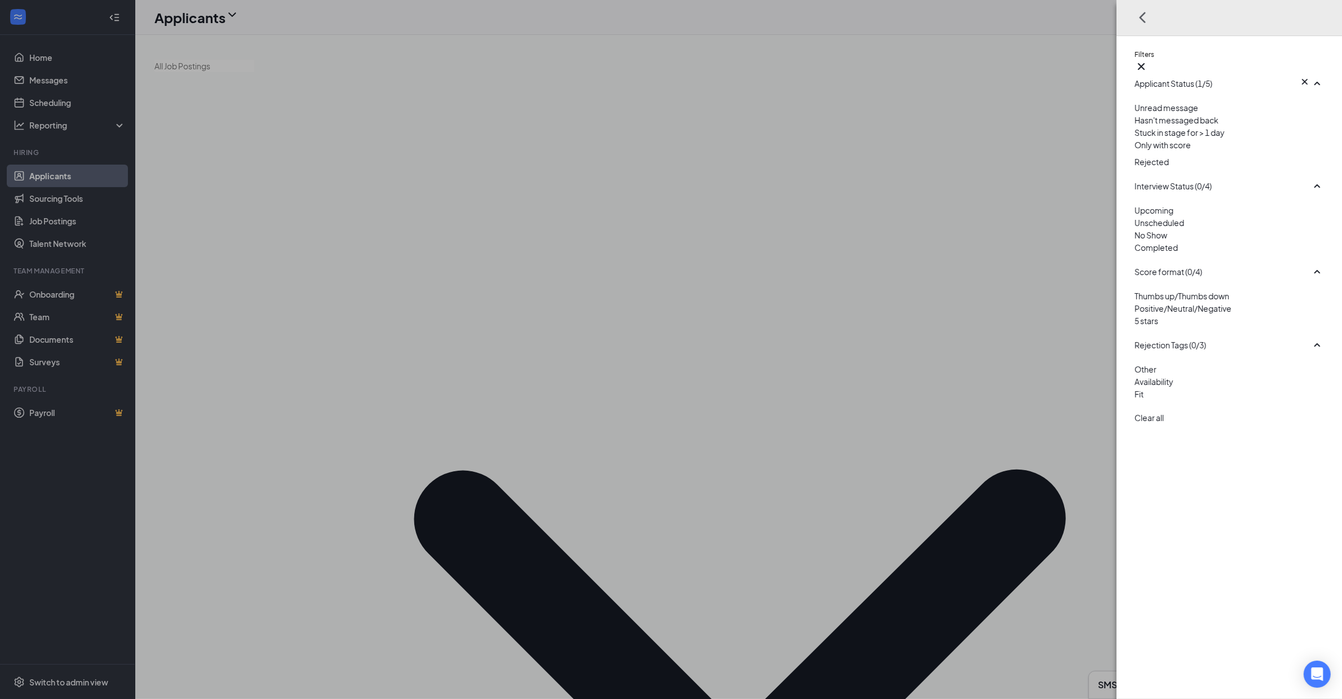
click at [1135, 156] on img at bounding box center [1137, 153] width 6 height 5
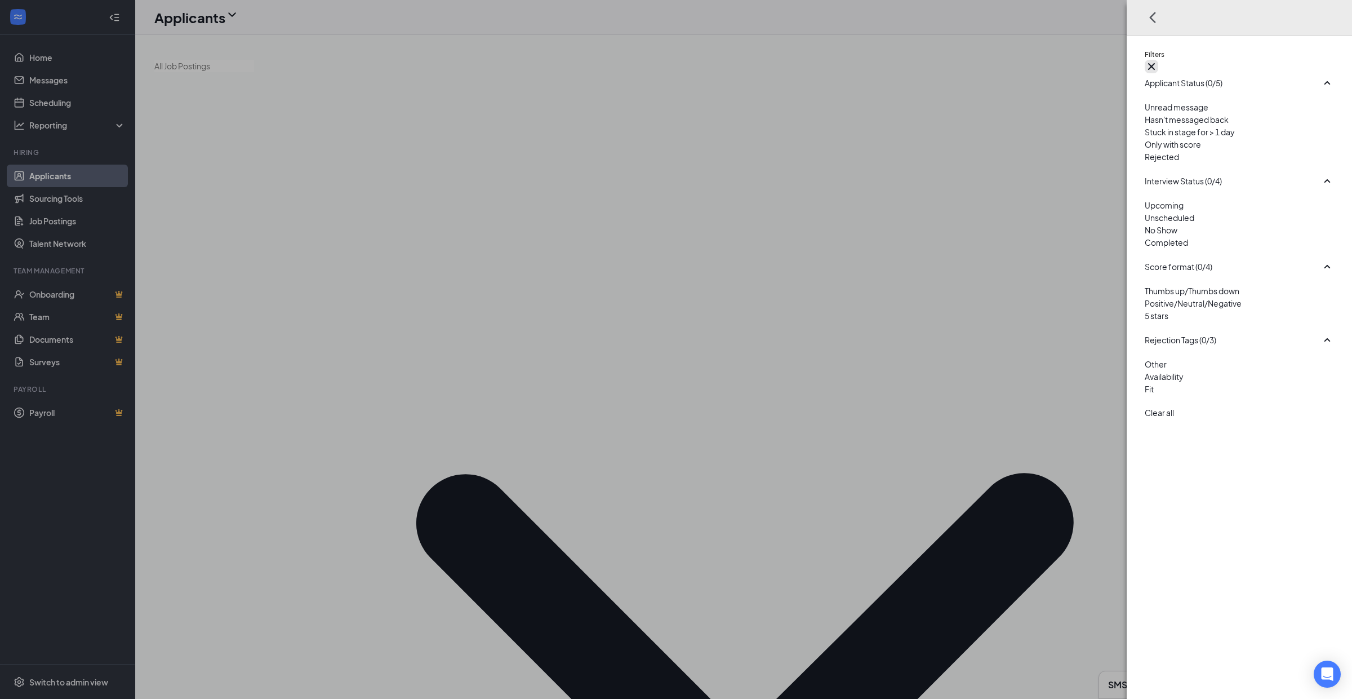
click at [1158, 60] on icon "Cross" at bounding box center [1152, 67] width 14 height 14
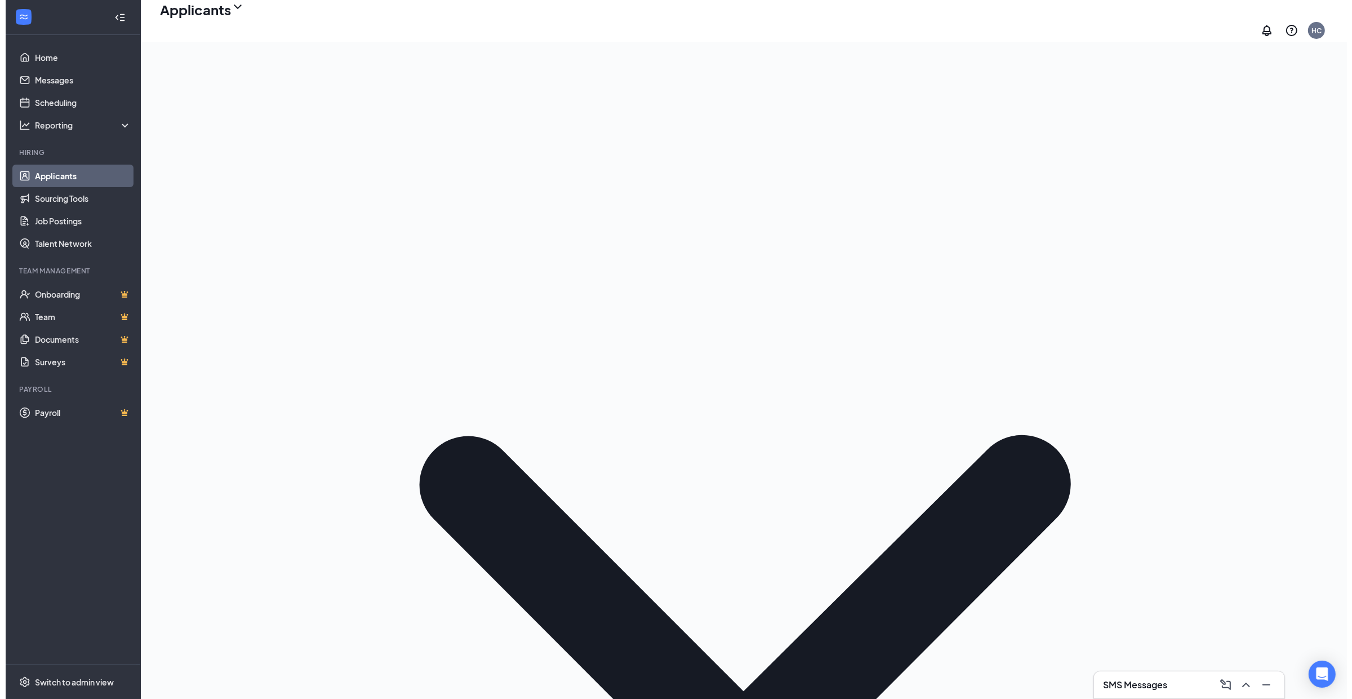
scroll to position [42, 0]
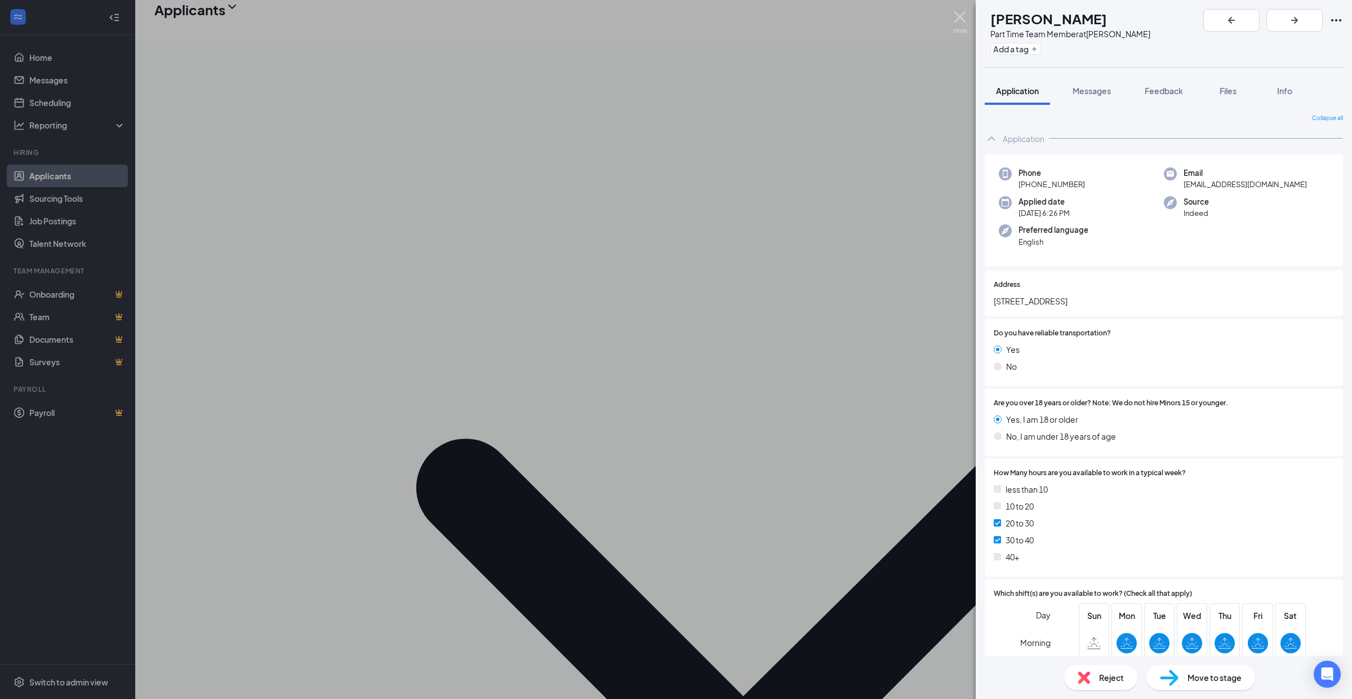
click at [963, 15] on img at bounding box center [960, 22] width 14 height 22
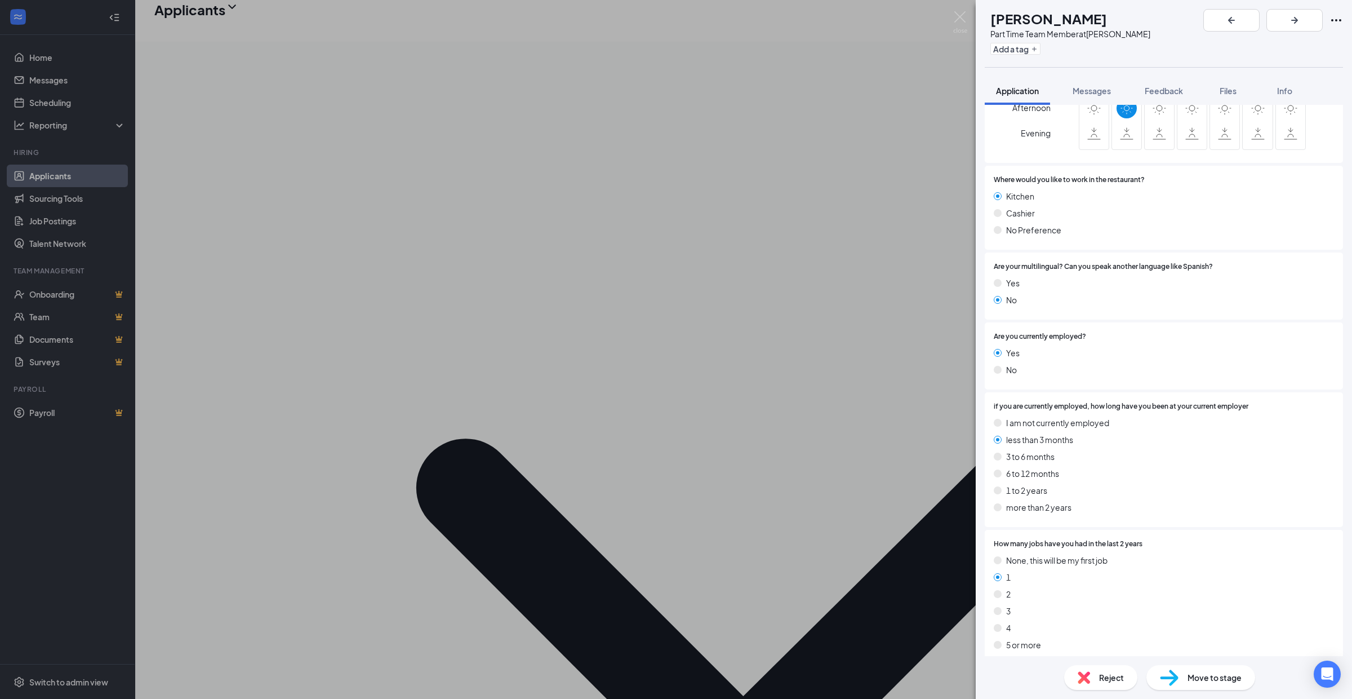
scroll to position [877, 0]
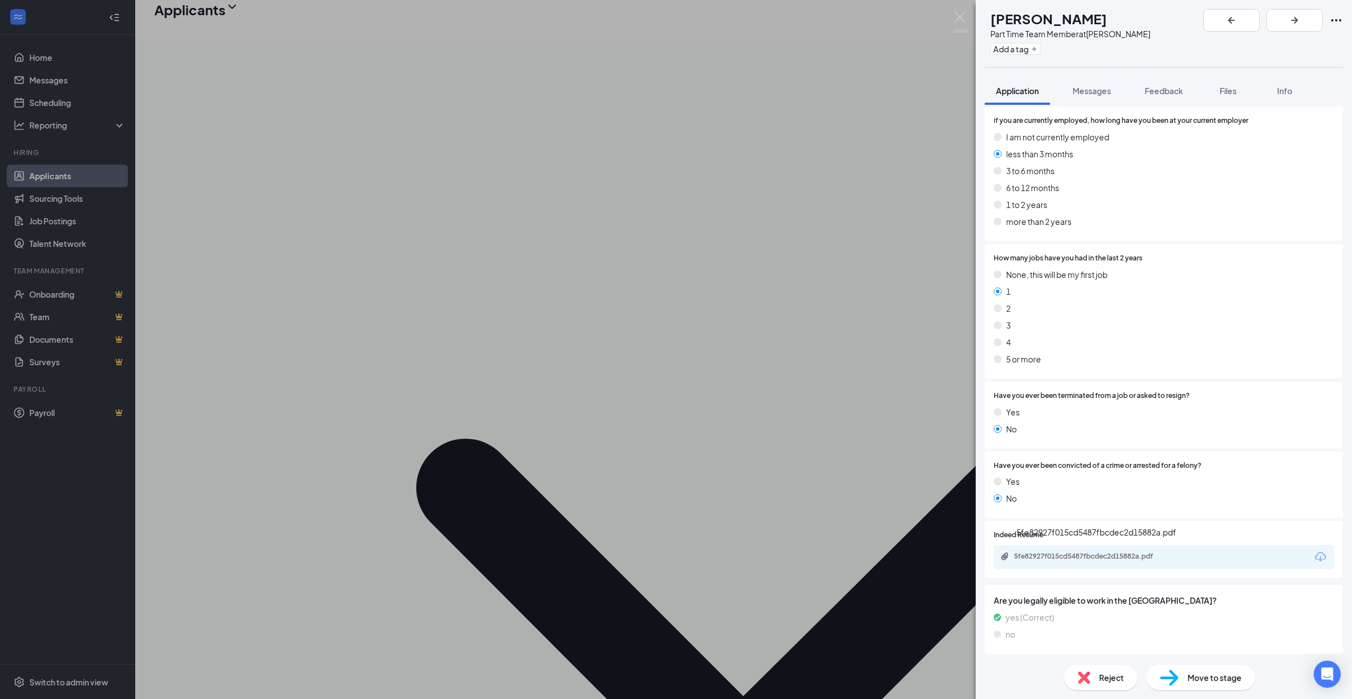
click at [1111, 552] on div "5fe82927f015cd5487fbcdec2d15882a.pdf" at bounding box center [1093, 556] width 158 height 9
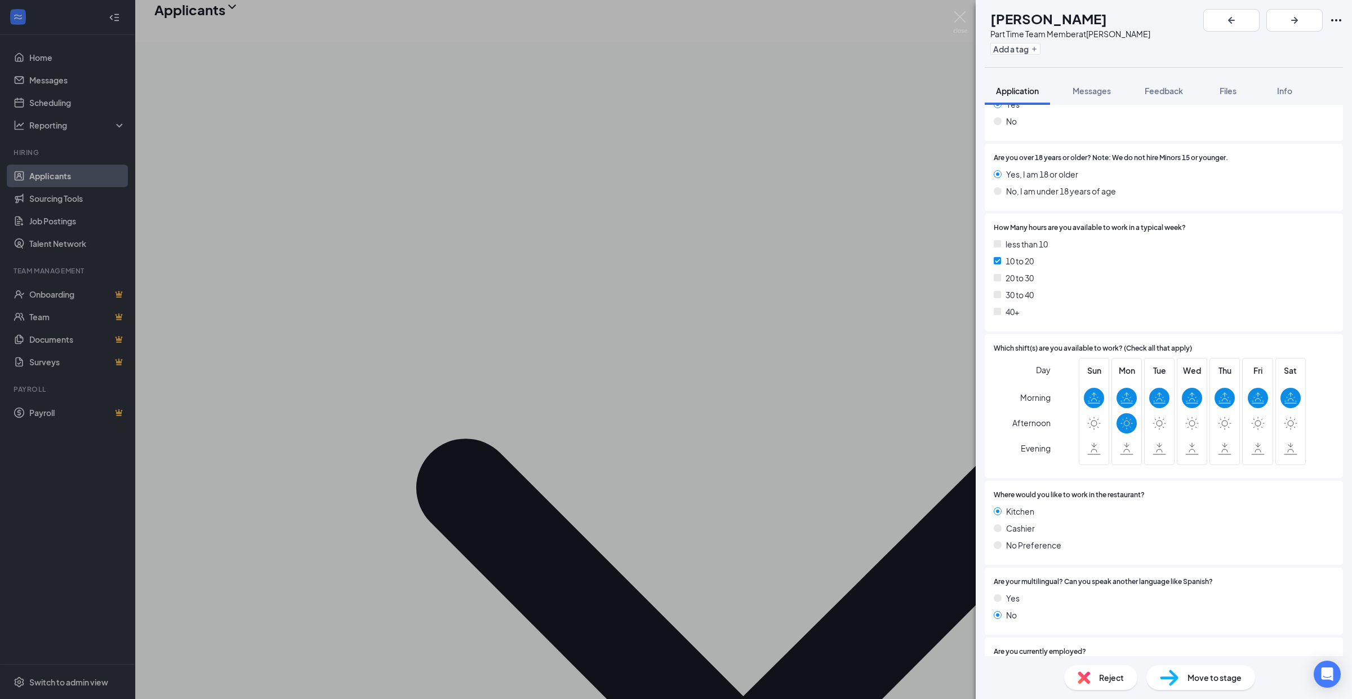
scroll to position [0, 0]
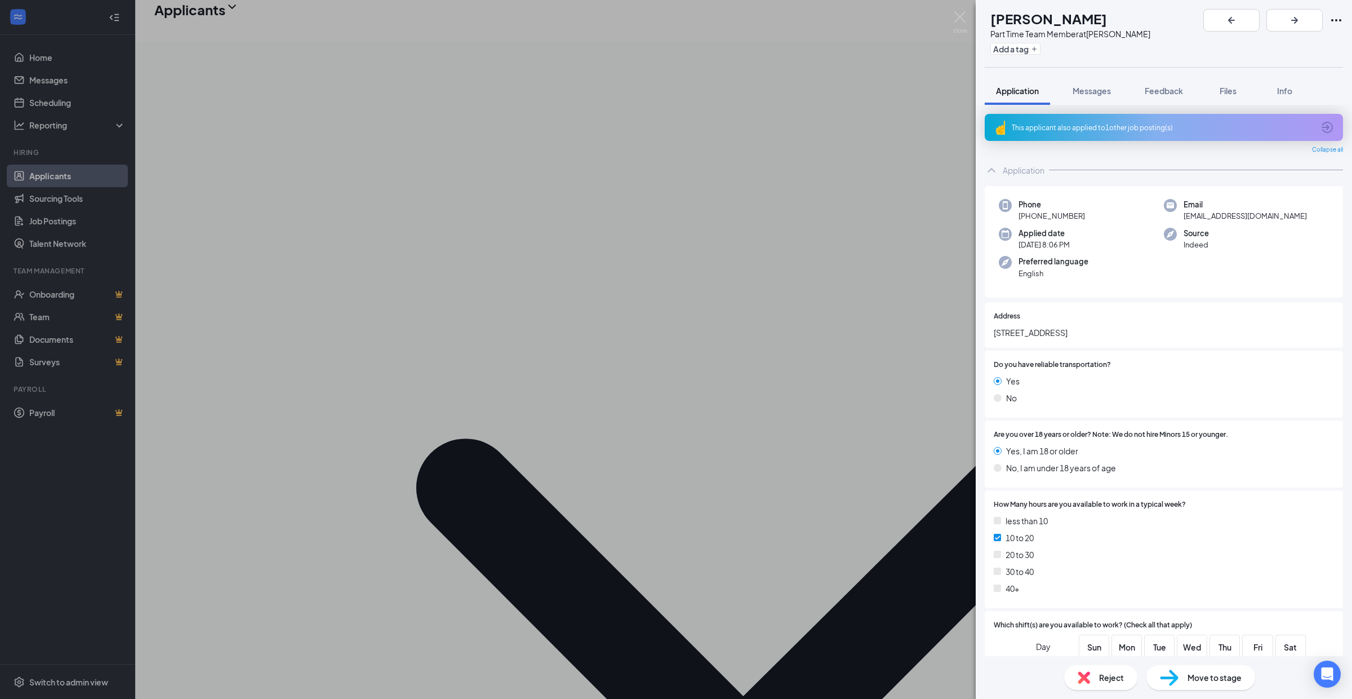
click at [1321, 125] on icon "ArrowCircle" at bounding box center [1328, 128] width 14 height 14
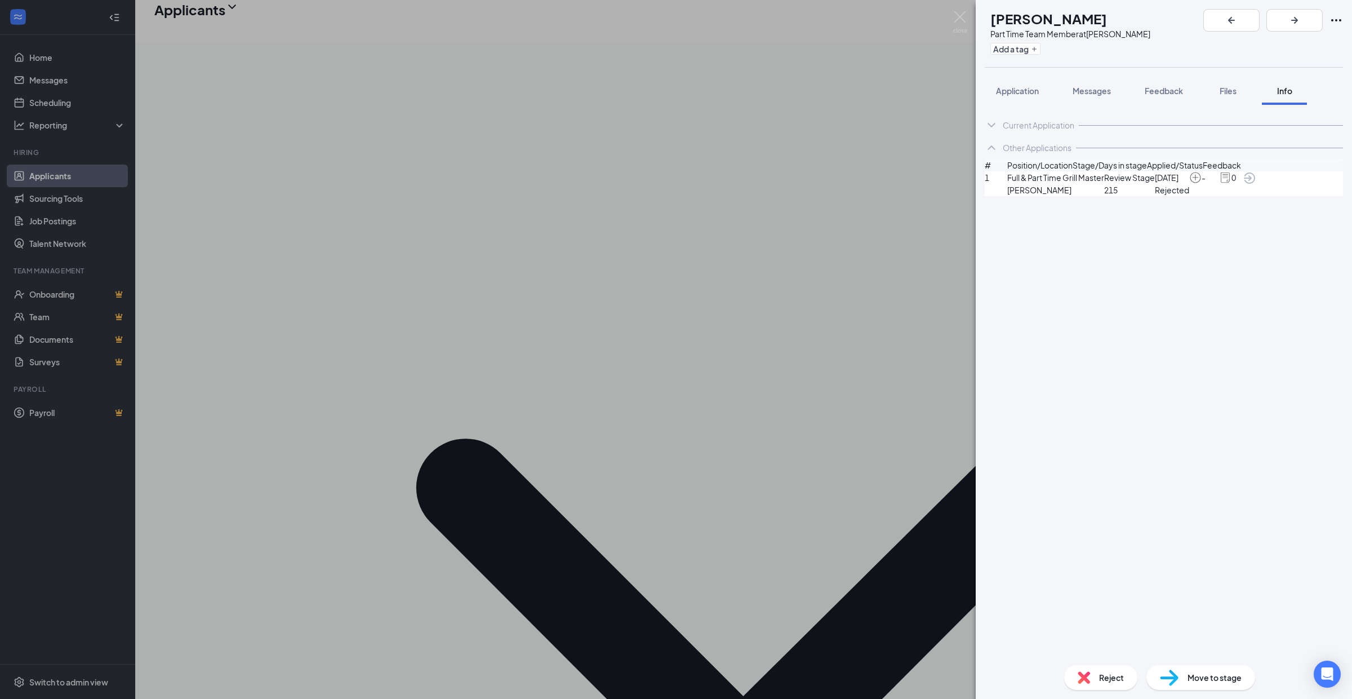
click at [1255, 184] on icon "ArrowCircle" at bounding box center [1249, 177] width 11 height 11
click at [962, 16] on img at bounding box center [960, 22] width 14 height 22
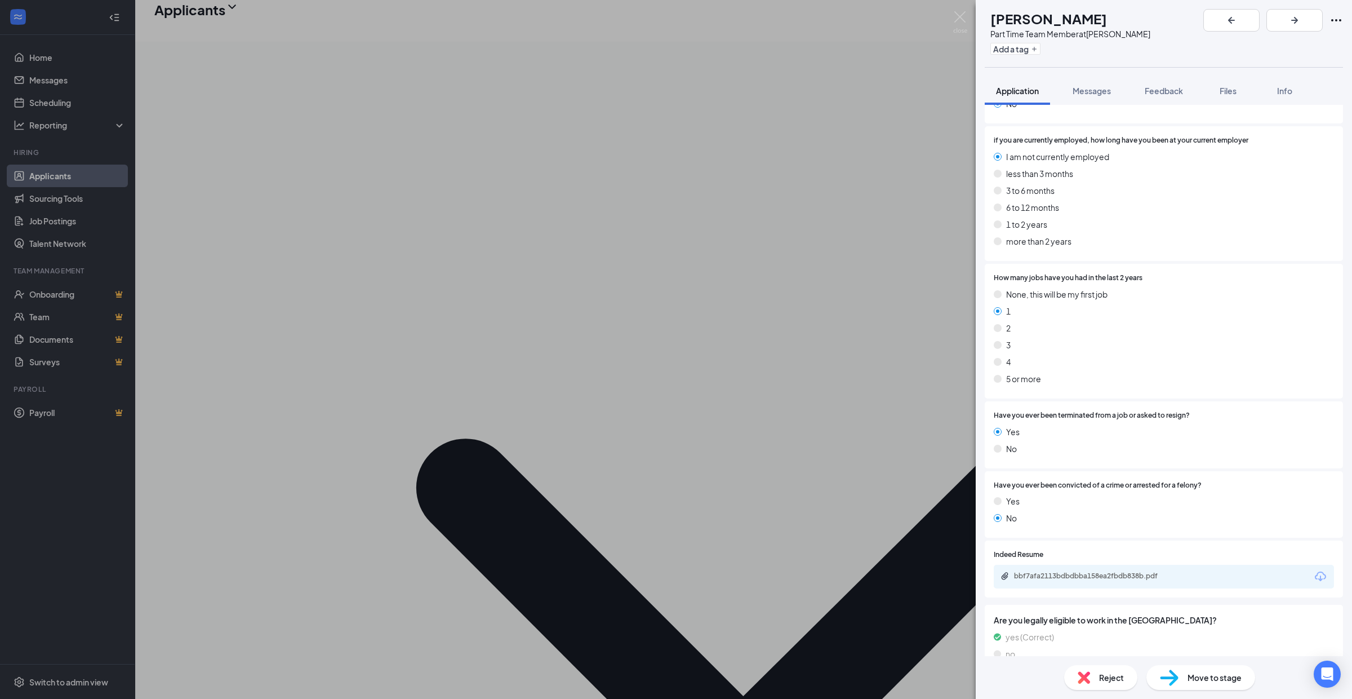
scroll to position [846, 0]
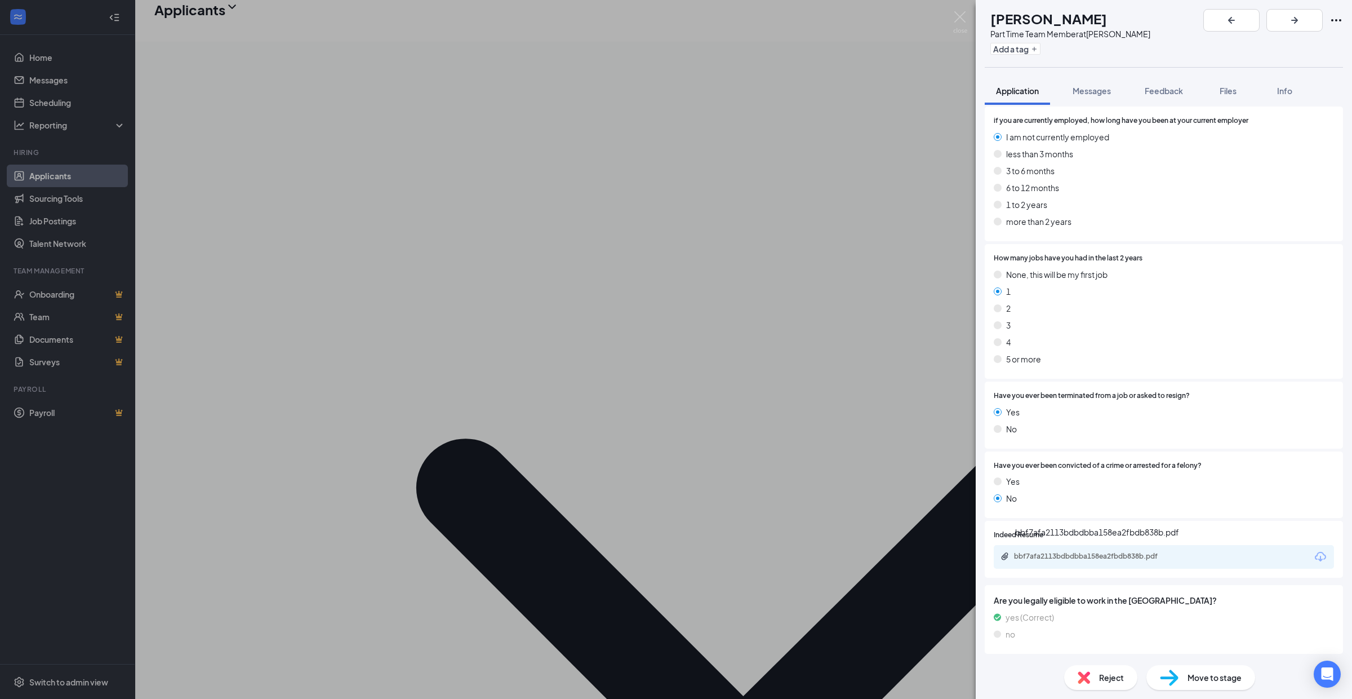
click at [1077, 556] on div "bbf7afa2113bdbdbba158ea2fbdb838b.pdf" at bounding box center [1093, 556] width 158 height 9
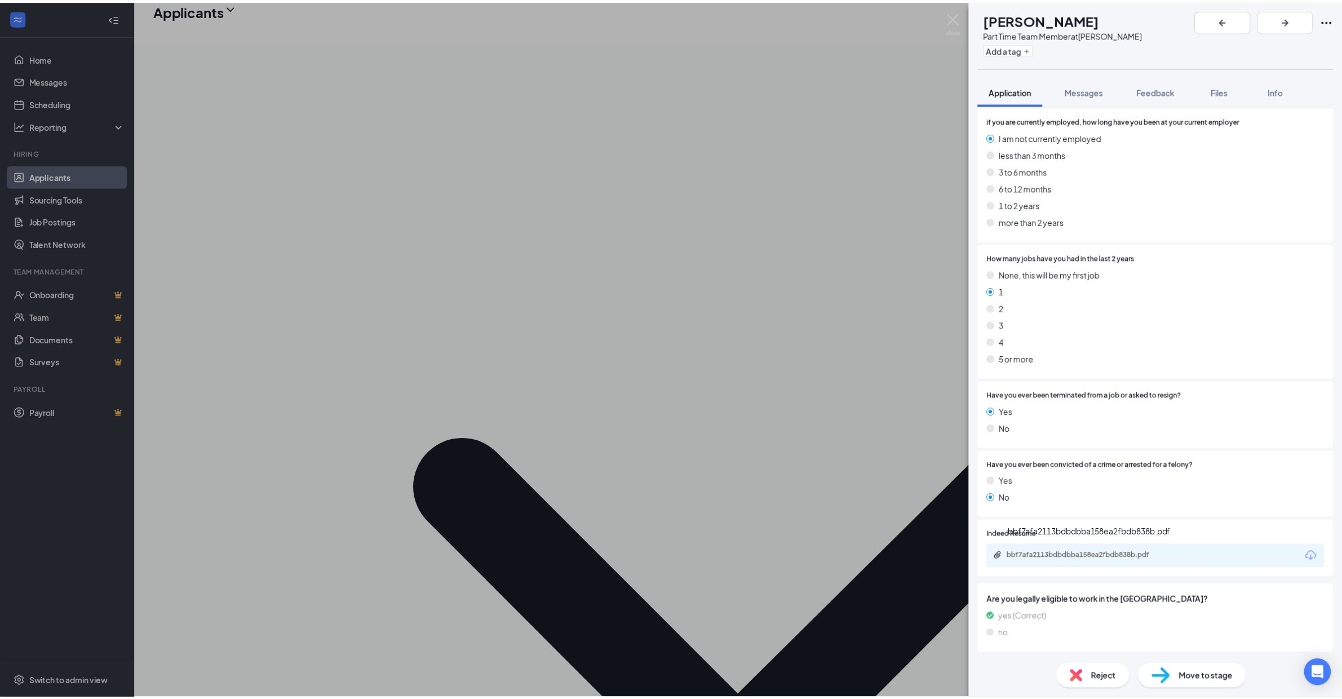
scroll to position [841, 0]
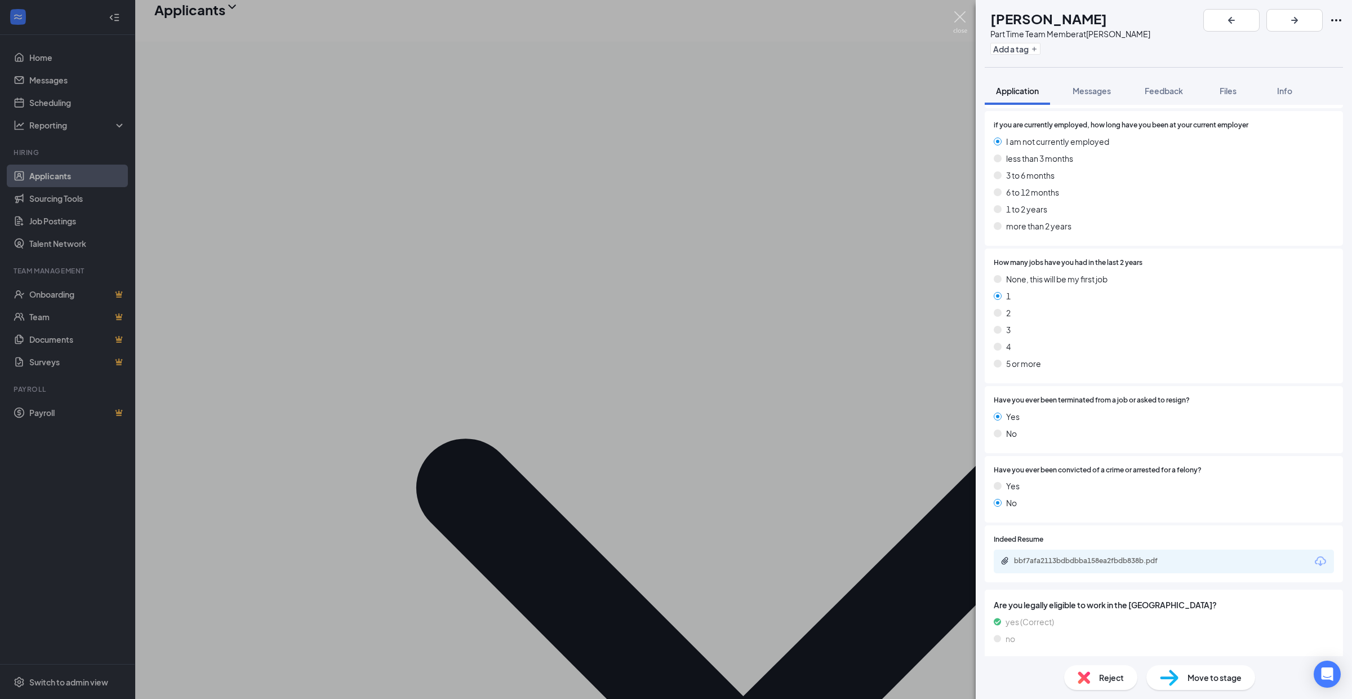
click at [962, 15] on img at bounding box center [960, 22] width 14 height 22
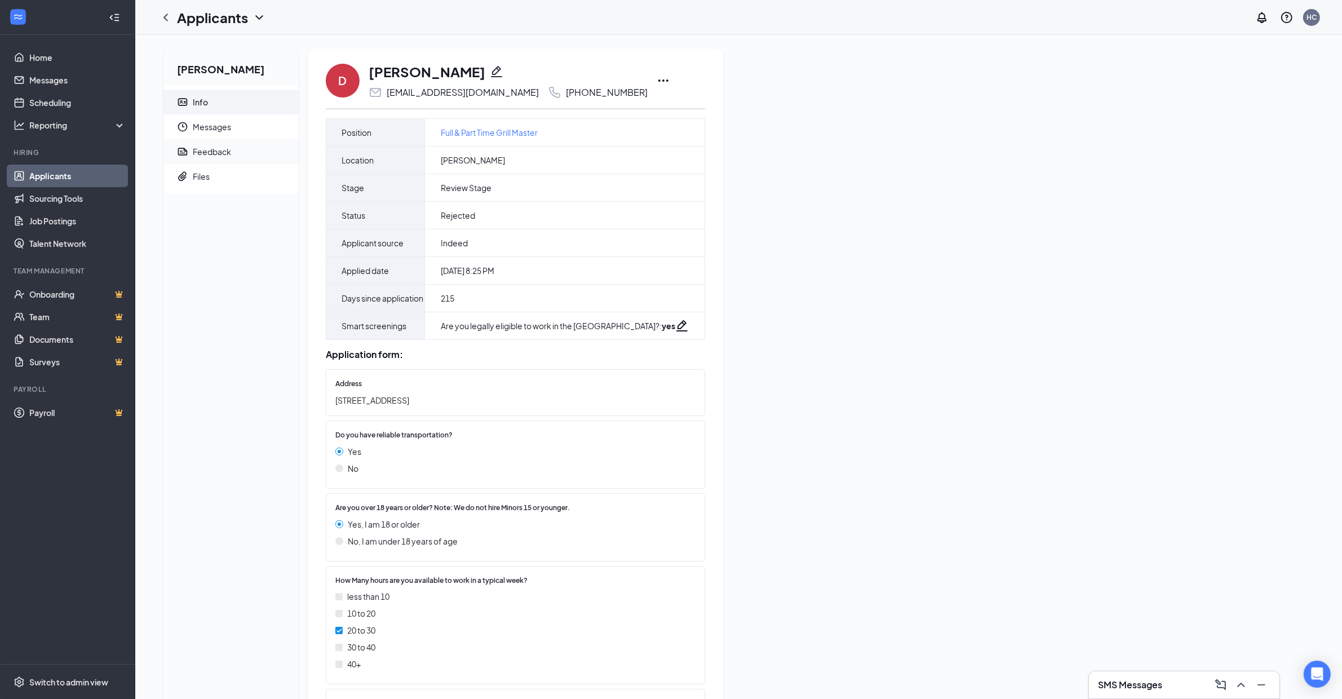
click at [208, 148] on div "Feedback" at bounding box center [212, 151] width 38 height 11
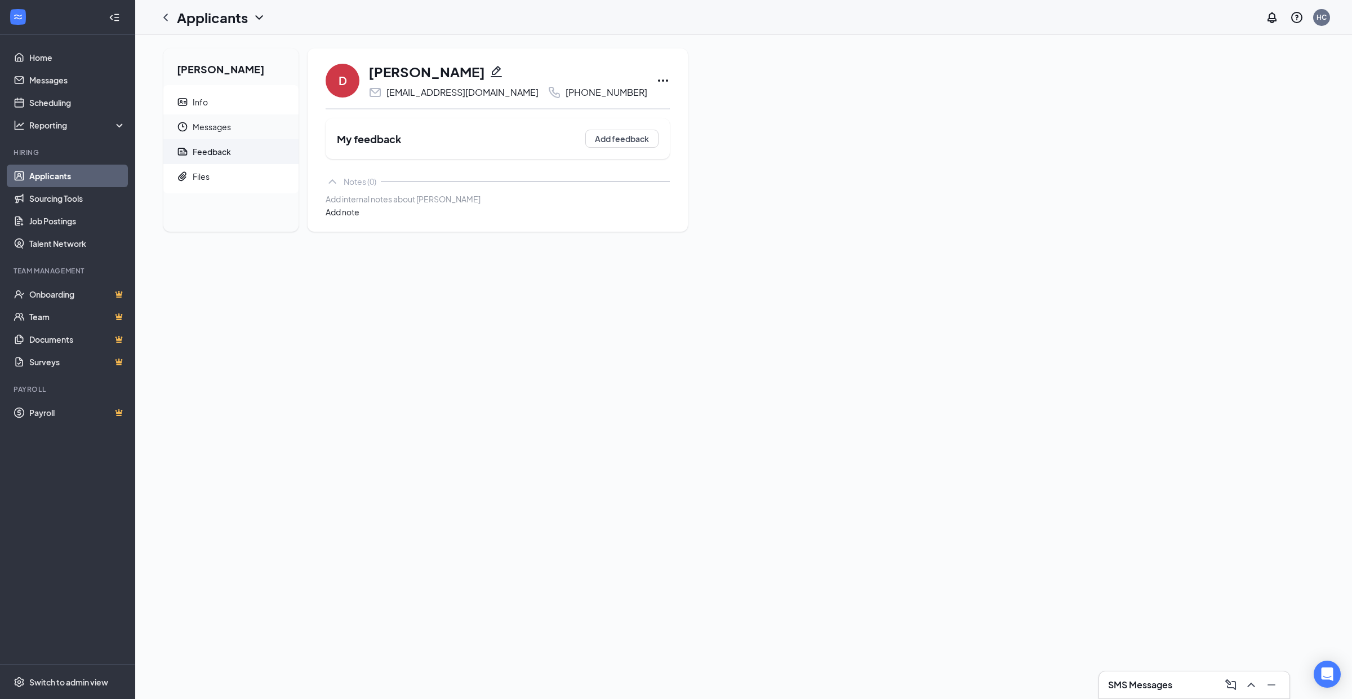
click at [212, 123] on span "Messages" at bounding box center [241, 126] width 97 height 25
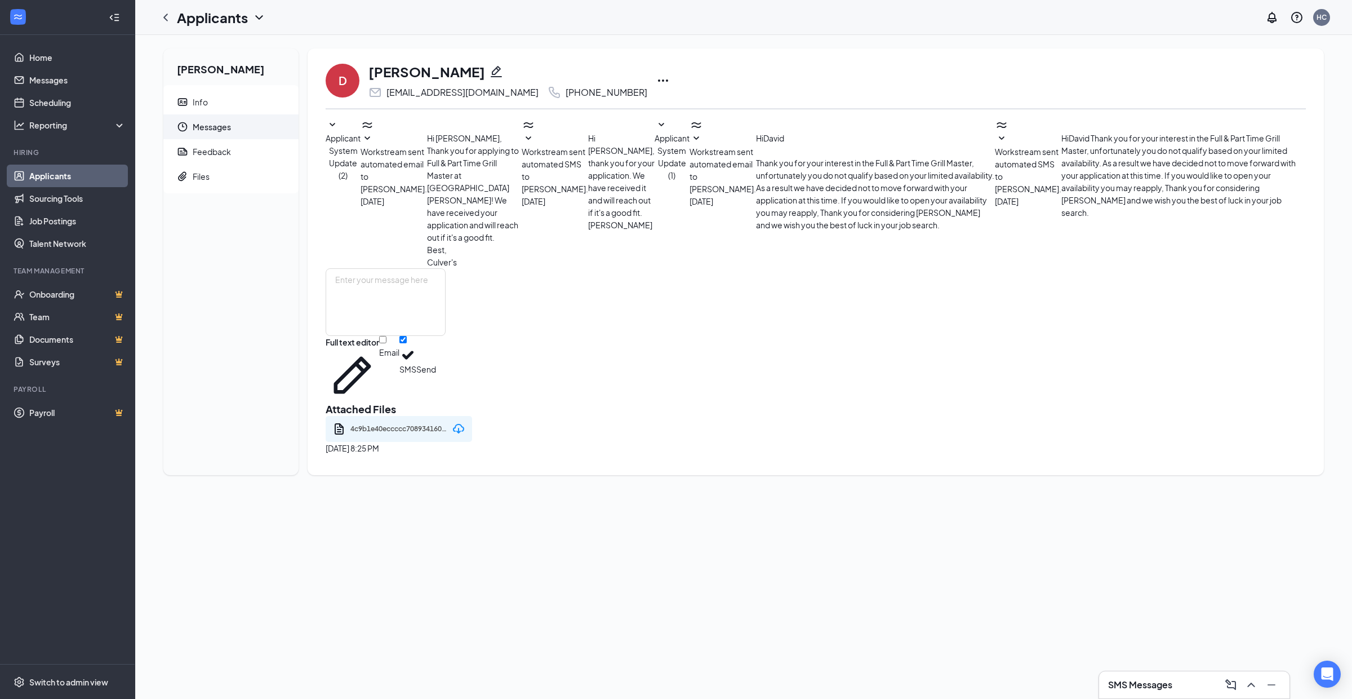
click at [690, 145] on icon "SmallChevronDown" at bounding box center [697, 139] width 14 height 14
click at [202, 100] on div "Info" at bounding box center [200, 101] width 15 height 11
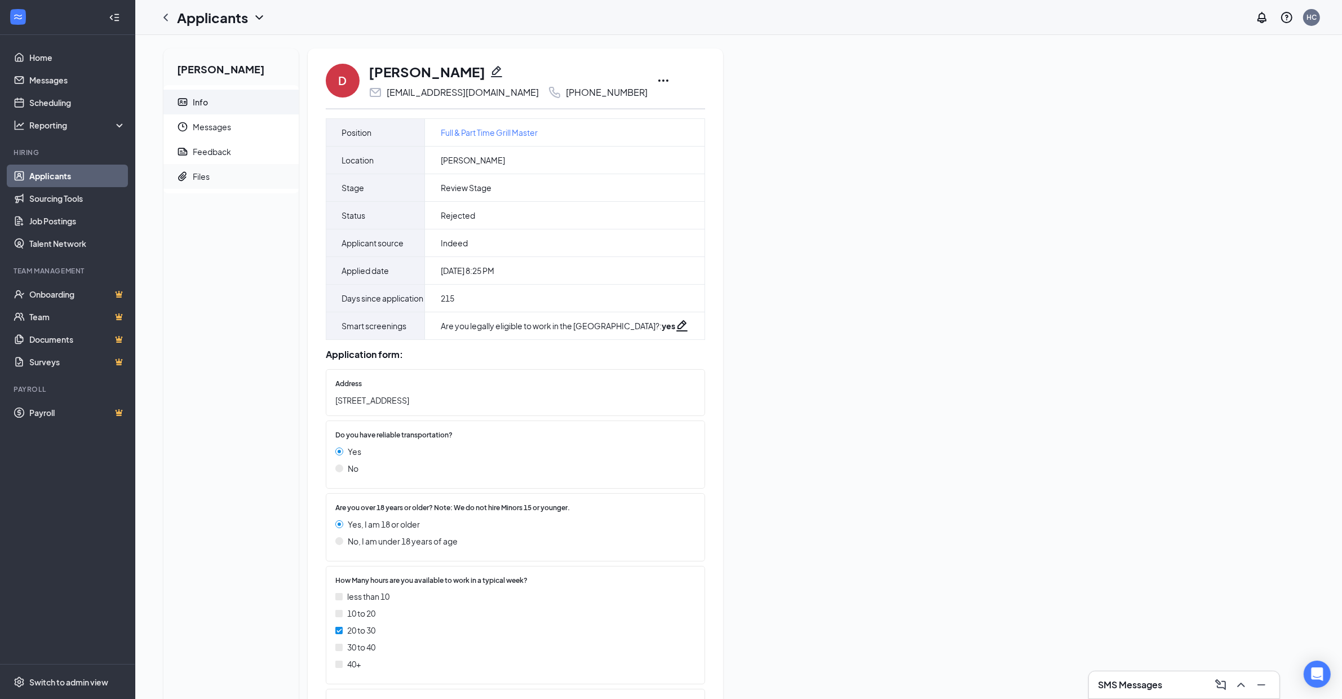
click at [199, 176] on div "Files" at bounding box center [201, 176] width 17 height 11
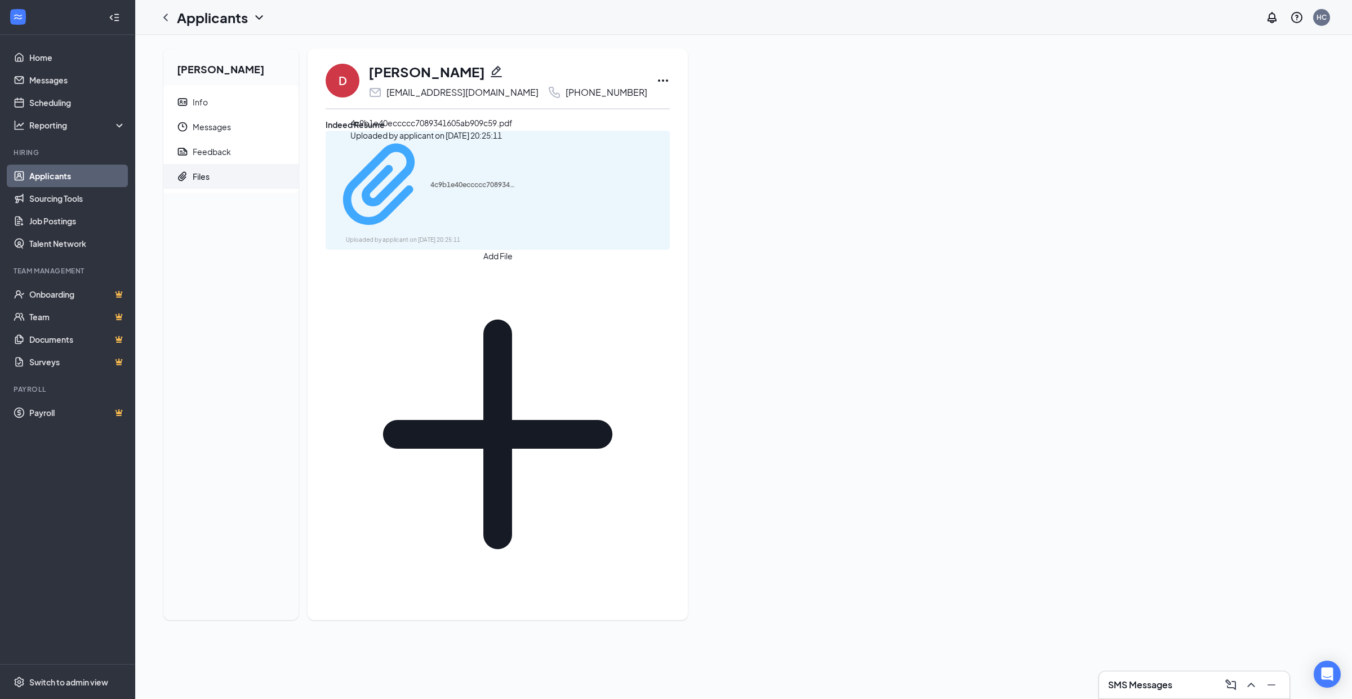
click at [456, 180] on div "4c9b1e40eccccc7089341605ab909c59.pdf" at bounding box center [472, 184] width 85 height 9
